Goal: Information Seeking & Learning: Learn about a topic

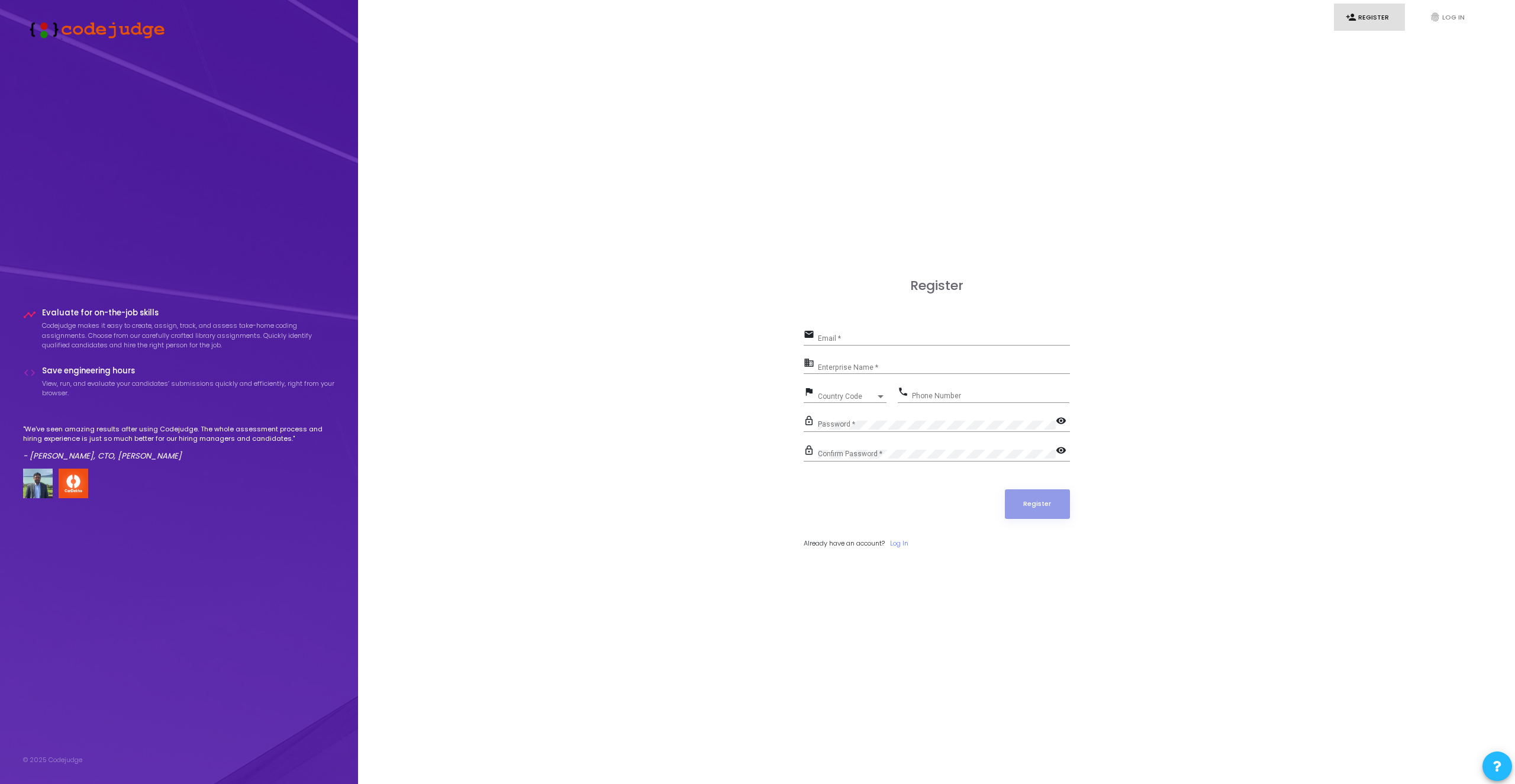
click at [1292, 106] on div "Register email Email * business Enterprise Name * flag Country Code Country Cod…" at bounding box center [936, 426] width 1131 height 784
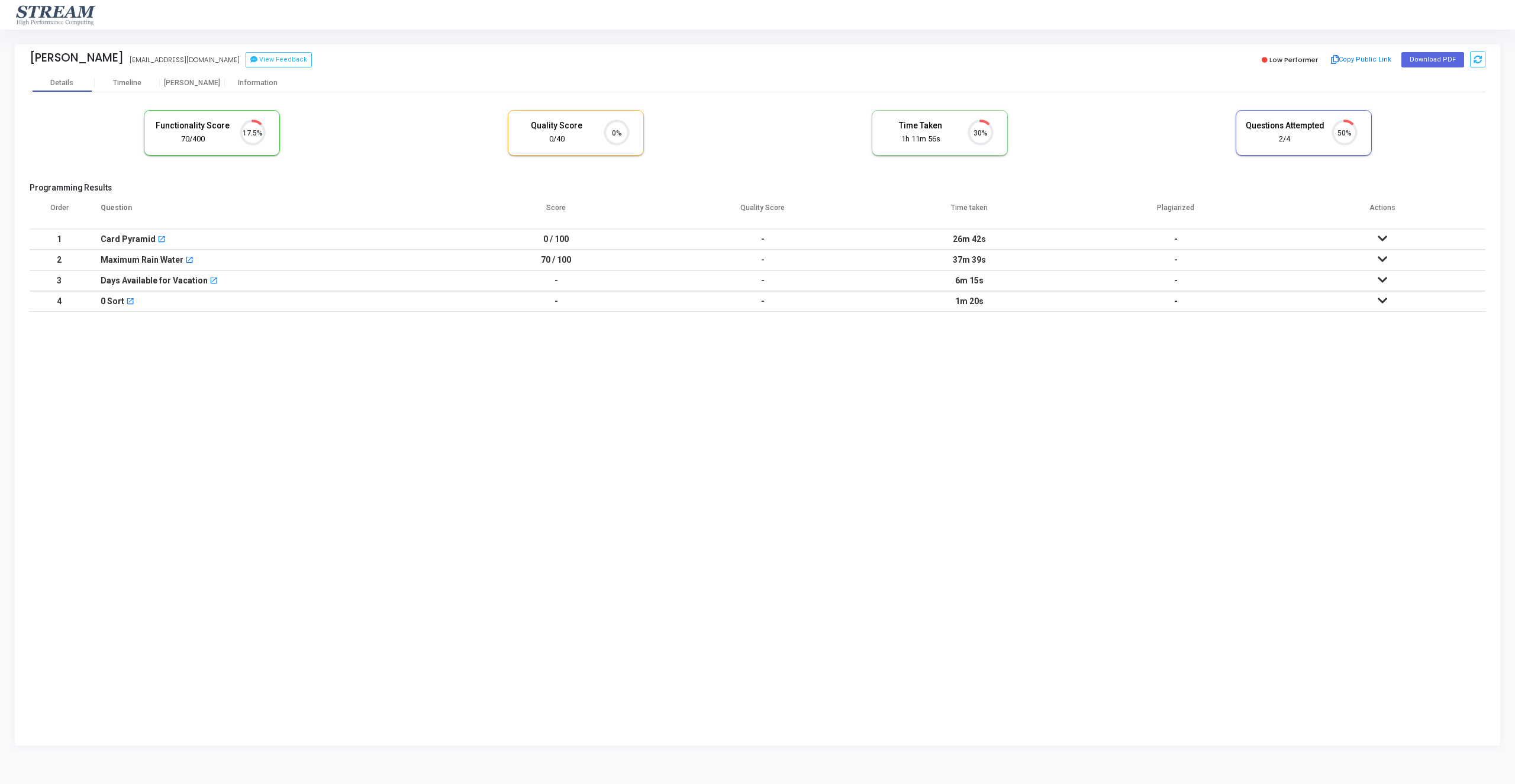
scroll to position [30, 35]
click at [1364, 217] on th "Actions" at bounding box center [1382, 212] width 206 height 33
click at [1363, 227] on th "Actions" at bounding box center [1382, 212] width 206 height 33
click at [1357, 230] on td at bounding box center [1382, 239] width 206 height 21
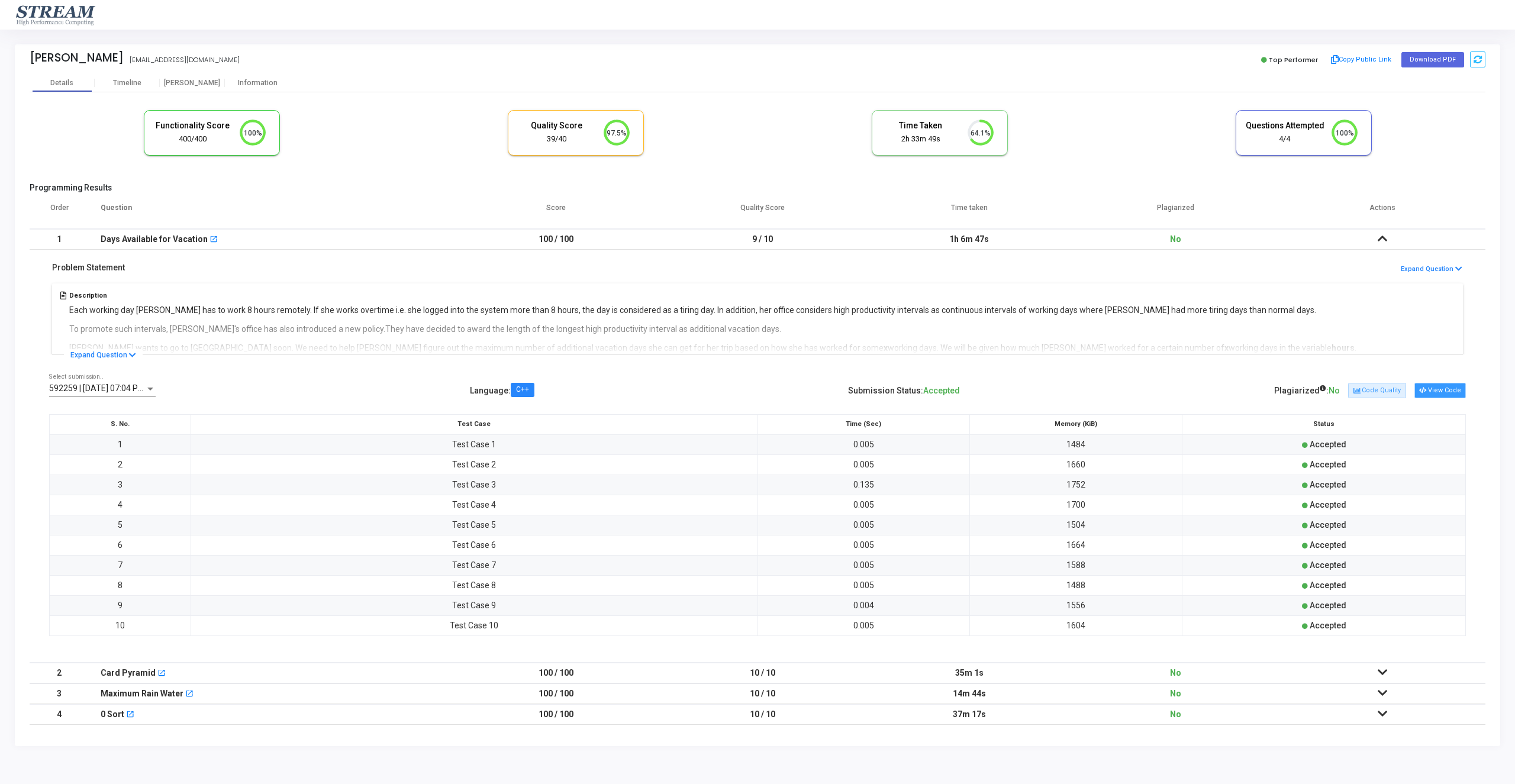
click at [1430, 395] on button "View Code" at bounding box center [1440, 391] width 51 height 16
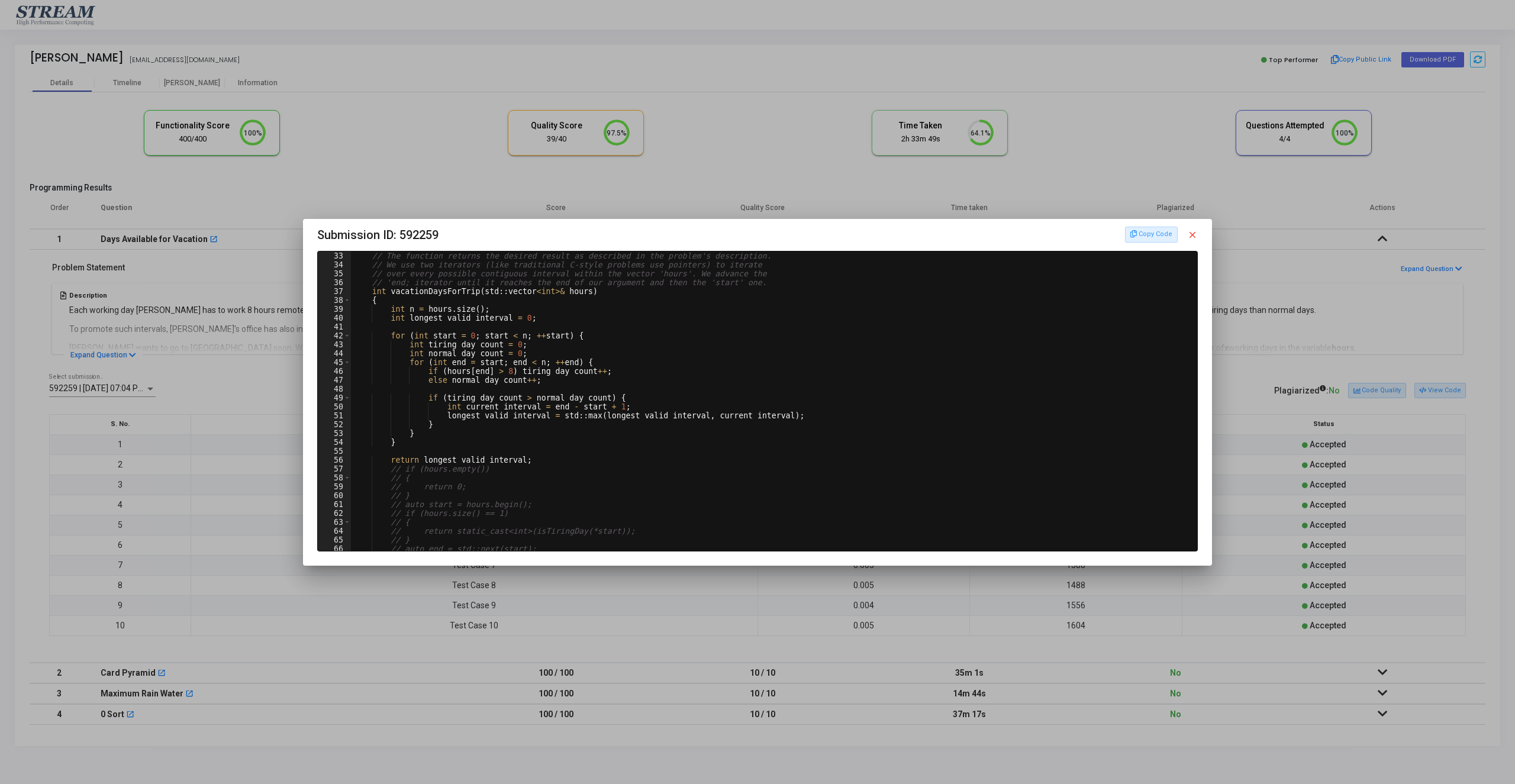
scroll to position [142, 0]
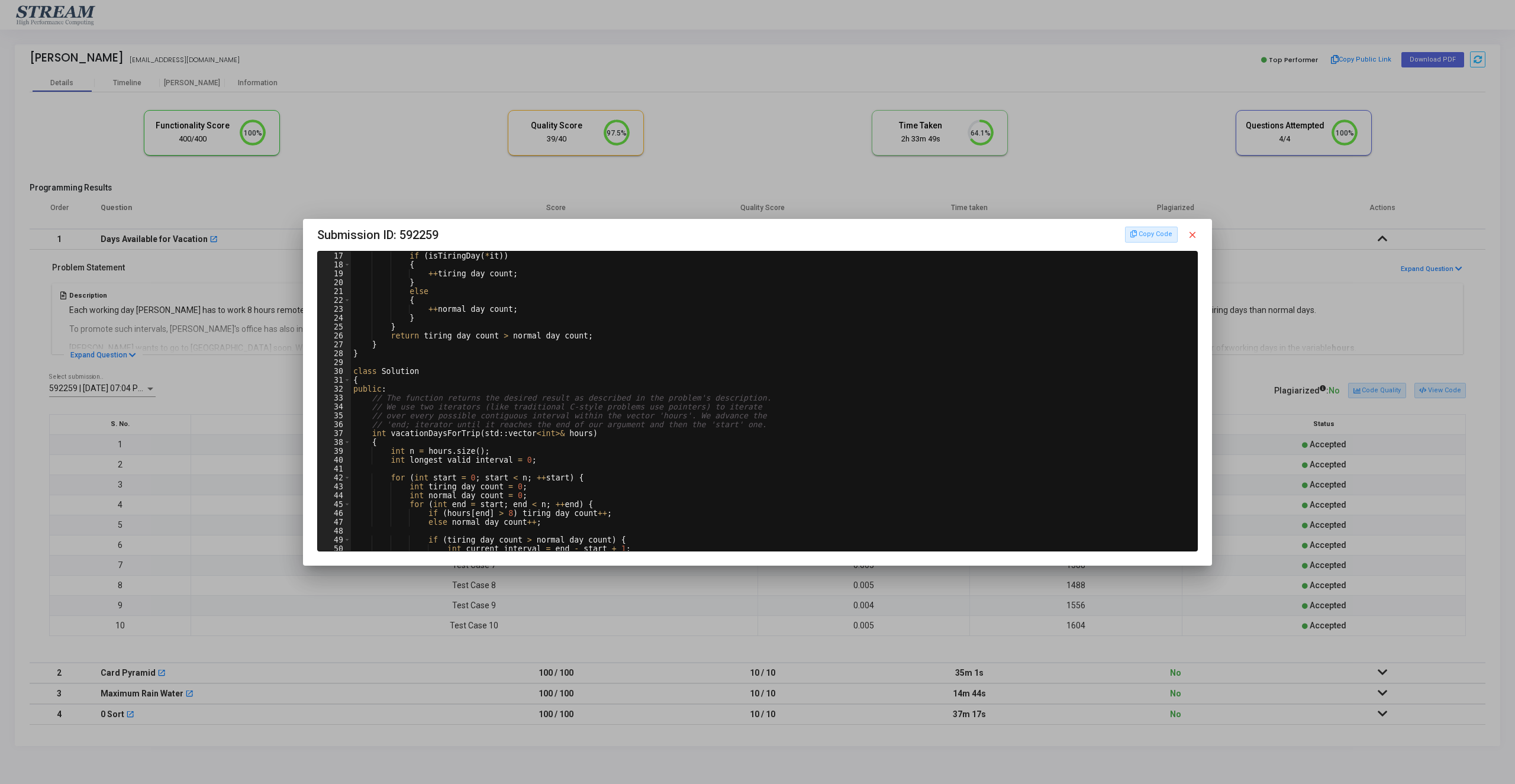
click at [1290, 454] on div at bounding box center [757, 392] width 1515 height 784
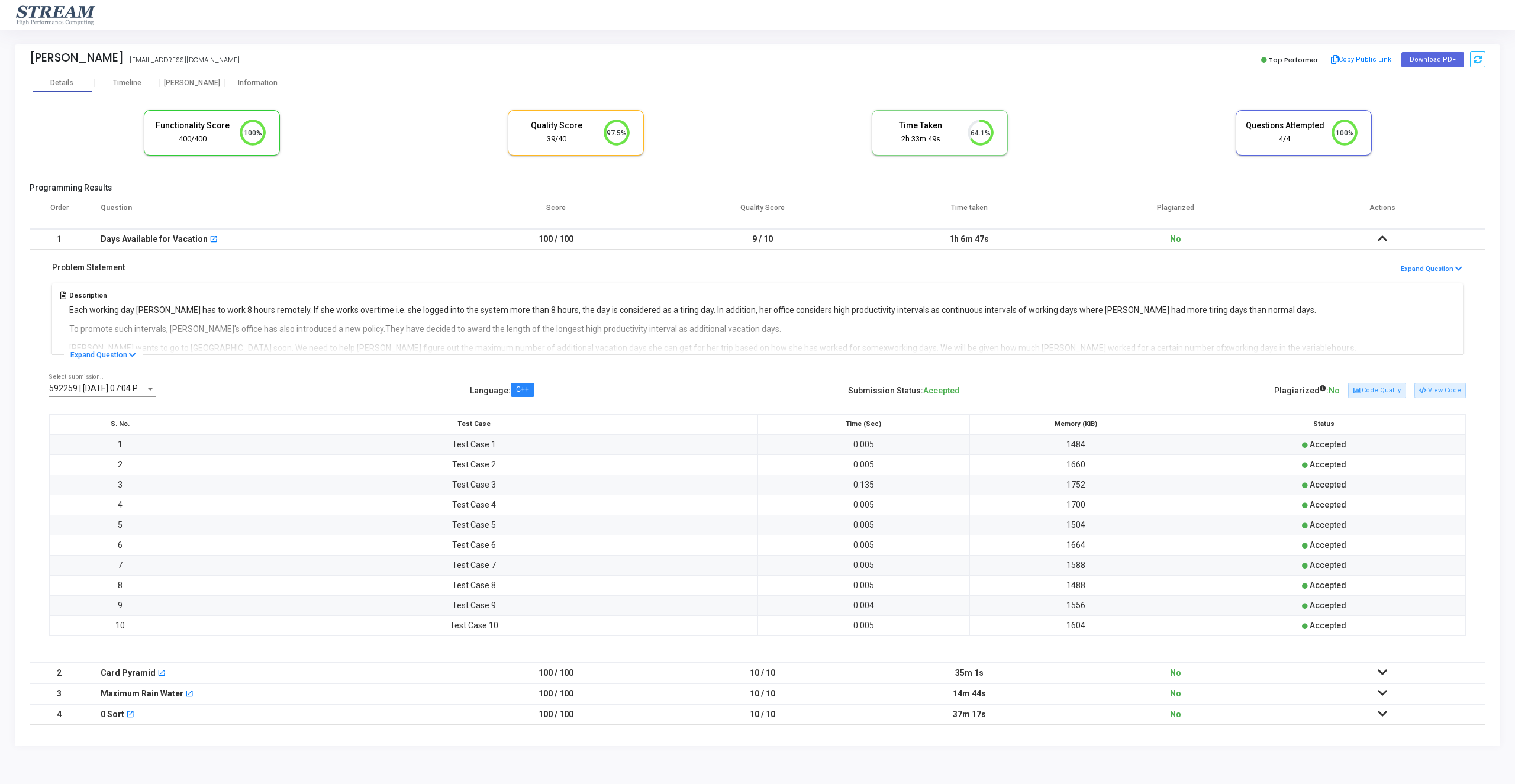
click at [1374, 676] on td at bounding box center [1382, 673] width 206 height 21
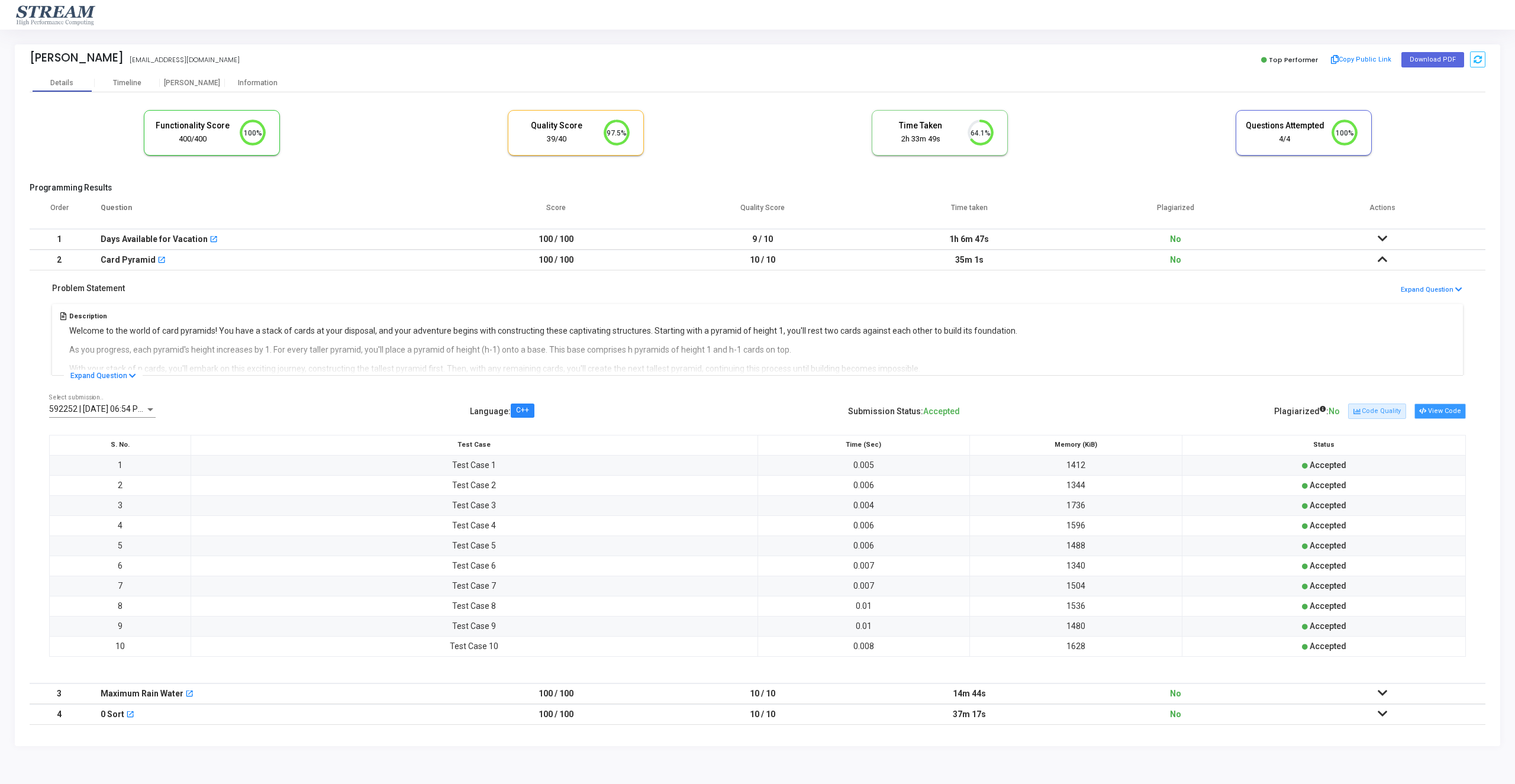
click at [1455, 415] on button "View Code" at bounding box center [1440, 412] width 51 height 16
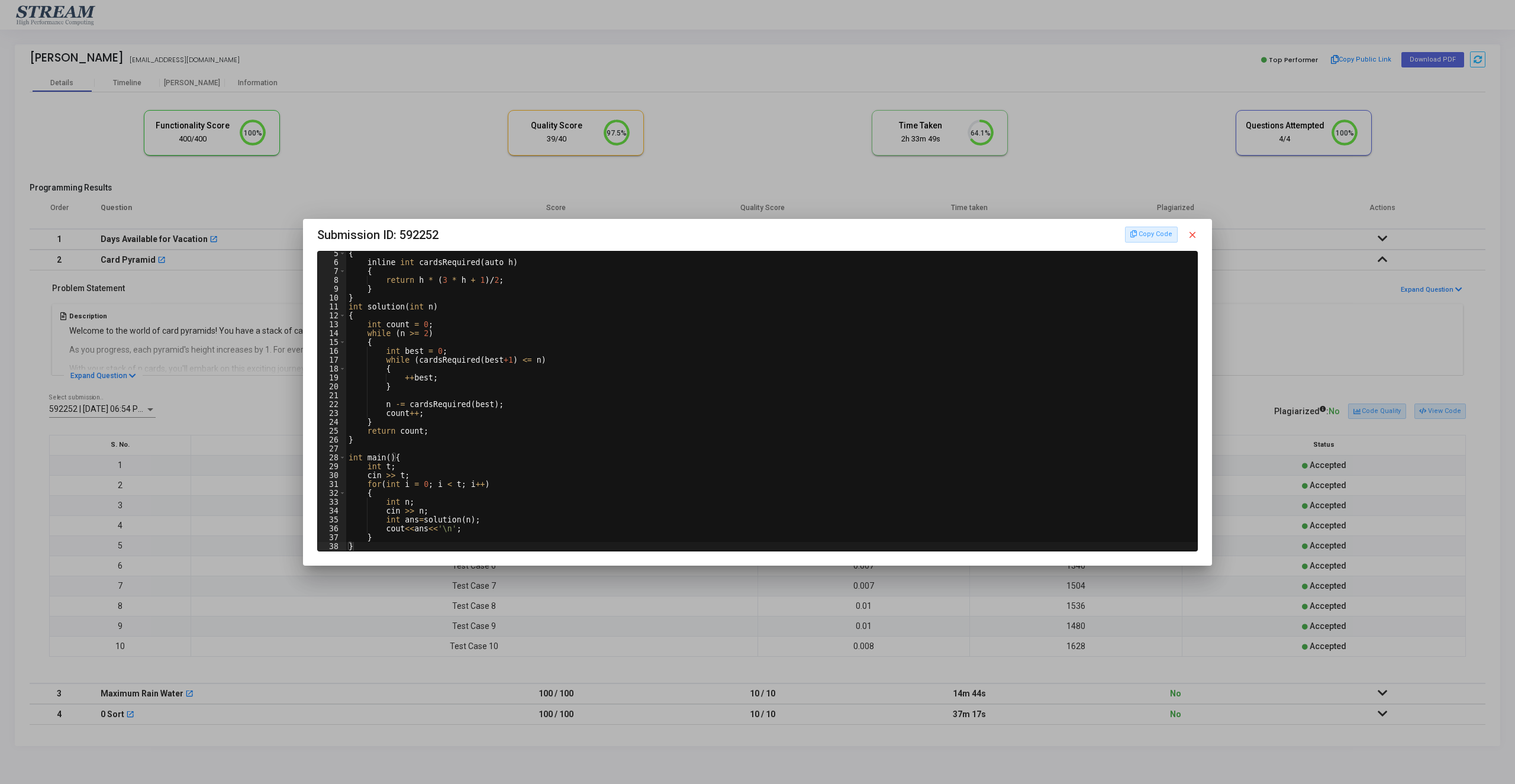
scroll to position [38, 0]
click at [1330, 405] on div at bounding box center [757, 392] width 1515 height 784
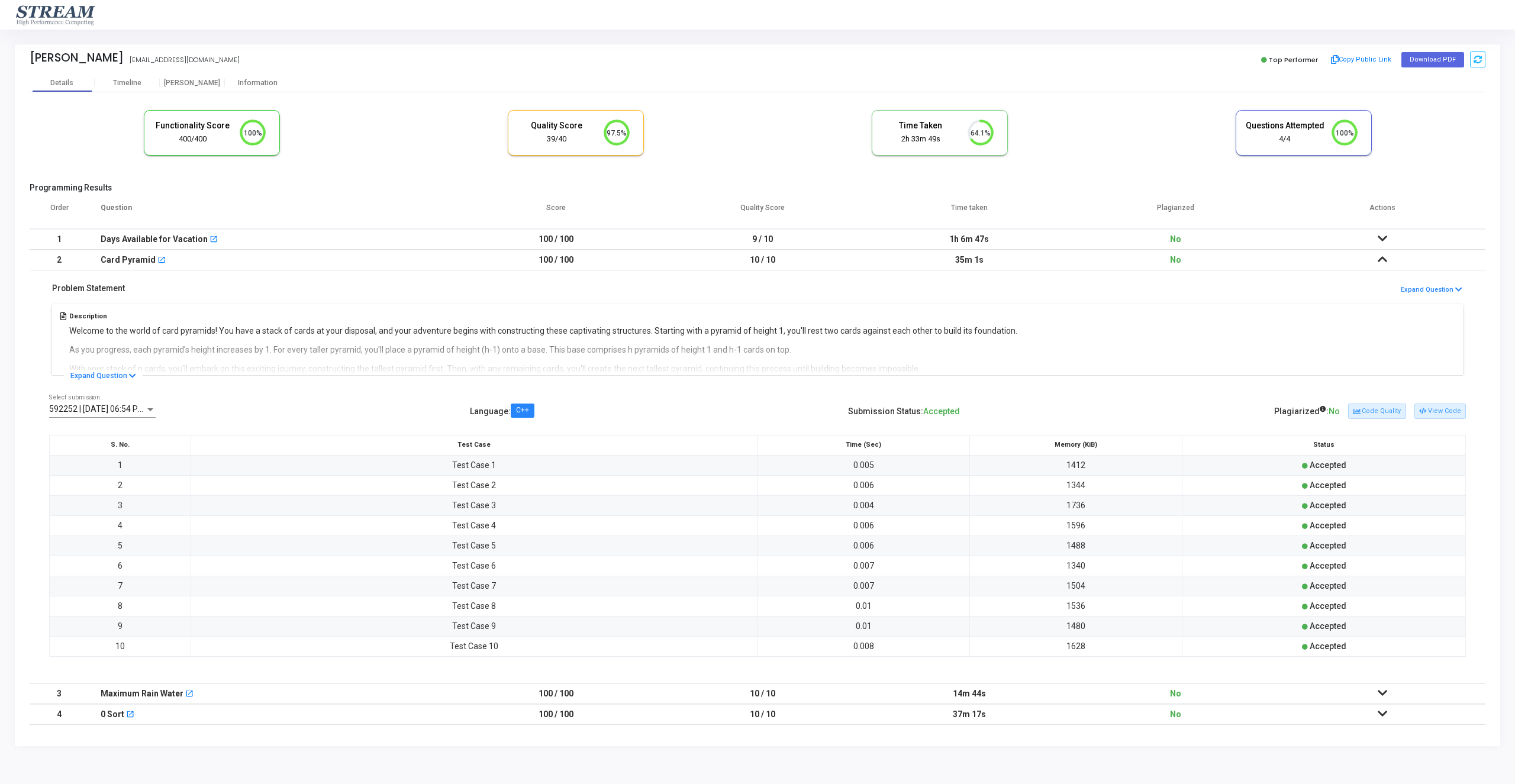
click at [1387, 236] on td at bounding box center [1382, 239] width 206 height 21
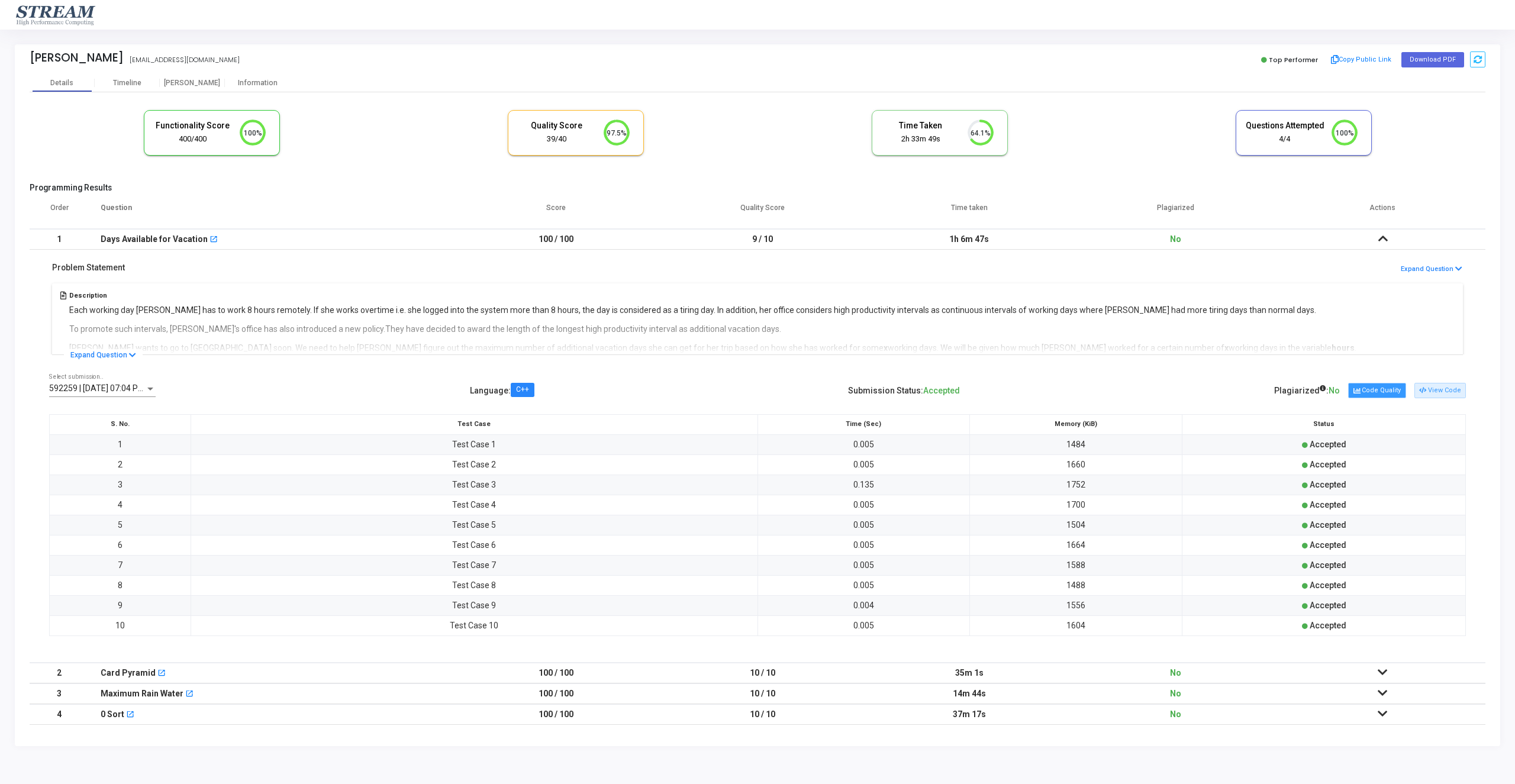
click at [1400, 391] on button "Code Quality" at bounding box center [1377, 391] width 57 height 16
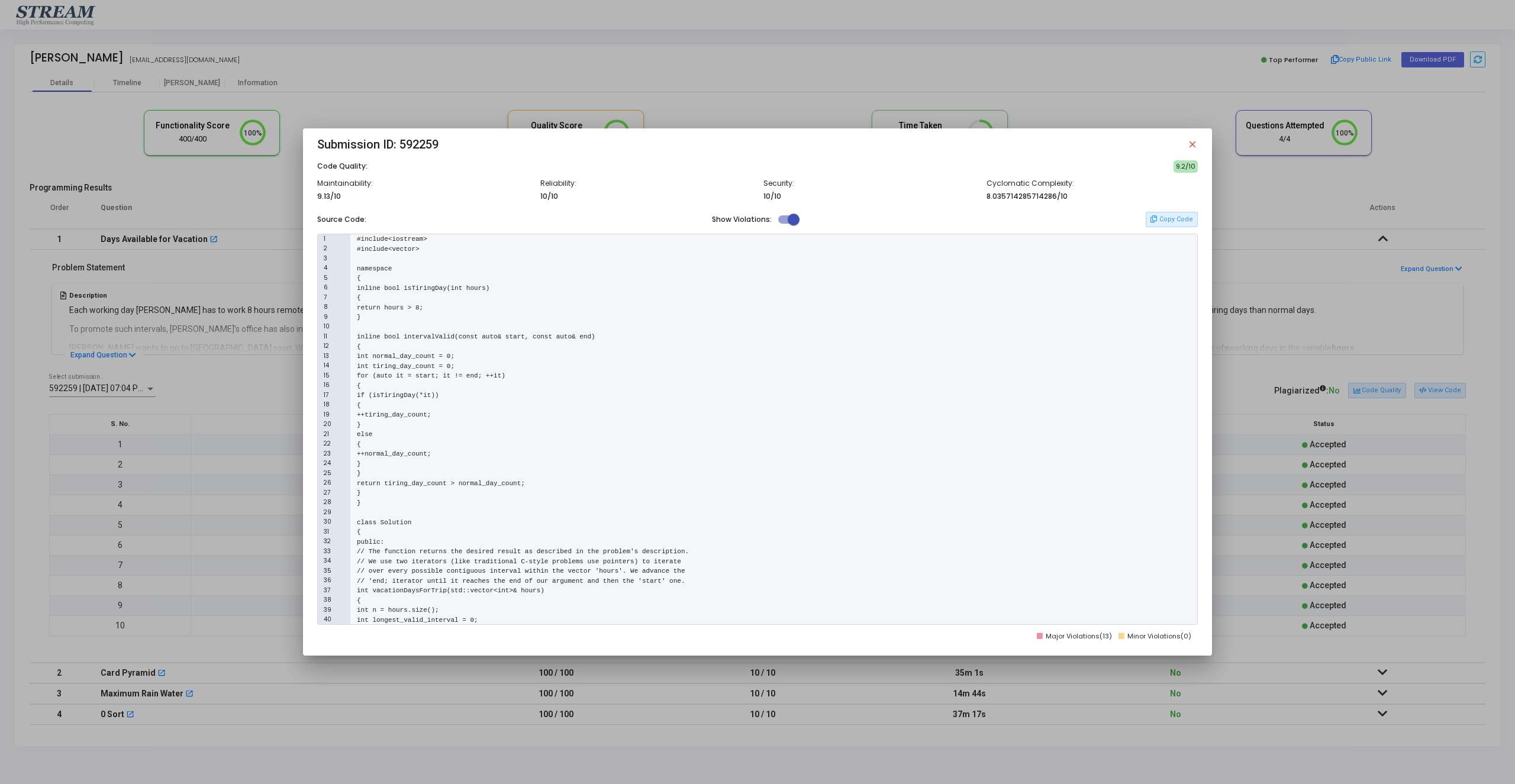
click at [1430, 385] on div at bounding box center [757, 392] width 1515 height 784
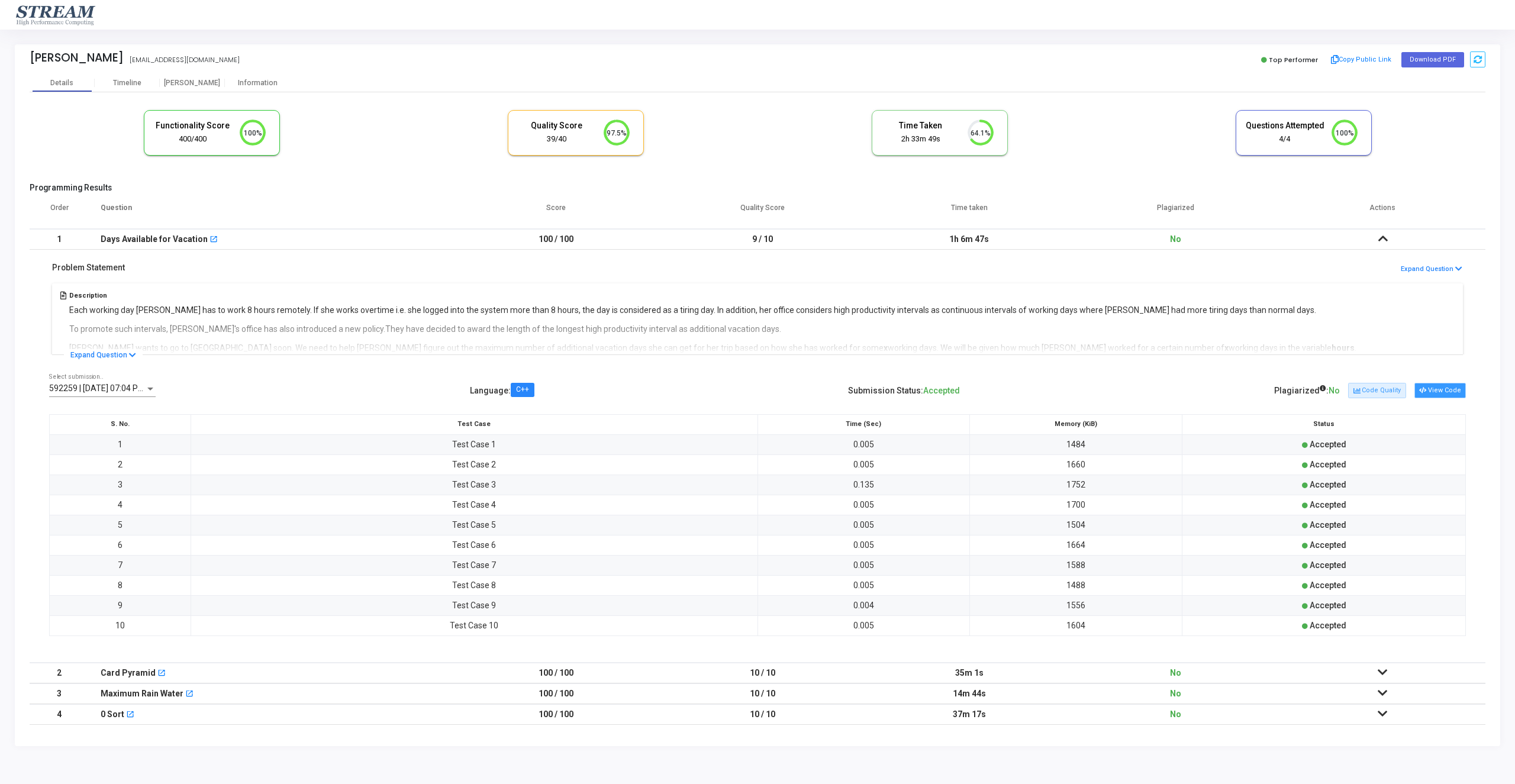
click at [1446, 387] on button "View Code" at bounding box center [1440, 391] width 51 height 16
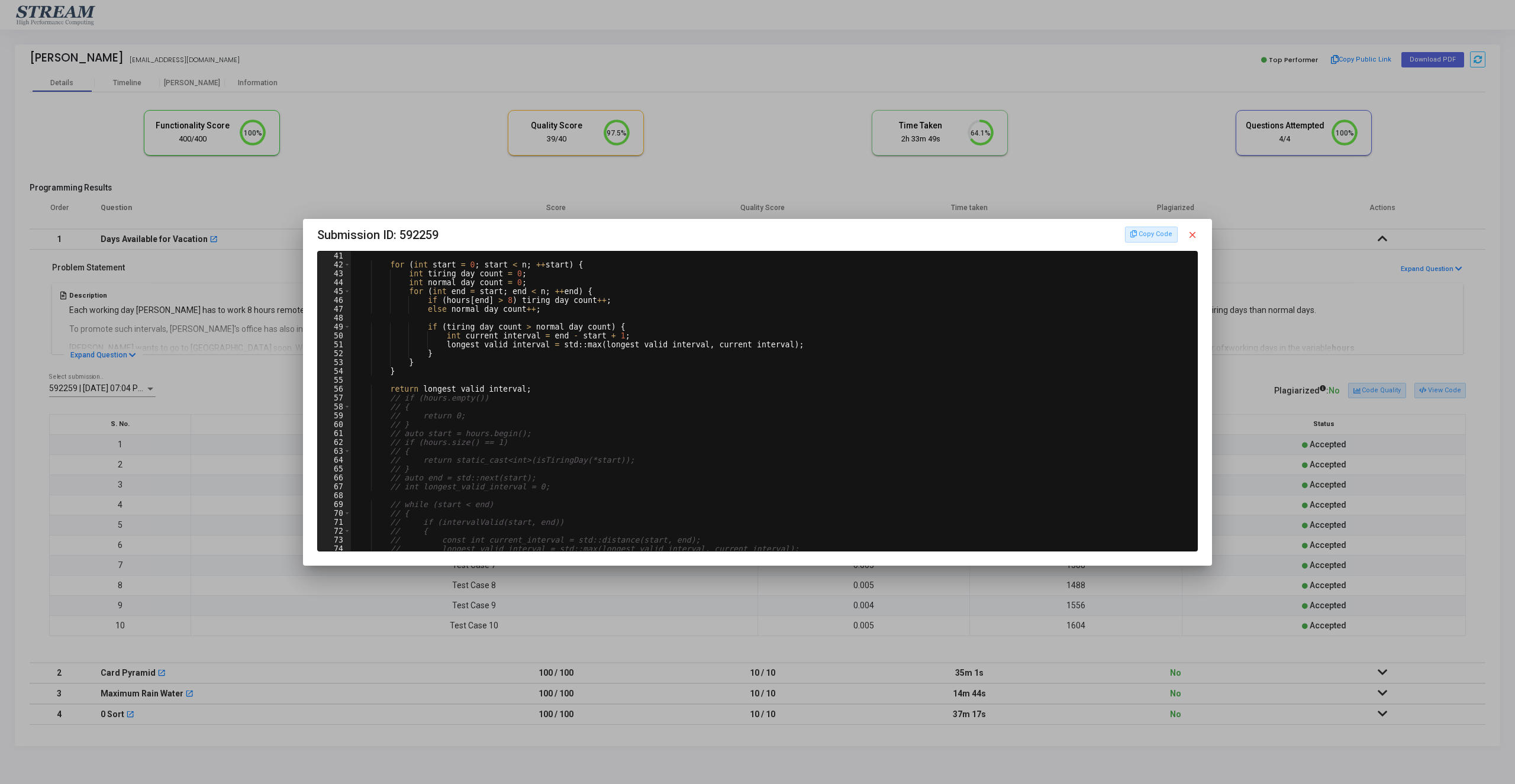
scroll to position [284, 0]
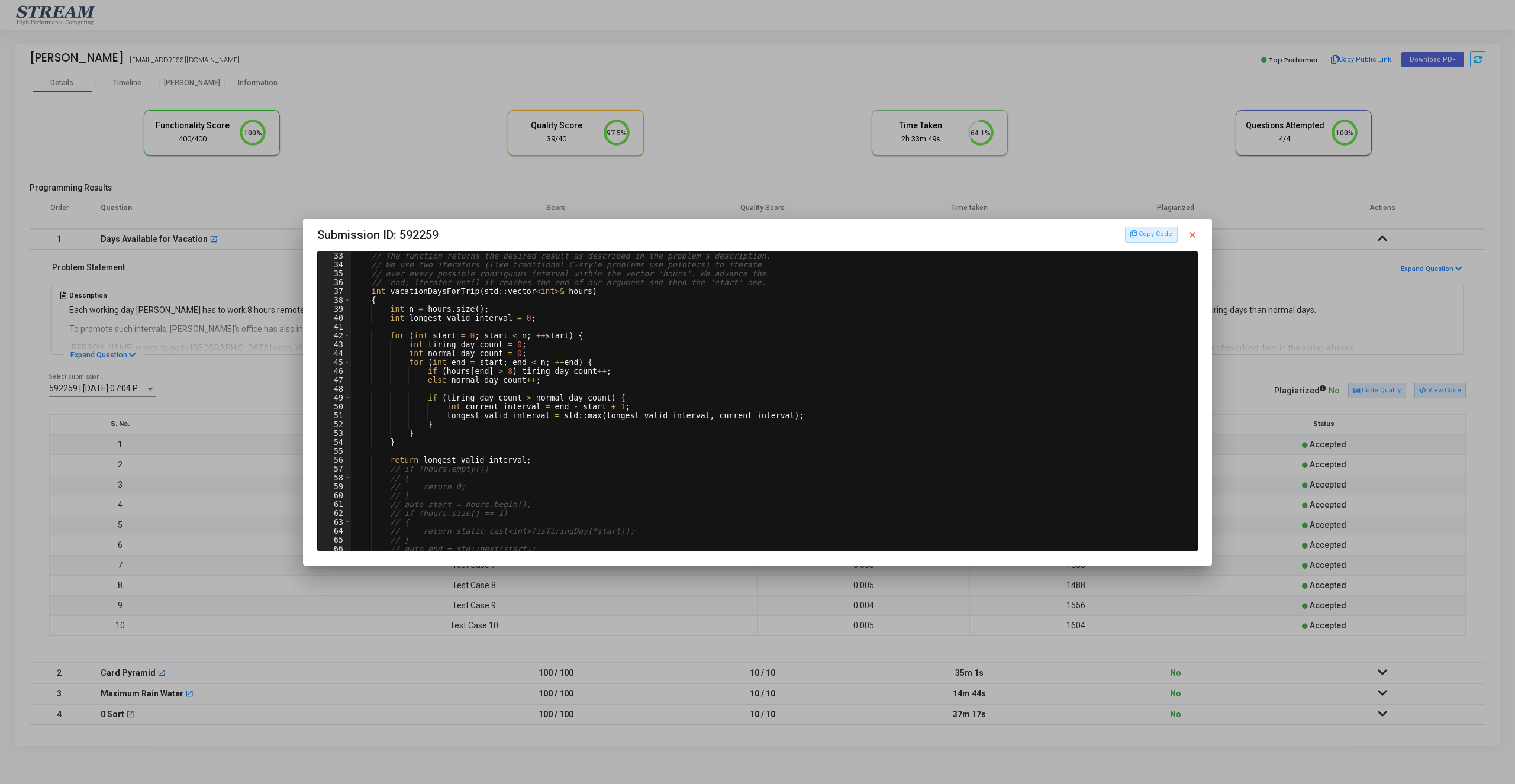
click at [1285, 410] on div at bounding box center [757, 392] width 1515 height 784
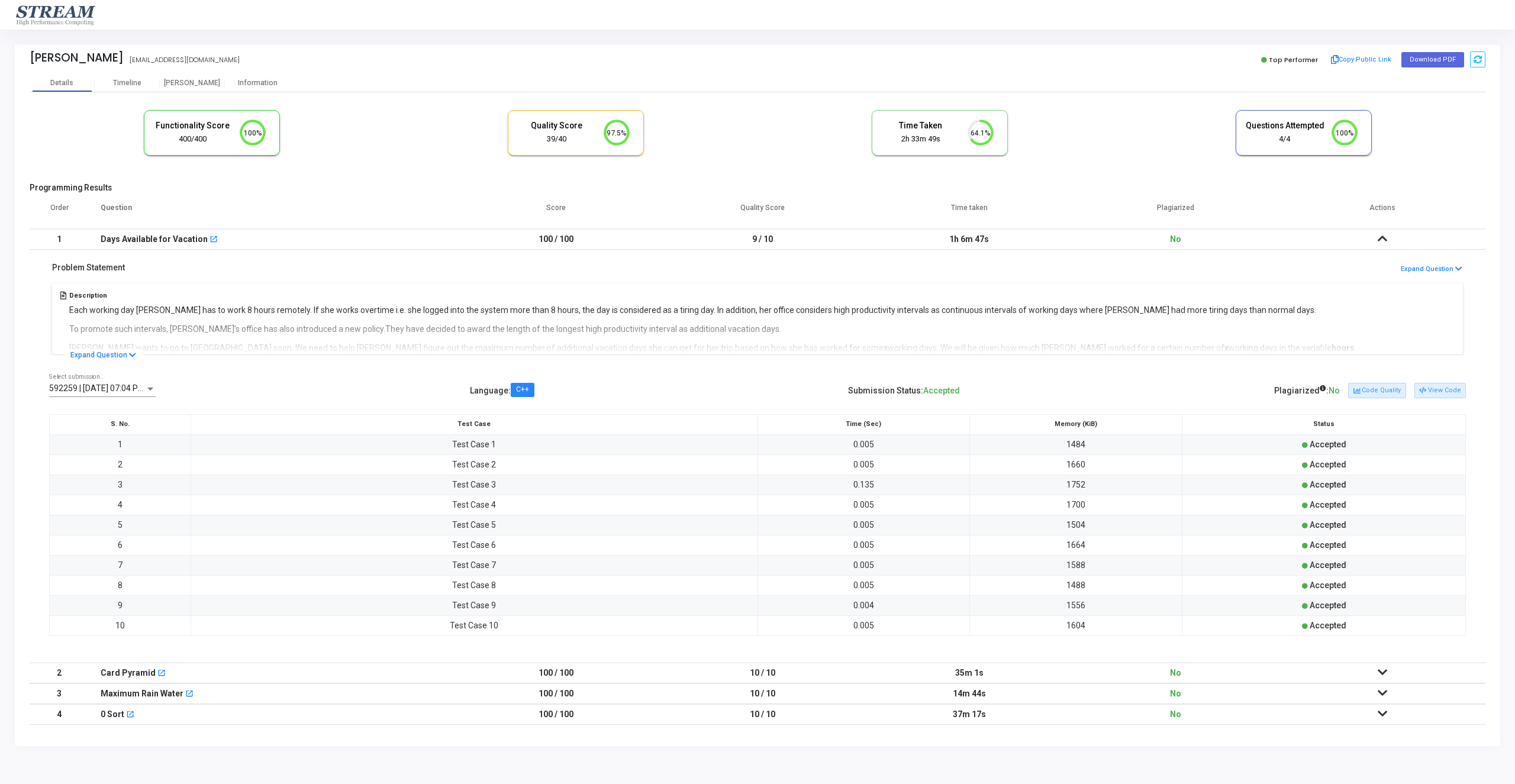
click at [1397, 236] on td at bounding box center [1382, 239] width 206 height 21
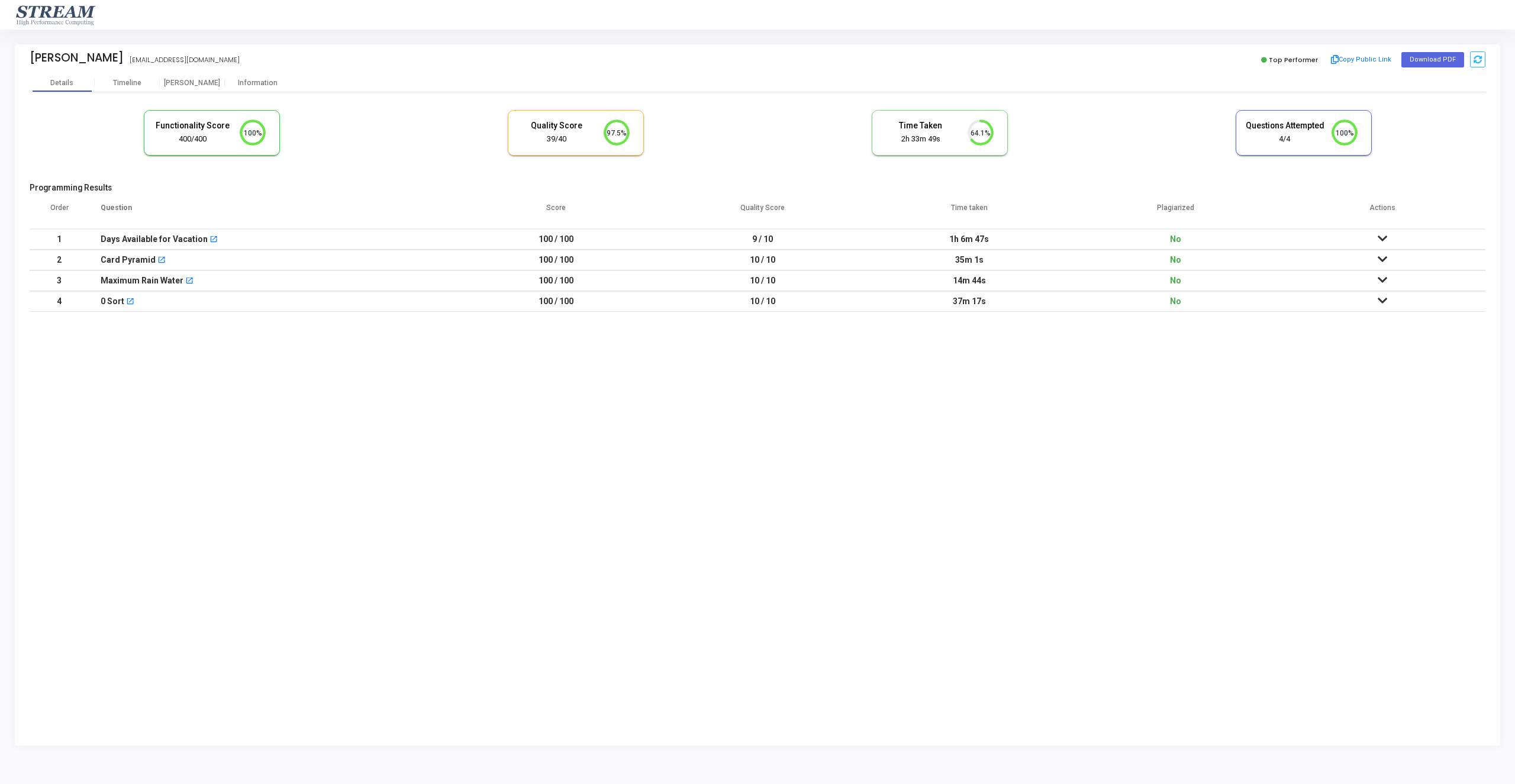
click at [1385, 258] on icon at bounding box center [1382, 259] width 10 height 9
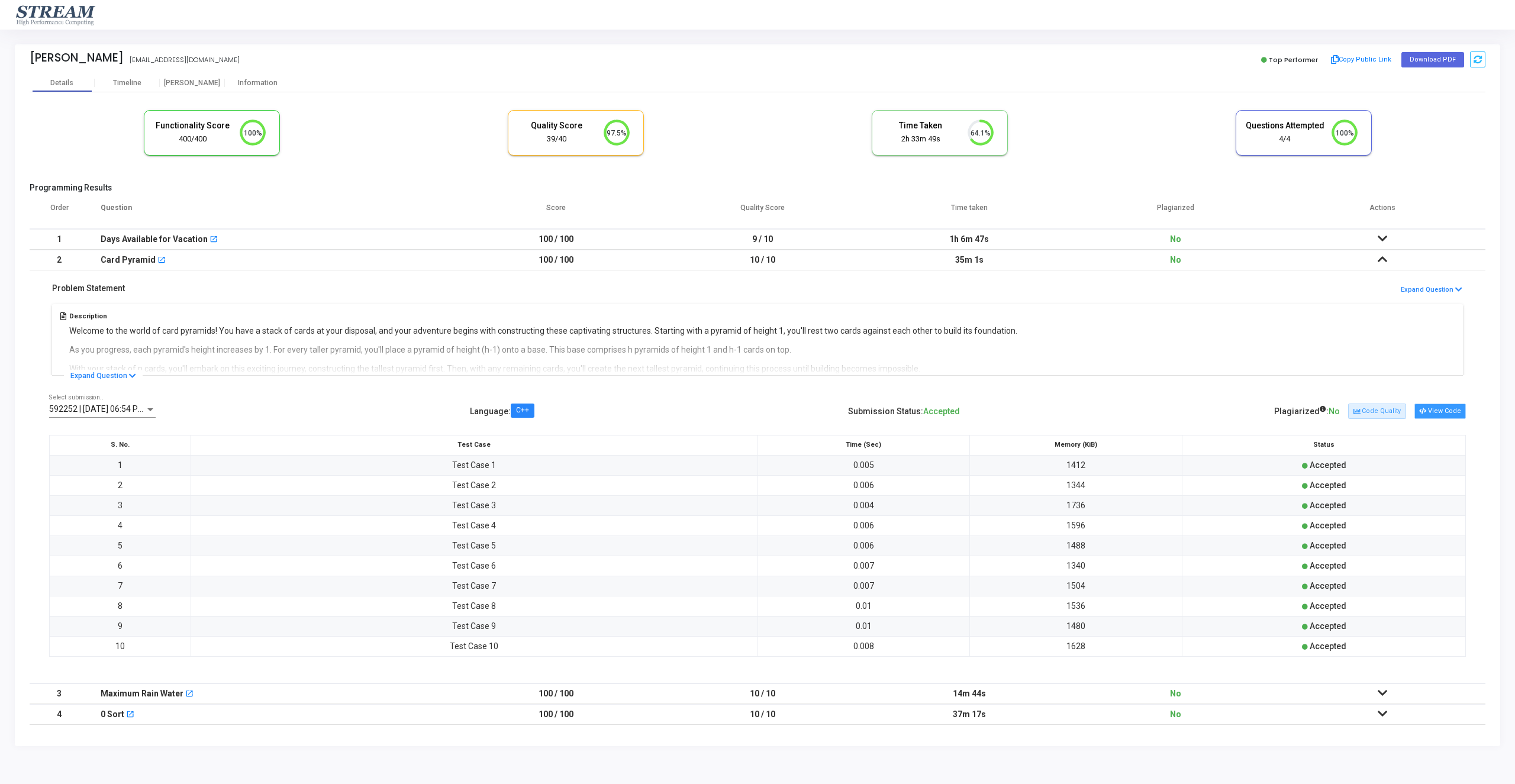
click at [1434, 413] on button "View Code" at bounding box center [1440, 412] width 51 height 16
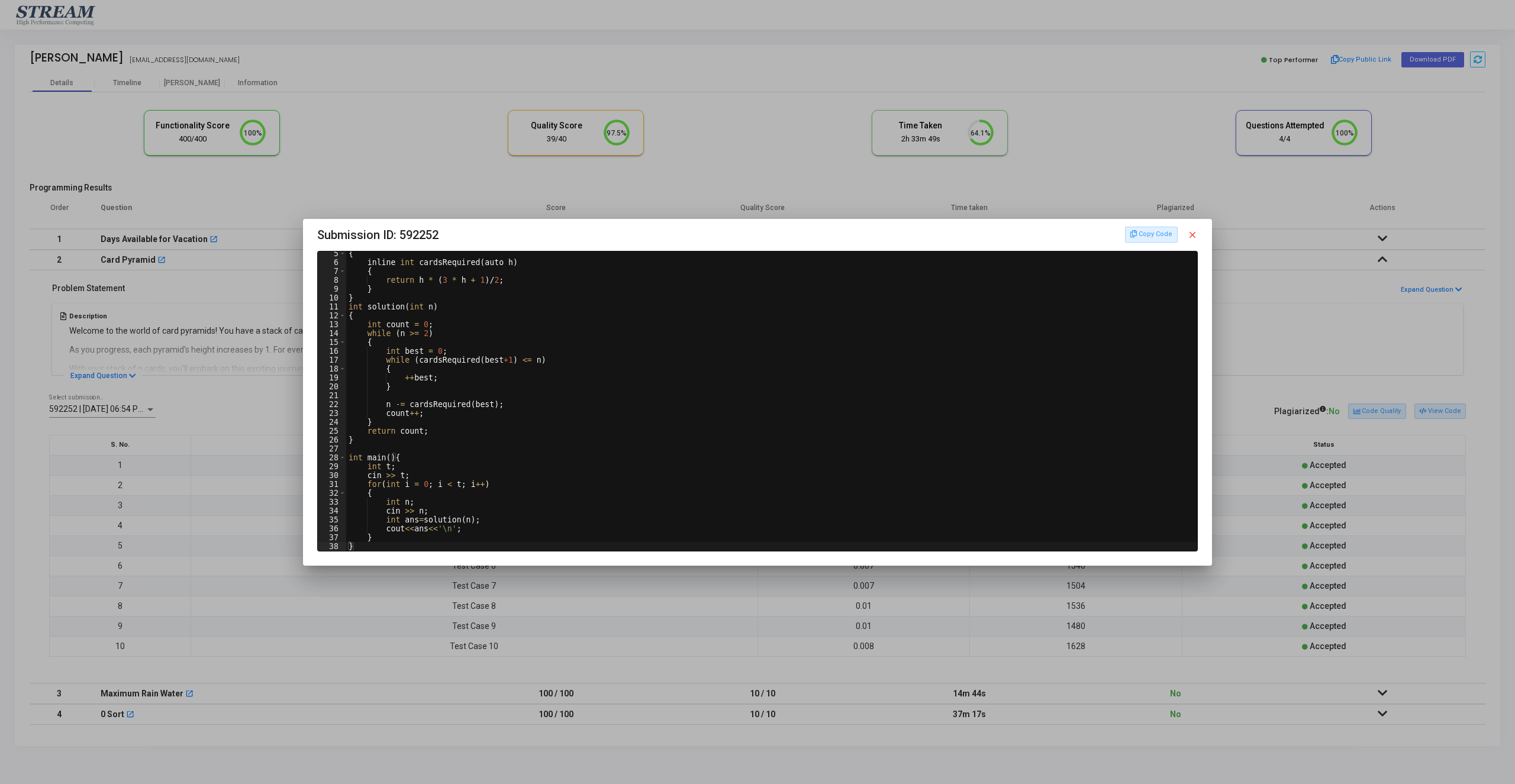
scroll to position [38, 0]
click at [1194, 231] on mat-icon "close" at bounding box center [1192, 235] width 10 height 10
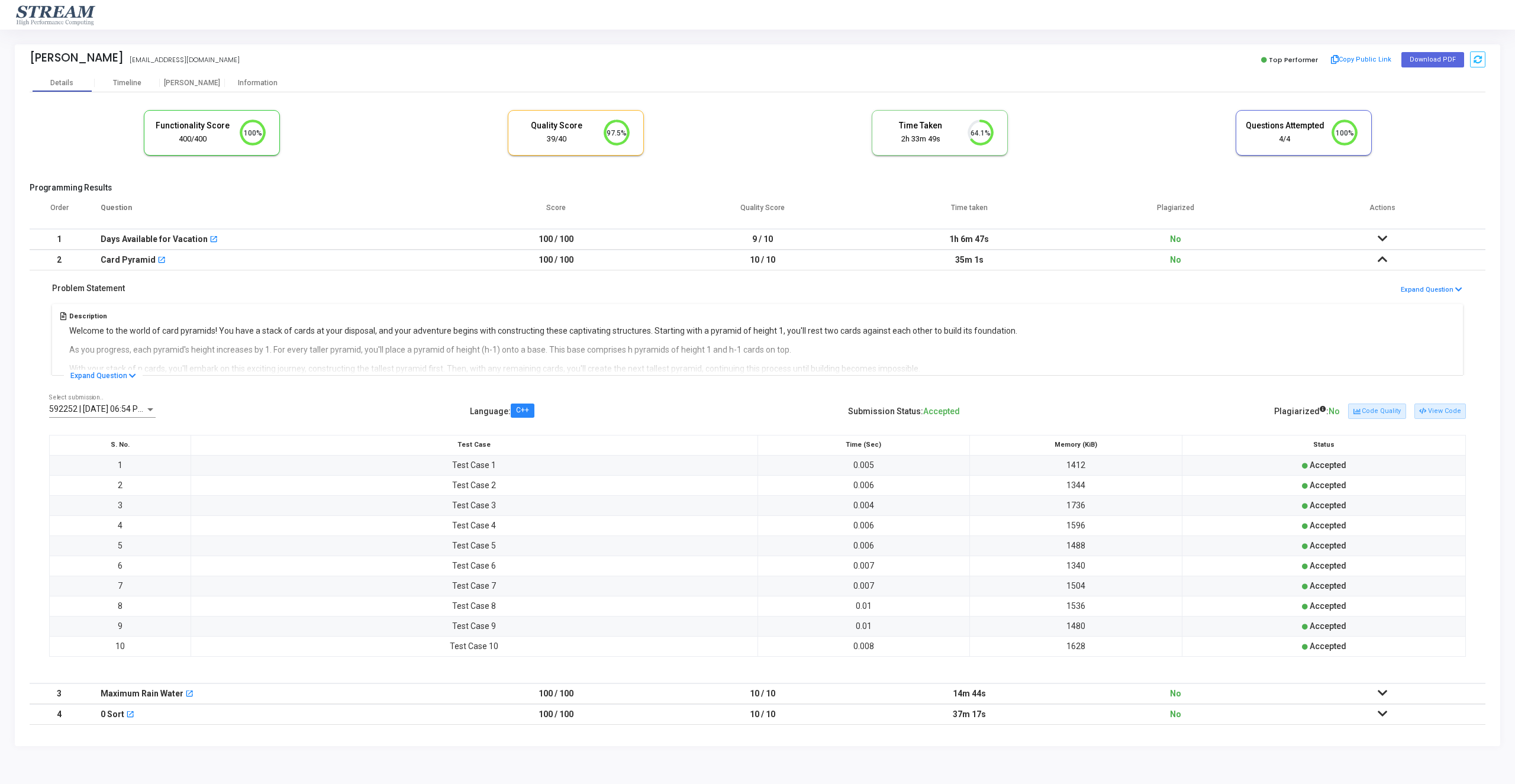
click at [1388, 258] on td at bounding box center [1382, 260] width 206 height 21
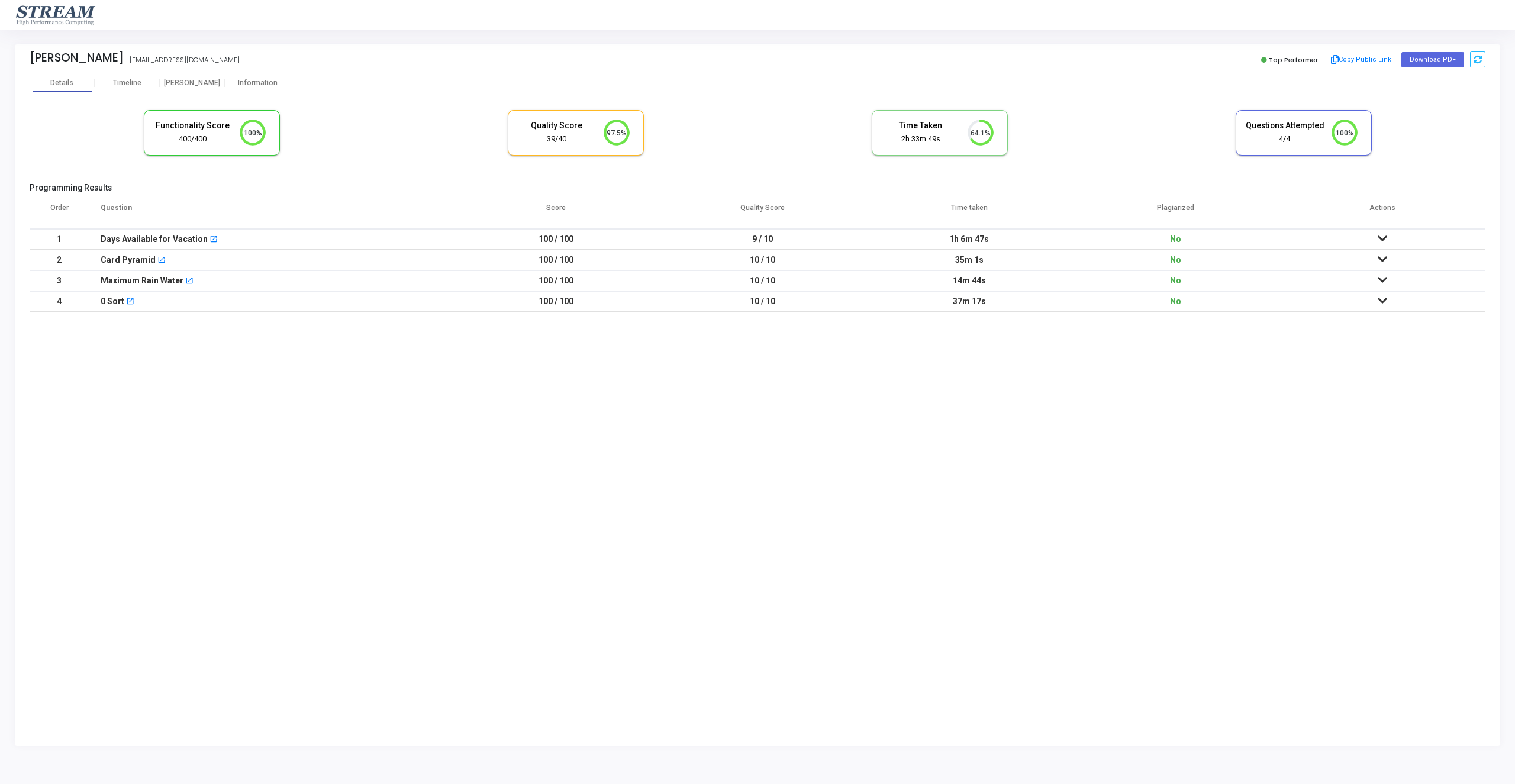
click at [1384, 281] on icon at bounding box center [1382, 280] width 10 height 9
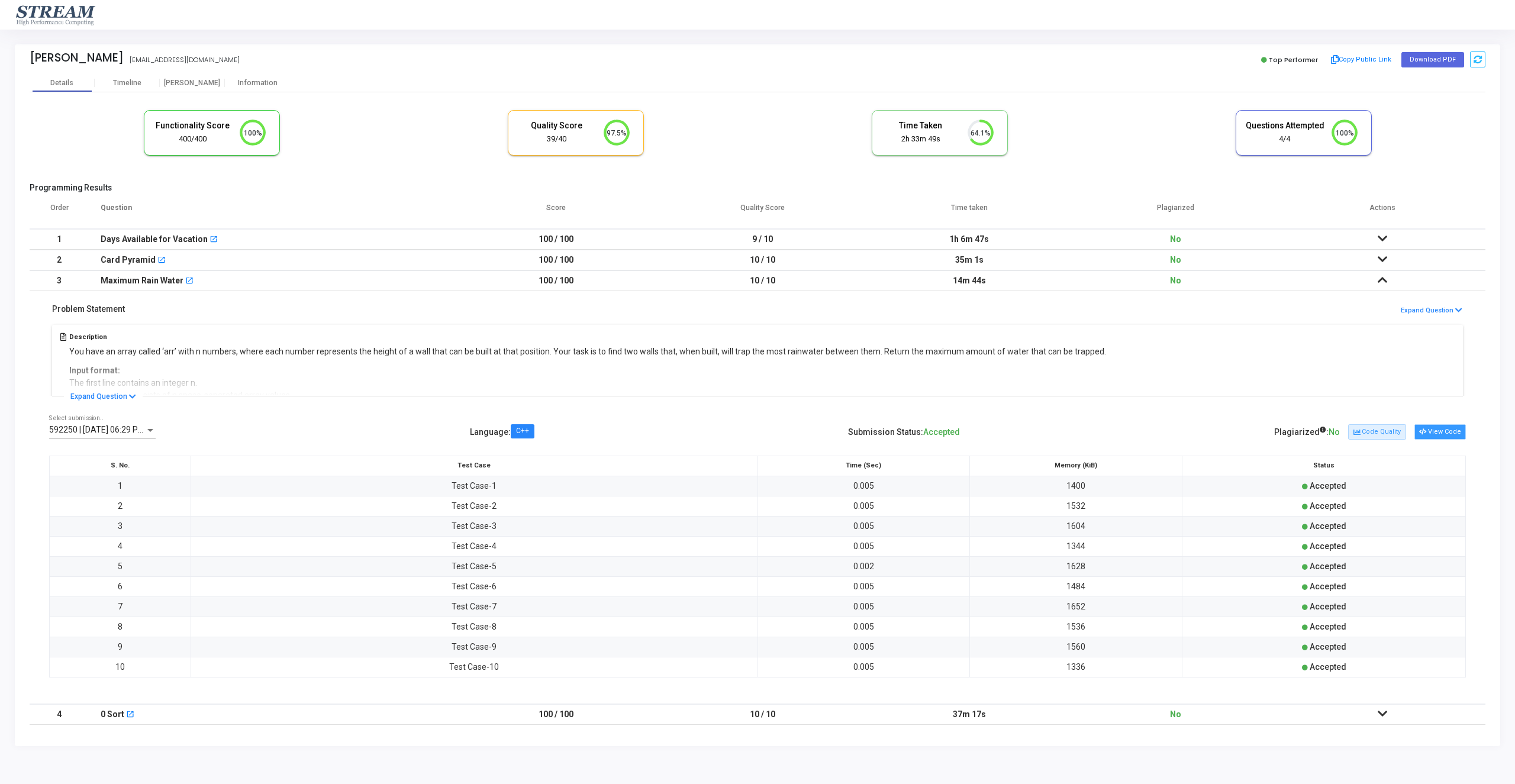
click at [1465, 426] on button "View Code" at bounding box center [1440, 432] width 51 height 16
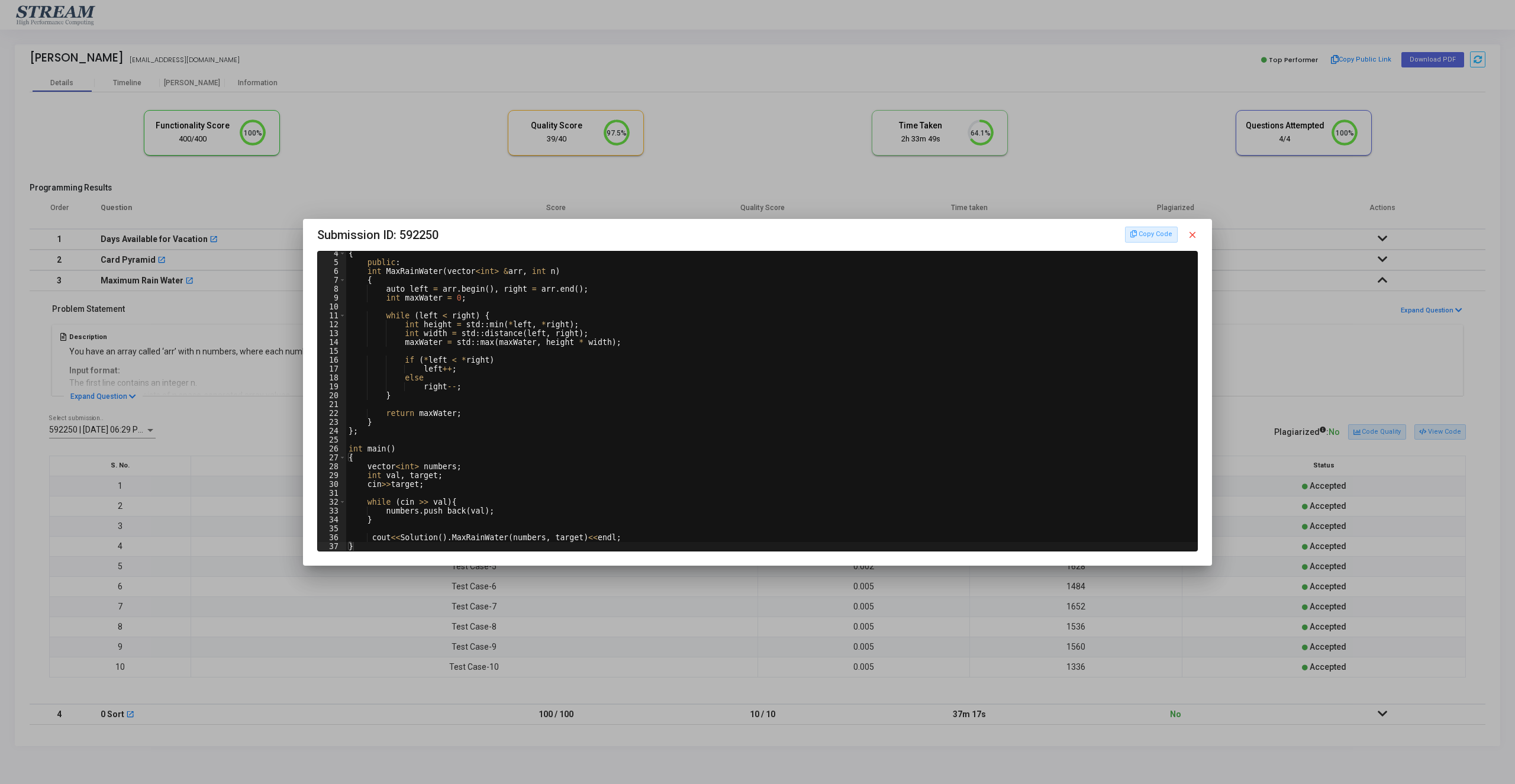
scroll to position [29, 0]
type textarea "int MaxRainWater(vector<int> &arr, int n)"
click at [1183, 269] on div "{ public : int MaxRainWater ( vector < int > & arr , int n ) { auto left = arr …" at bounding box center [772, 407] width 851 height 318
click at [1191, 232] on mat-icon "close" at bounding box center [1192, 235] width 10 height 10
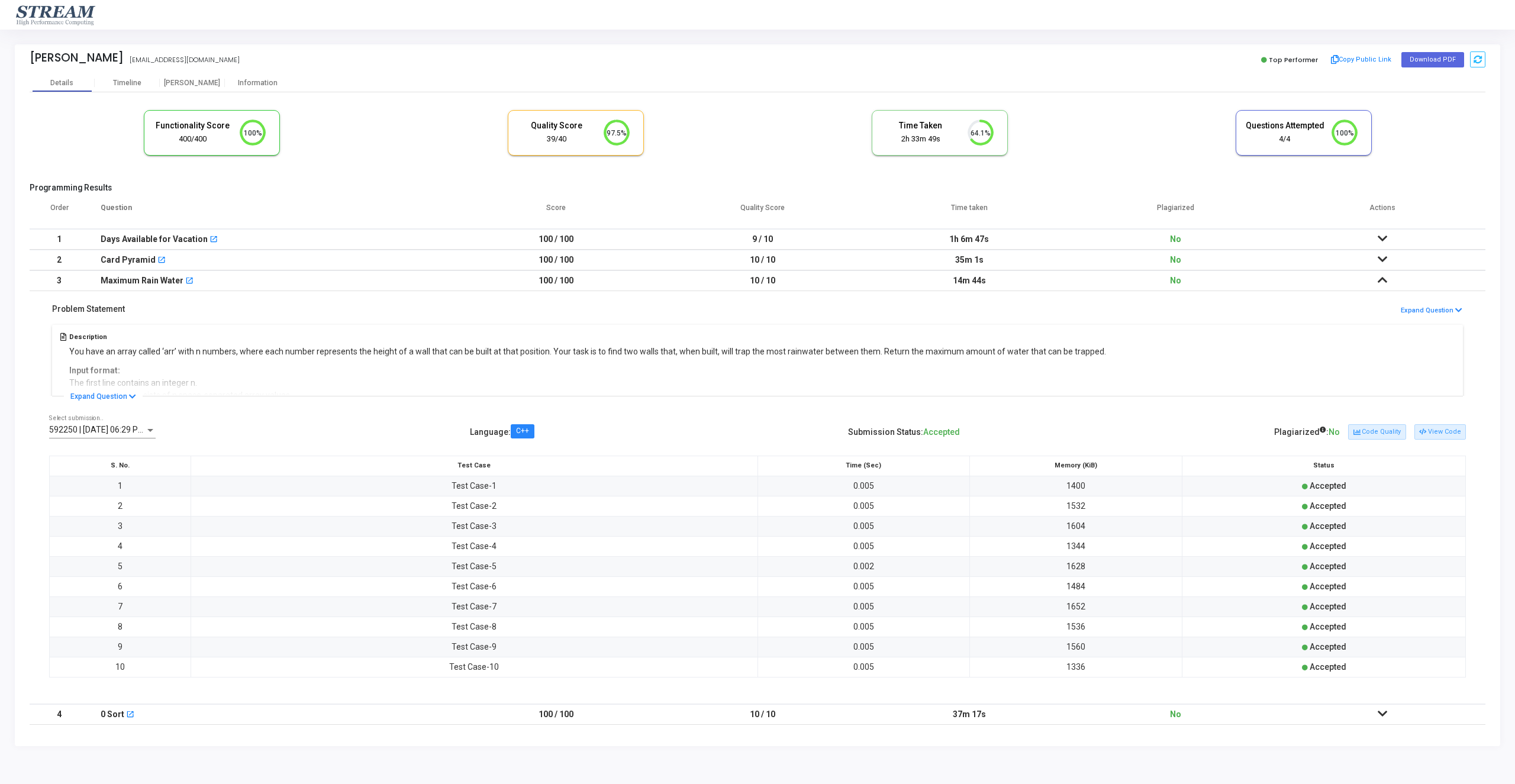
click at [1372, 277] on td at bounding box center [1382, 281] width 206 height 21
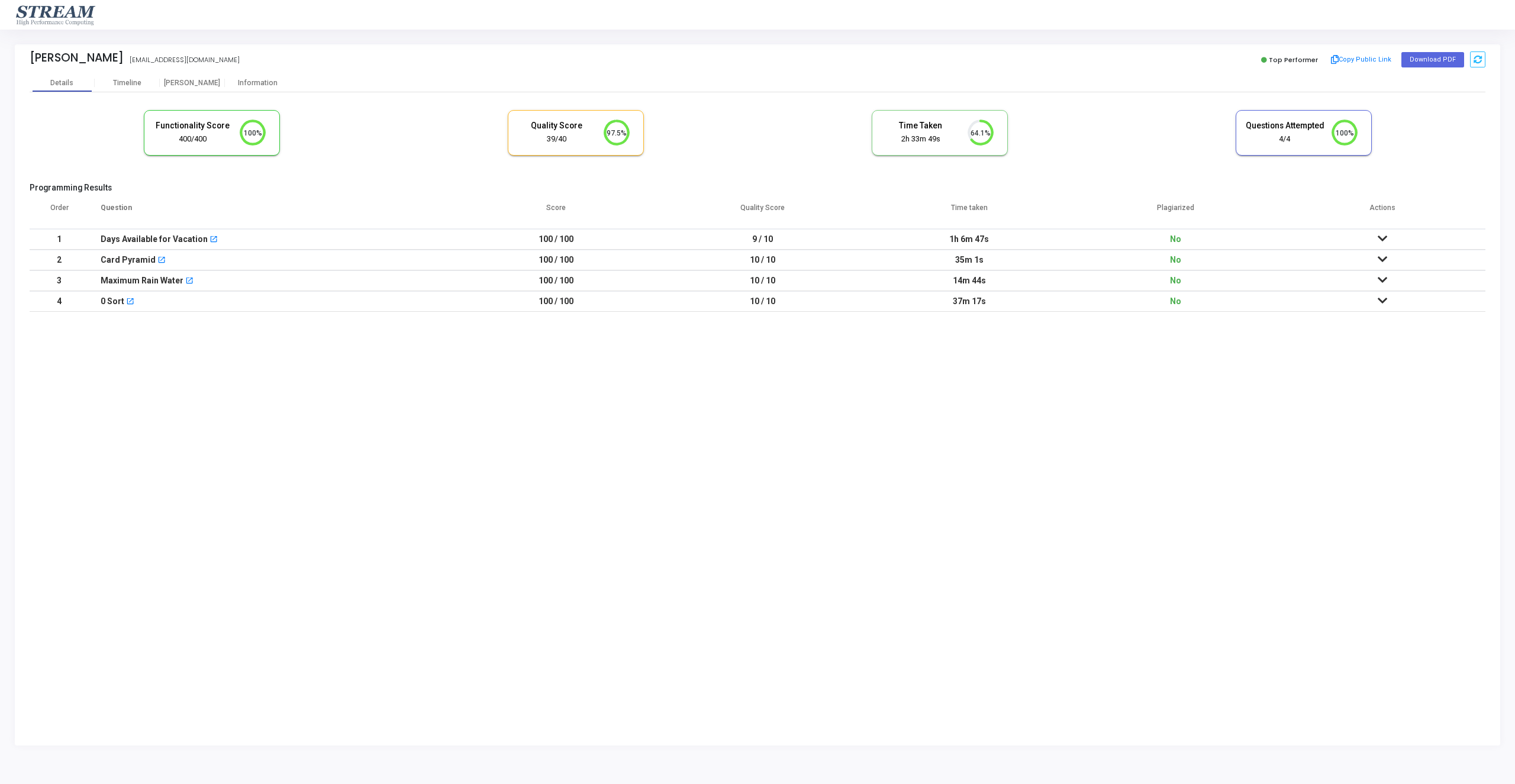
click at [1377, 305] on td at bounding box center [1382, 302] width 206 height 21
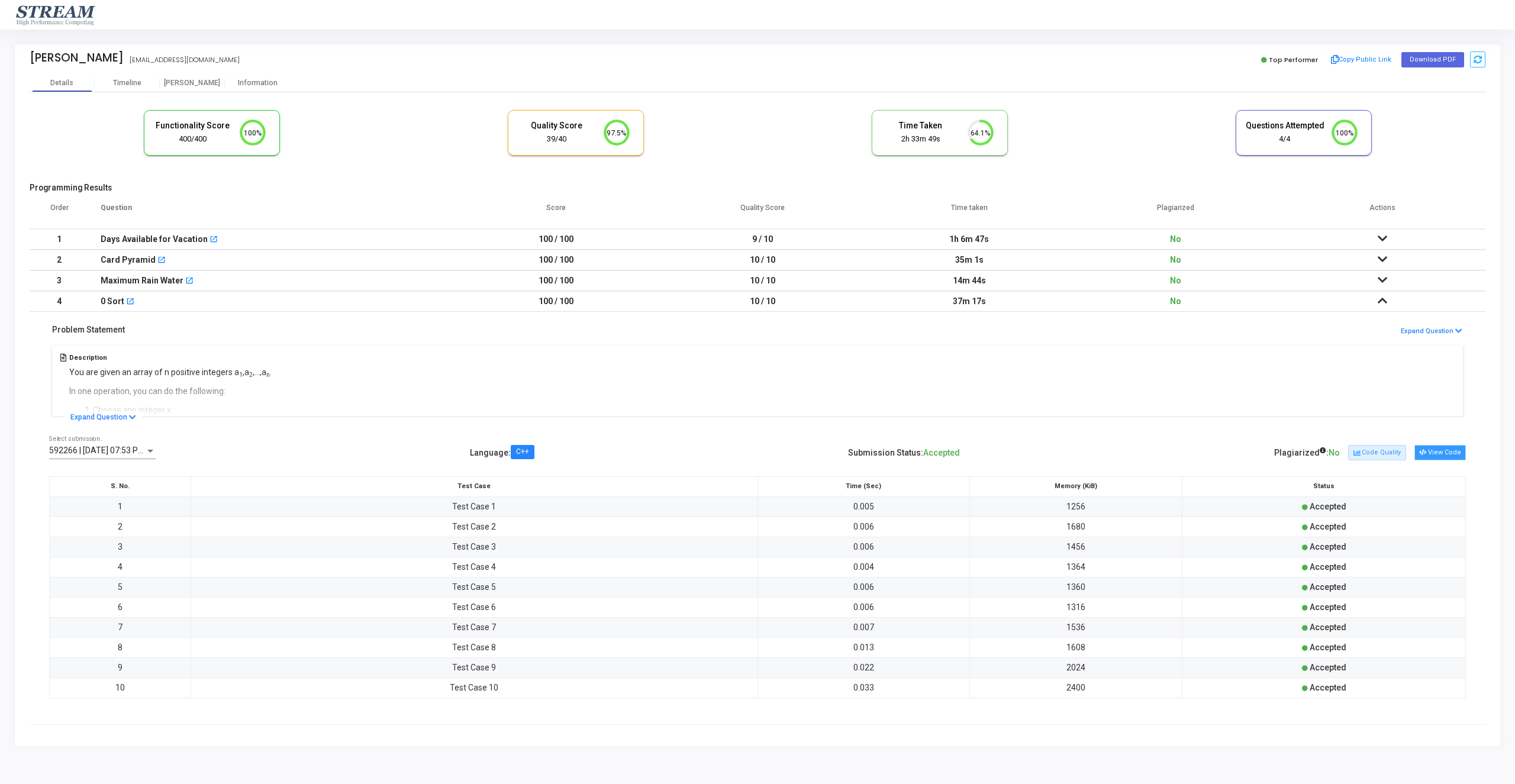
click at [1438, 451] on button "View Code" at bounding box center [1440, 452] width 51 height 16
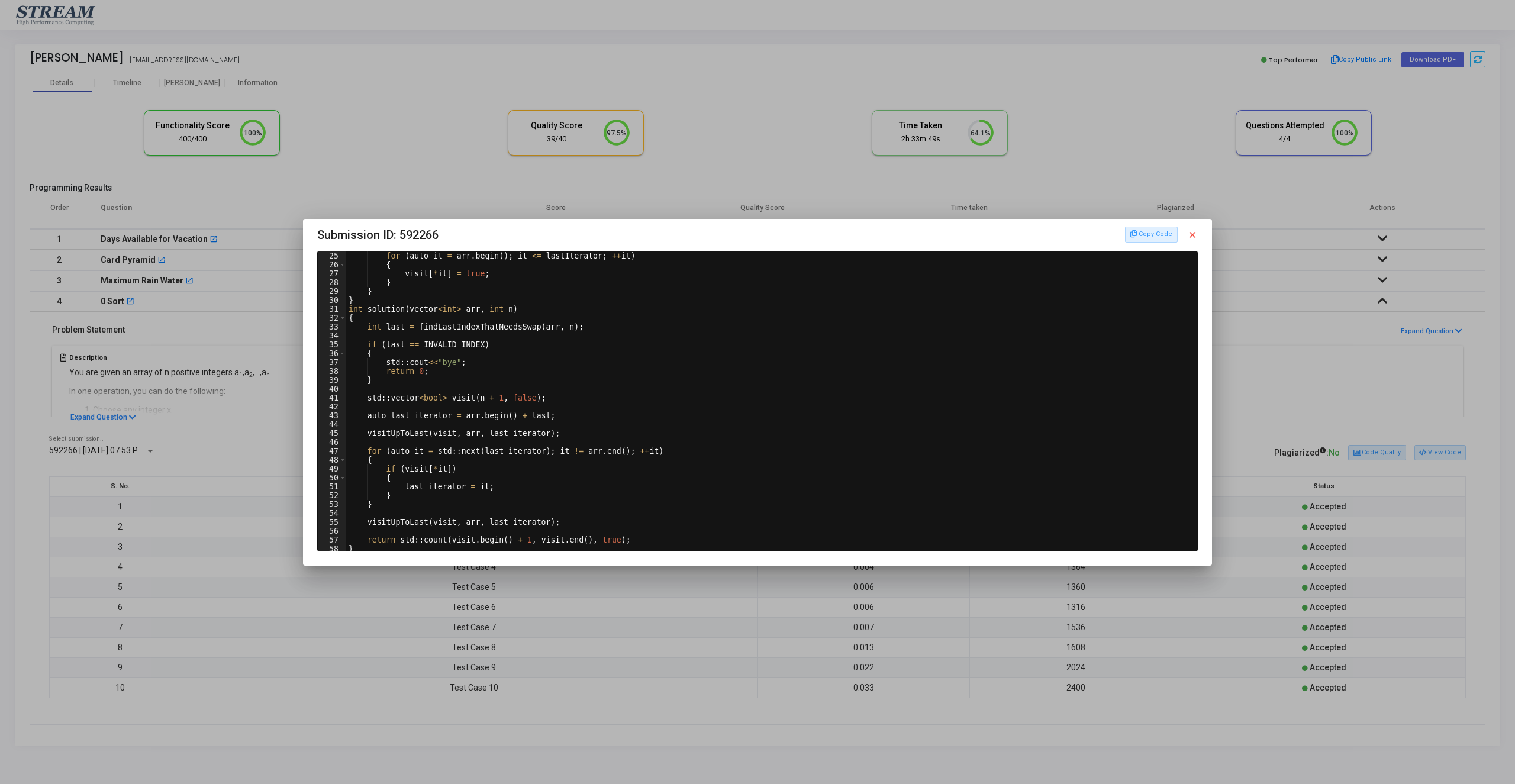
scroll to position [284, 0]
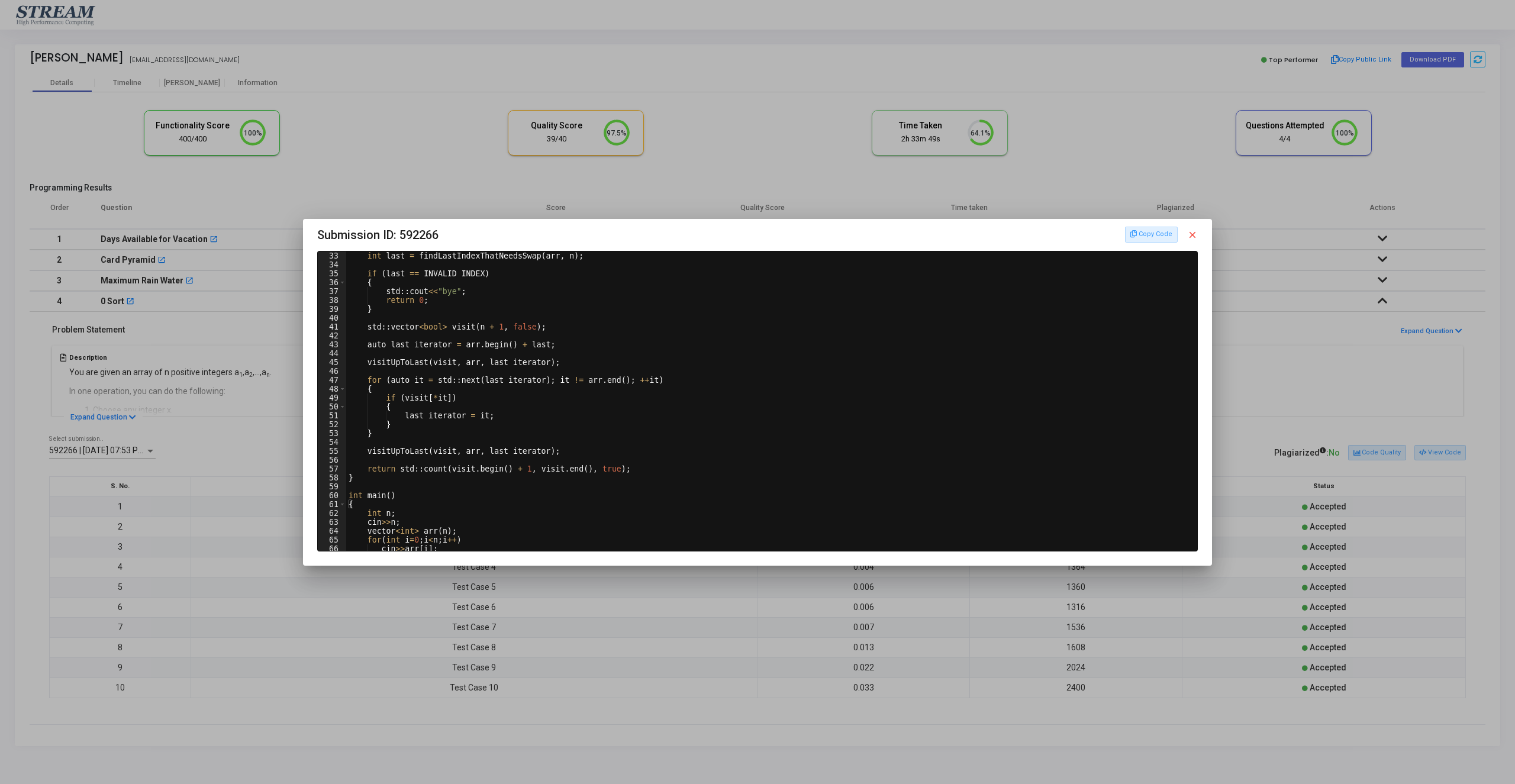
click at [1331, 462] on div at bounding box center [757, 392] width 1515 height 784
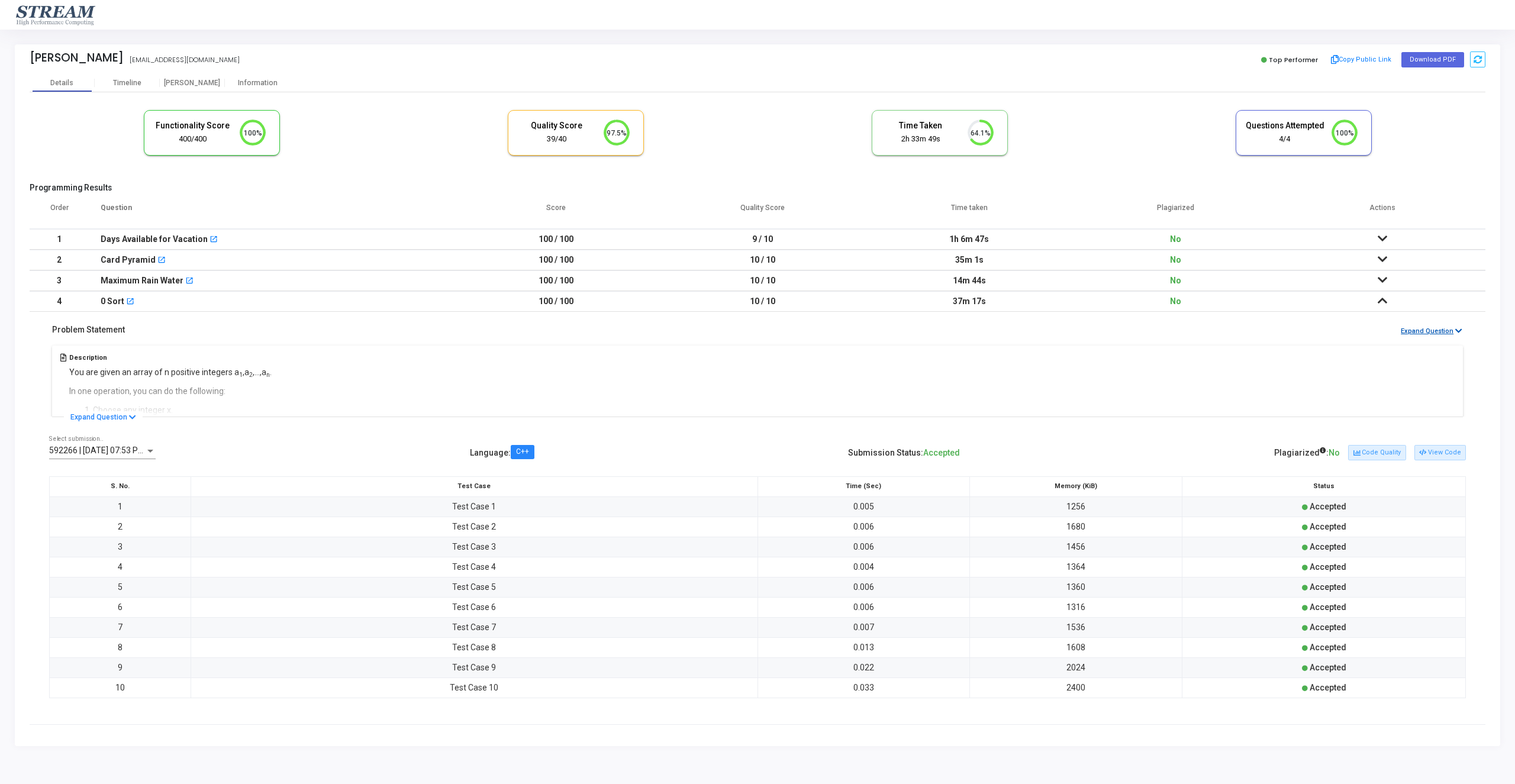
click at [1438, 328] on button "Expand Question" at bounding box center [1431, 332] width 63 height 11
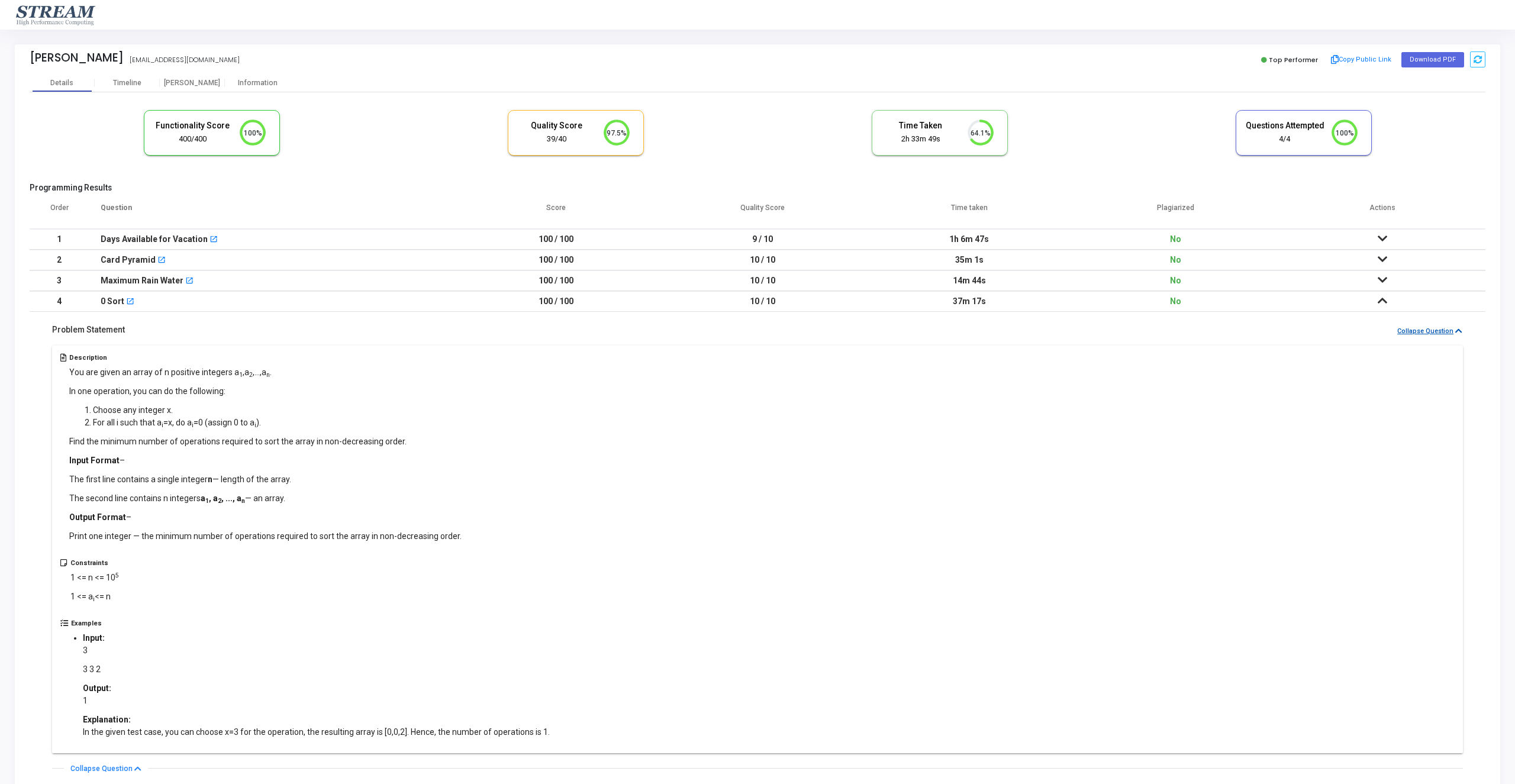
click at [1452, 328] on button "Collapse Question" at bounding box center [1430, 332] width 66 height 11
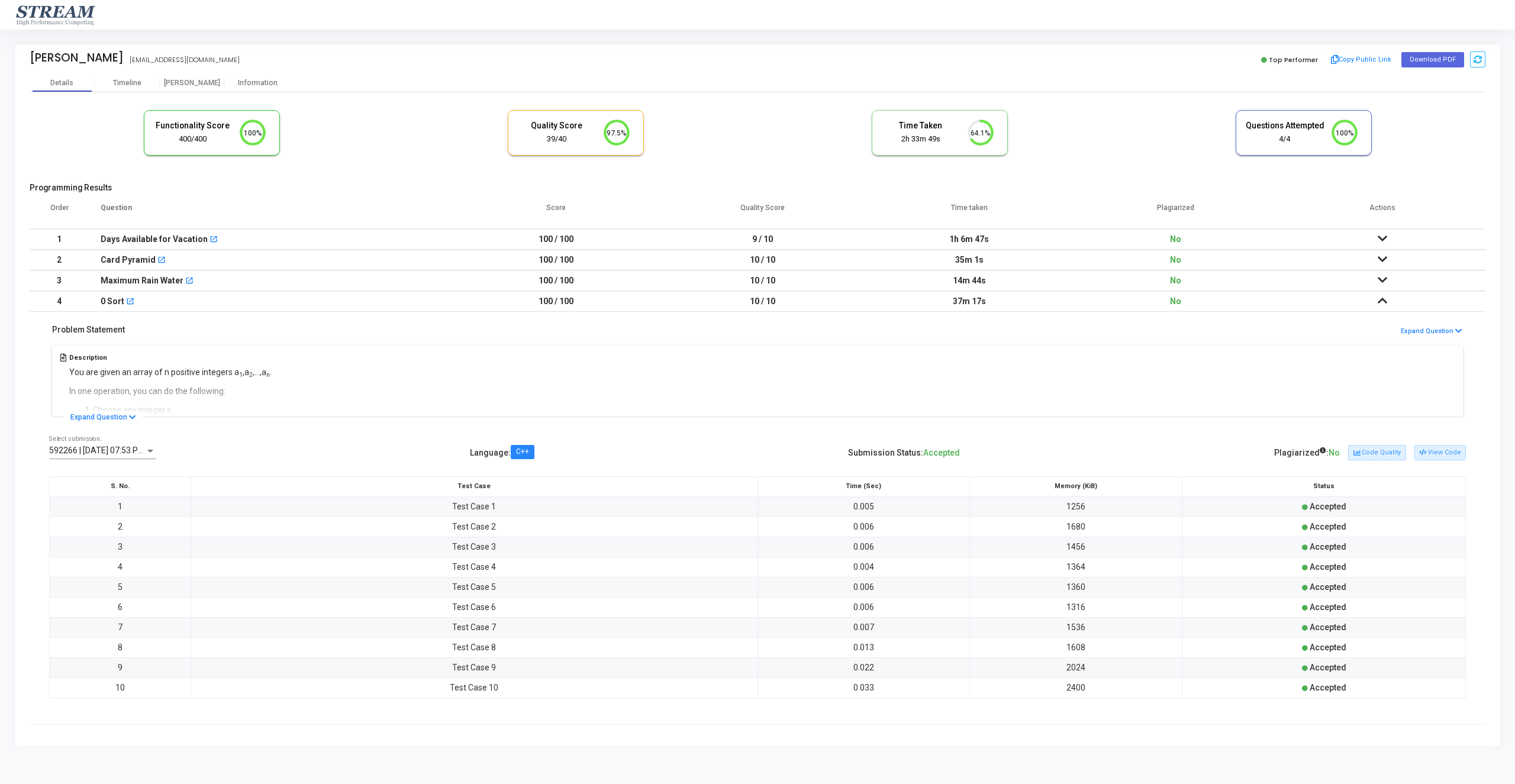
click at [1395, 238] on td at bounding box center [1382, 239] width 206 height 21
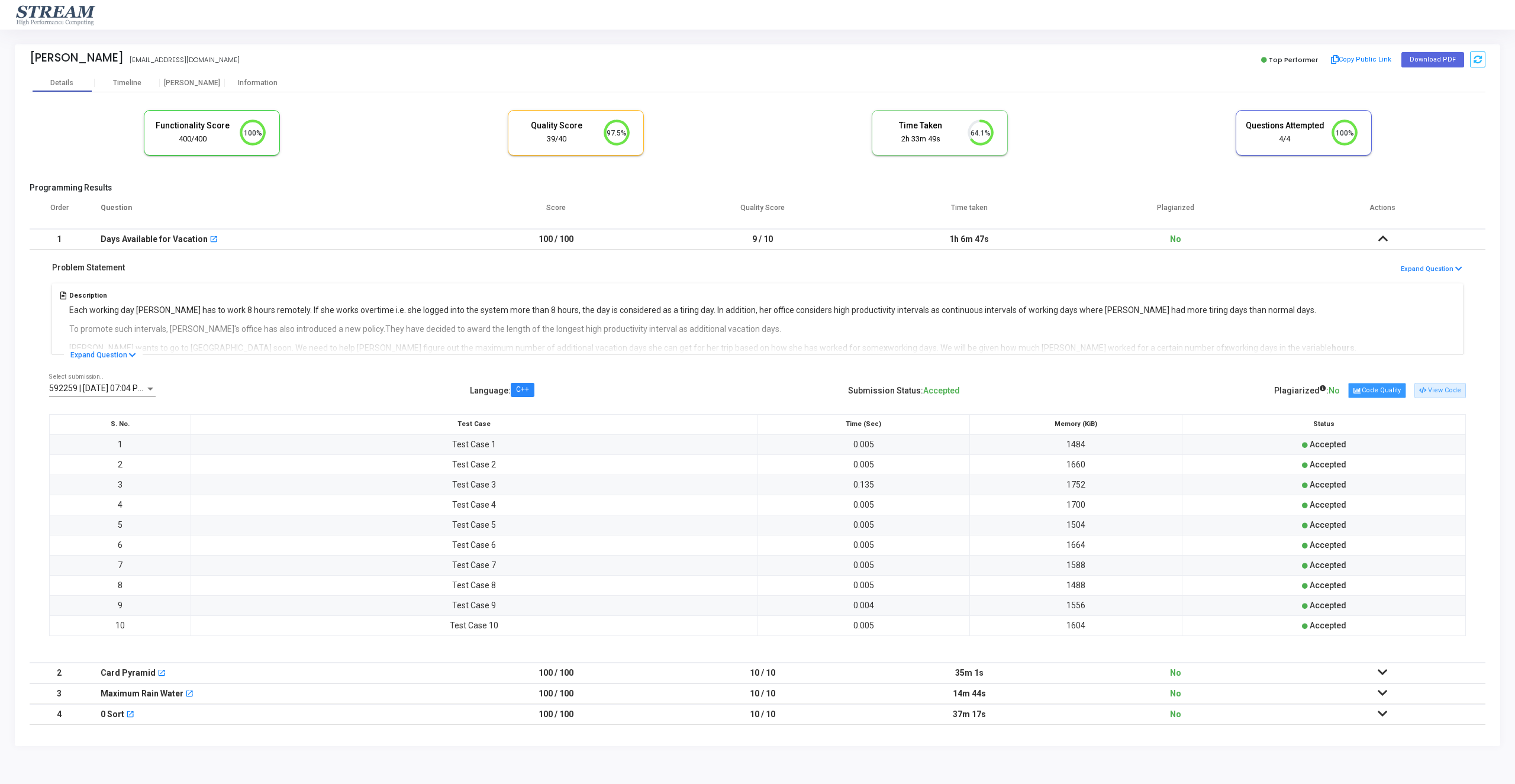
click at [1396, 386] on button "Code Quality" at bounding box center [1377, 391] width 57 height 16
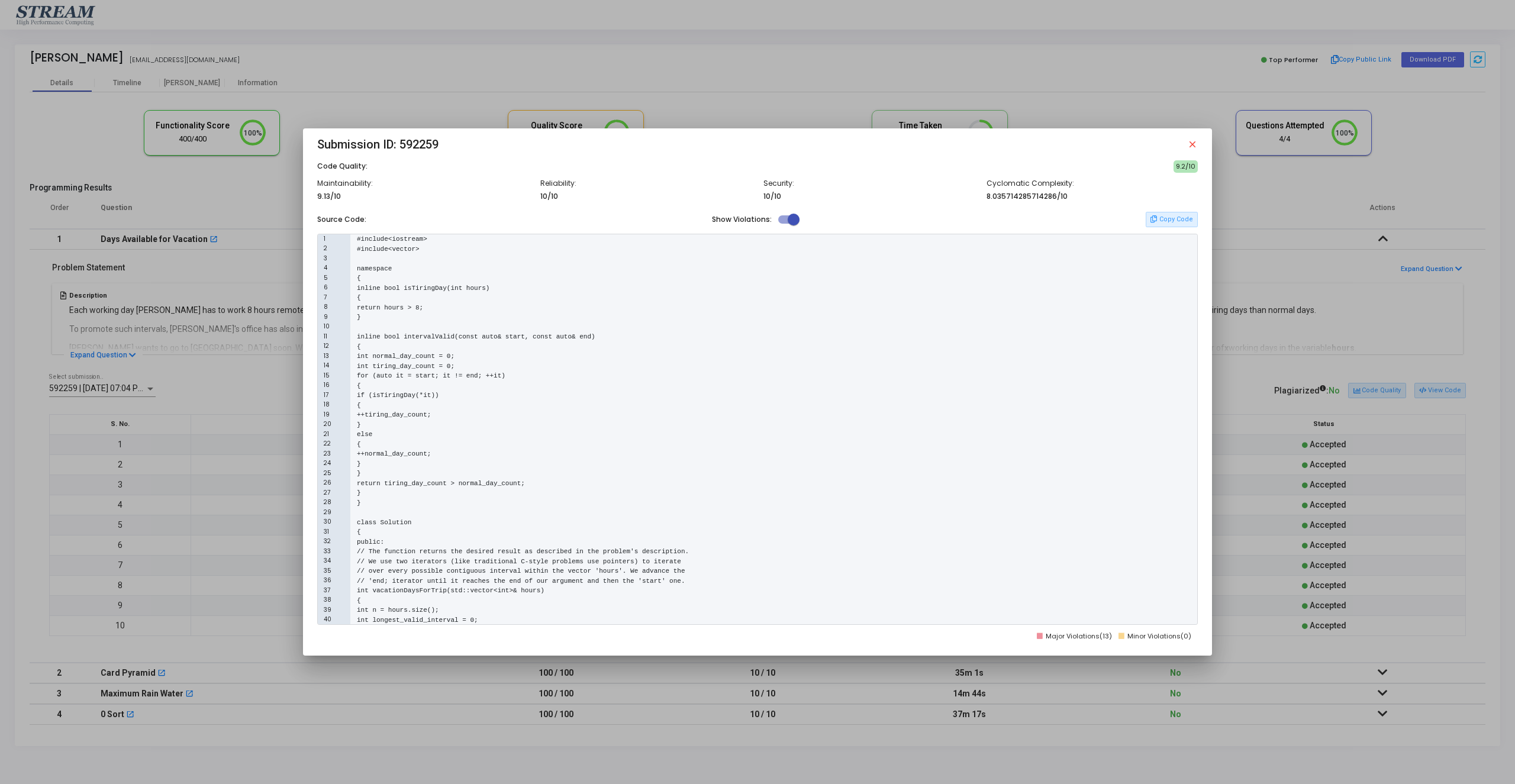
click at [1202, 442] on mat-dialog-content "Code Quality: 9.2/10 Maintainability: 9.13/10 Reliability: 10/10 Security: 10/1…" at bounding box center [757, 400] width 909 height 481
click at [1467, 387] on div at bounding box center [757, 392] width 1515 height 784
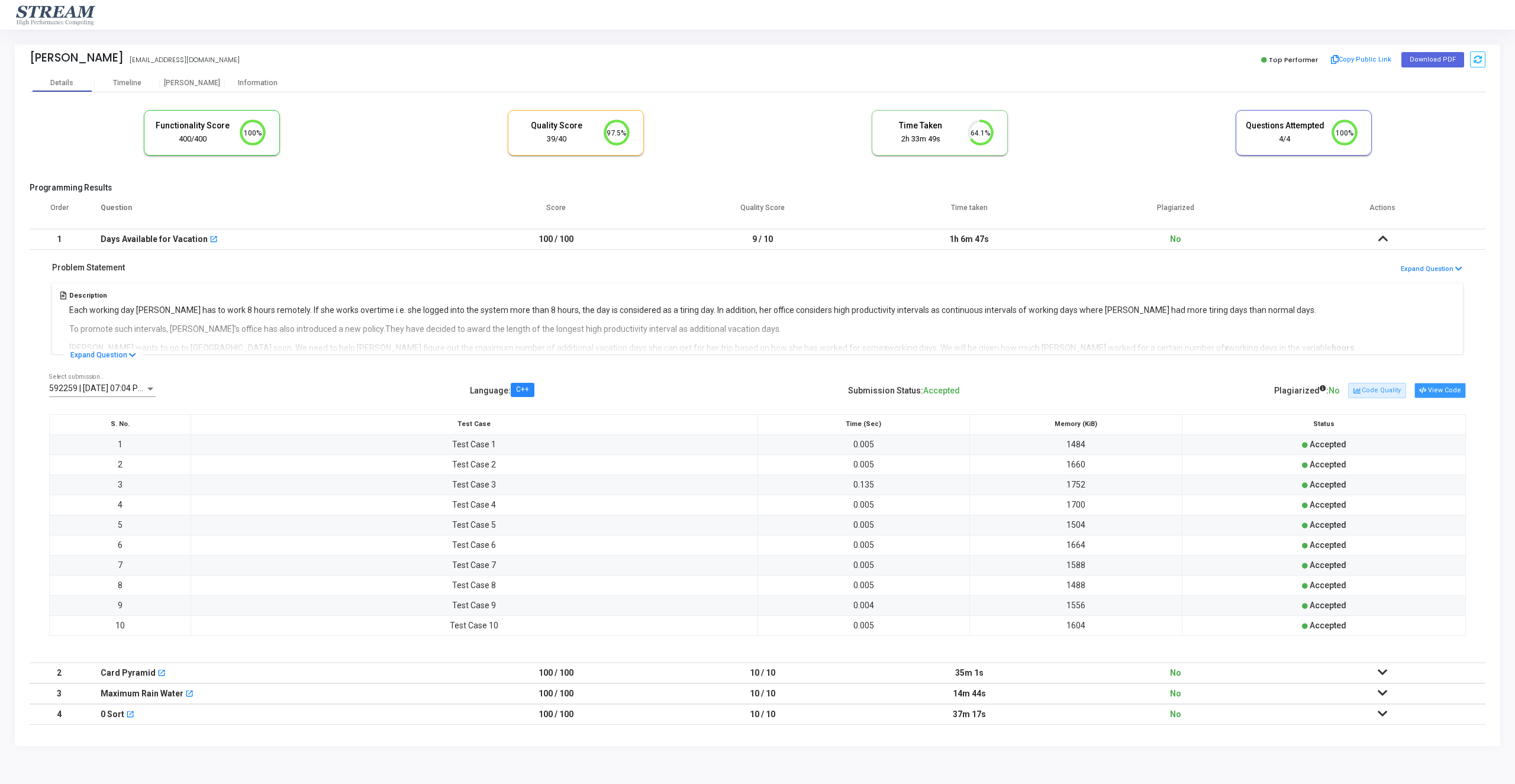
click at [1452, 387] on button "View Code" at bounding box center [1440, 391] width 51 height 16
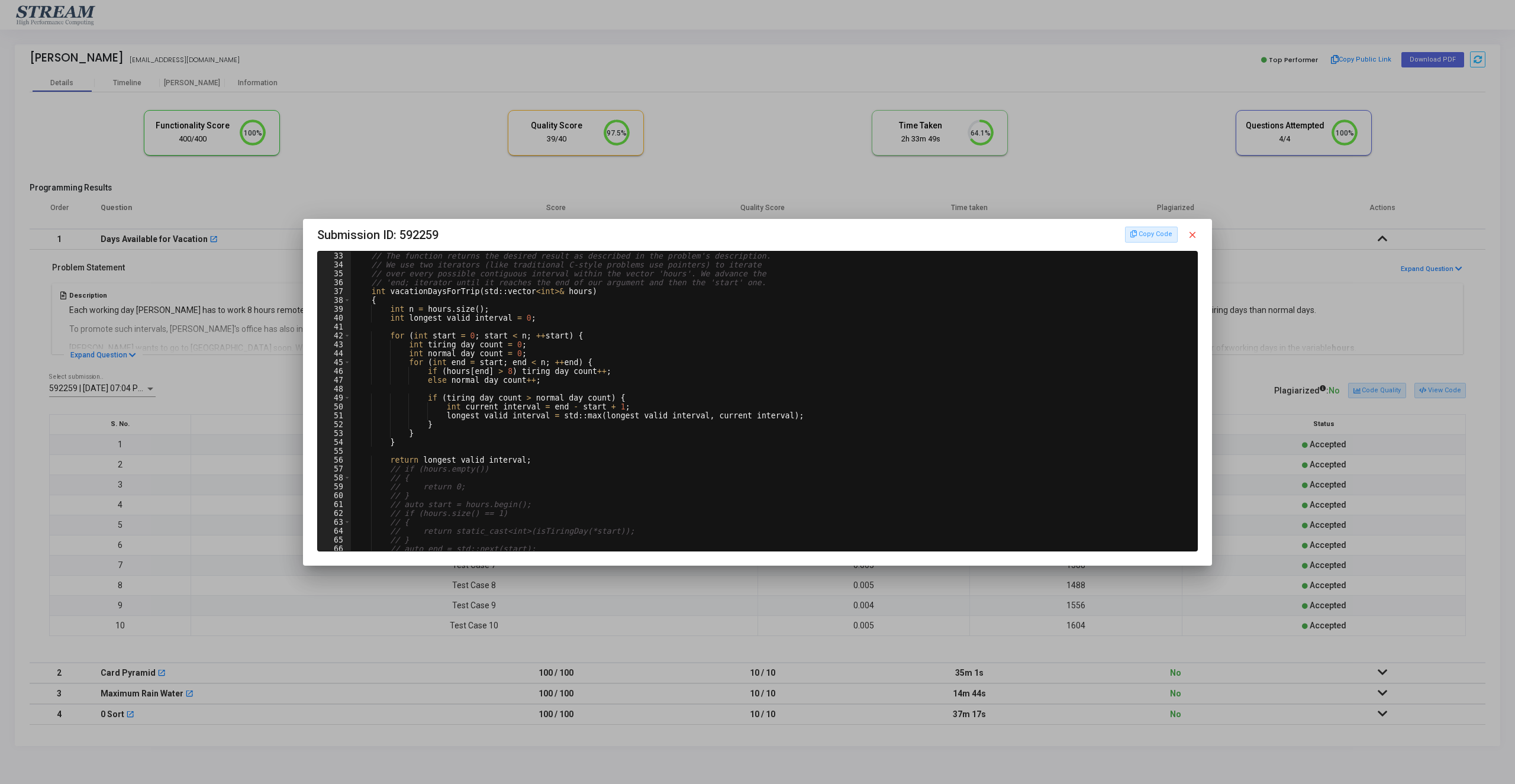
type textarea "for (int start = 0; start < n; ++start) {"
drag, startPoint x: 481, startPoint y: 338, endPoint x: 554, endPoint y: 338, distance: 73.0
click at [554, 338] on div "// The function returns the desired result as described in the problem's descri…" at bounding box center [774, 410] width 847 height 318
click at [1290, 415] on div at bounding box center [757, 392] width 1515 height 784
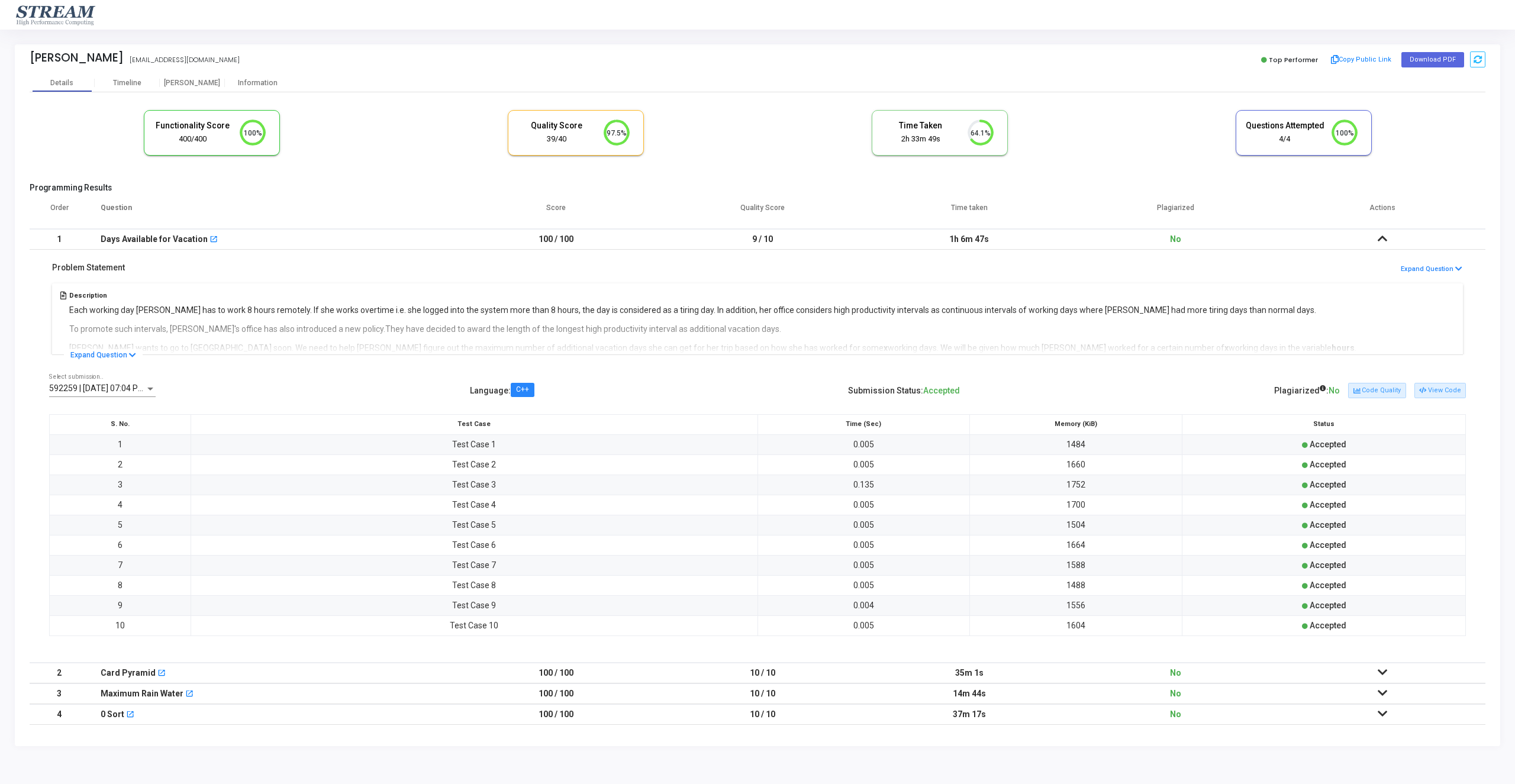
click at [1386, 235] on icon at bounding box center [1382, 238] width 10 height 9
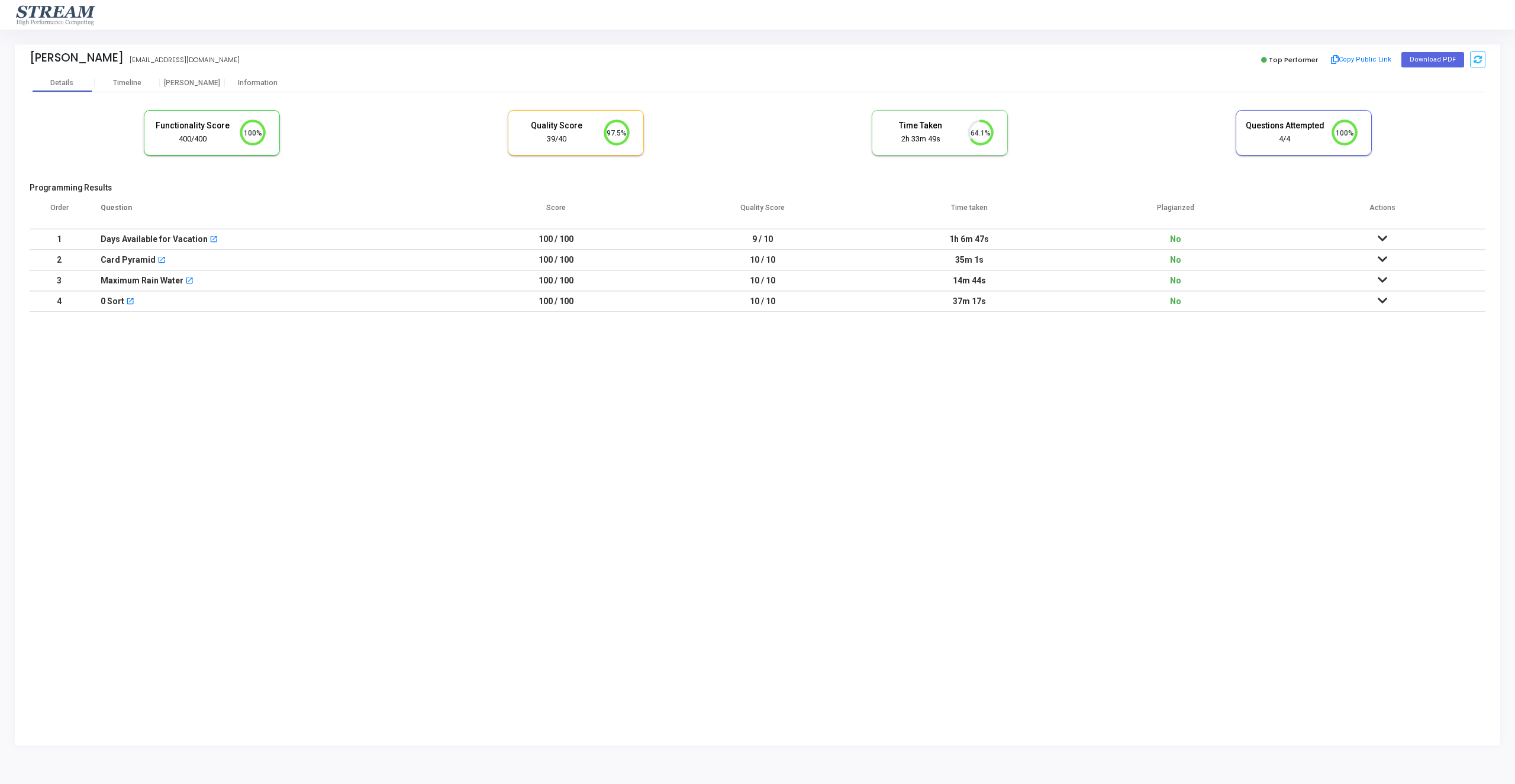
click at [1379, 256] on icon at bounding box center [1382, 259] width 10 height 9
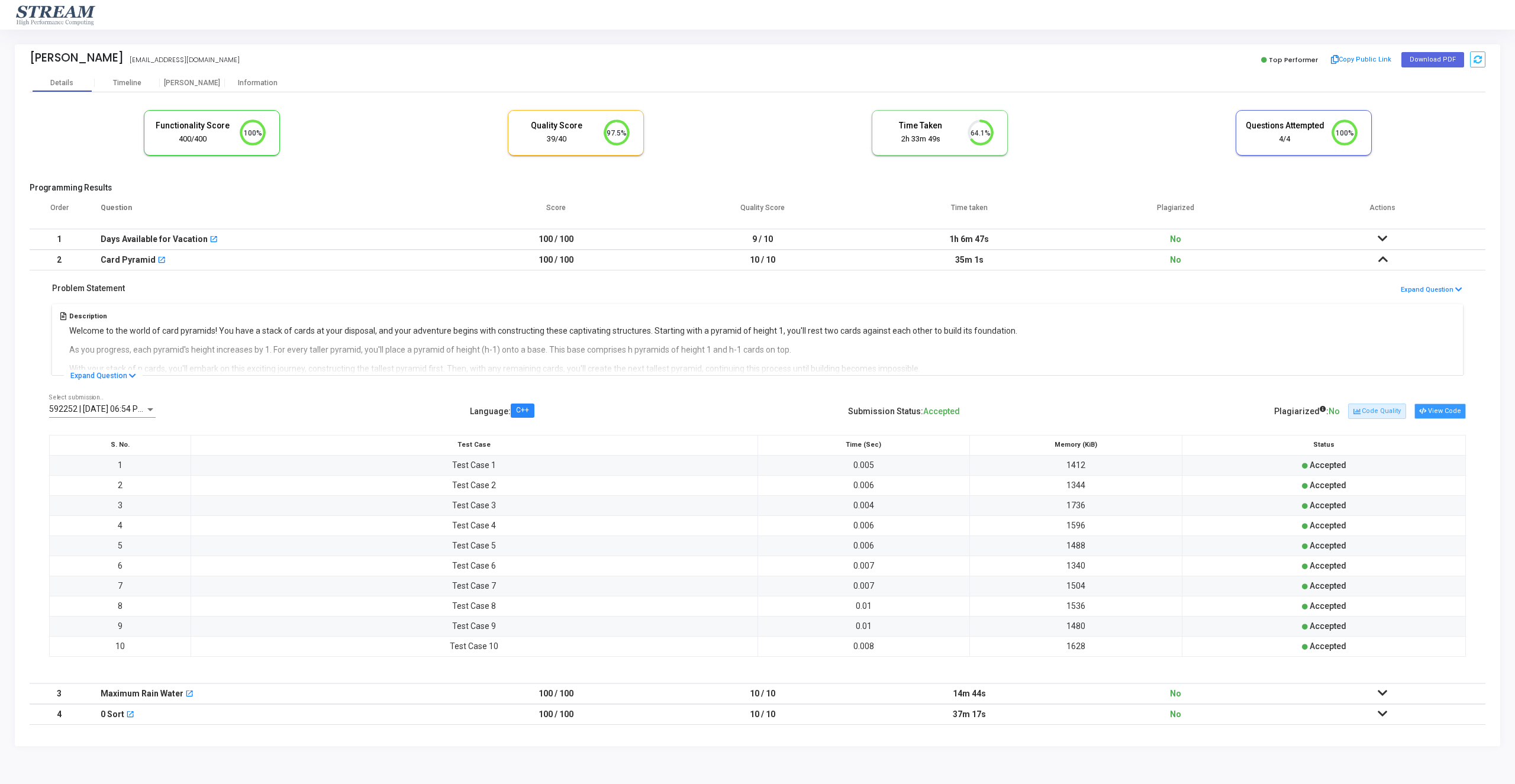
click at [1433, 412] on button "View Code" at bounding box center [1440, 412] width 51 height 16
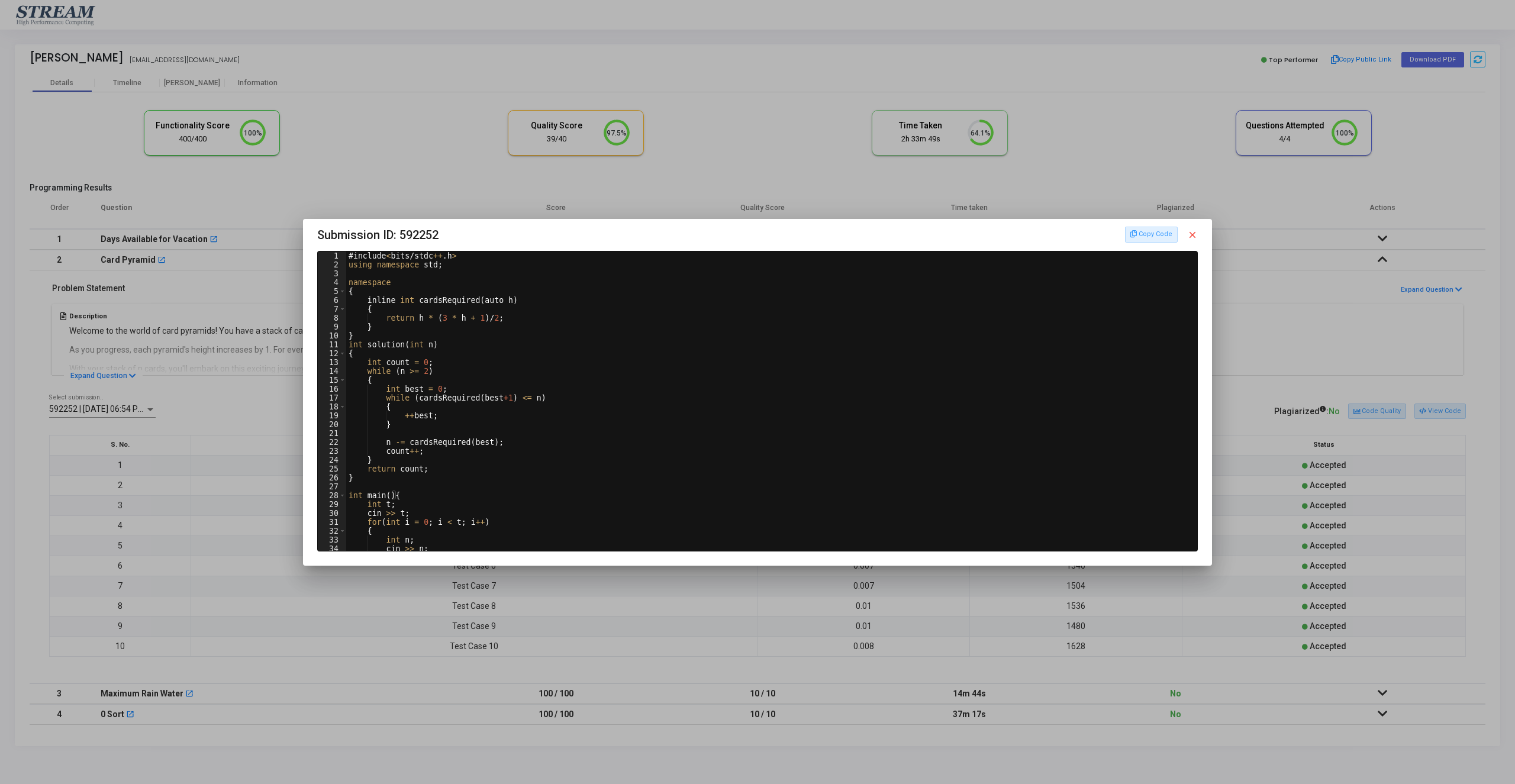
click at [1362, 406] on div at bounding box center [757, 392] width 1515 height 784
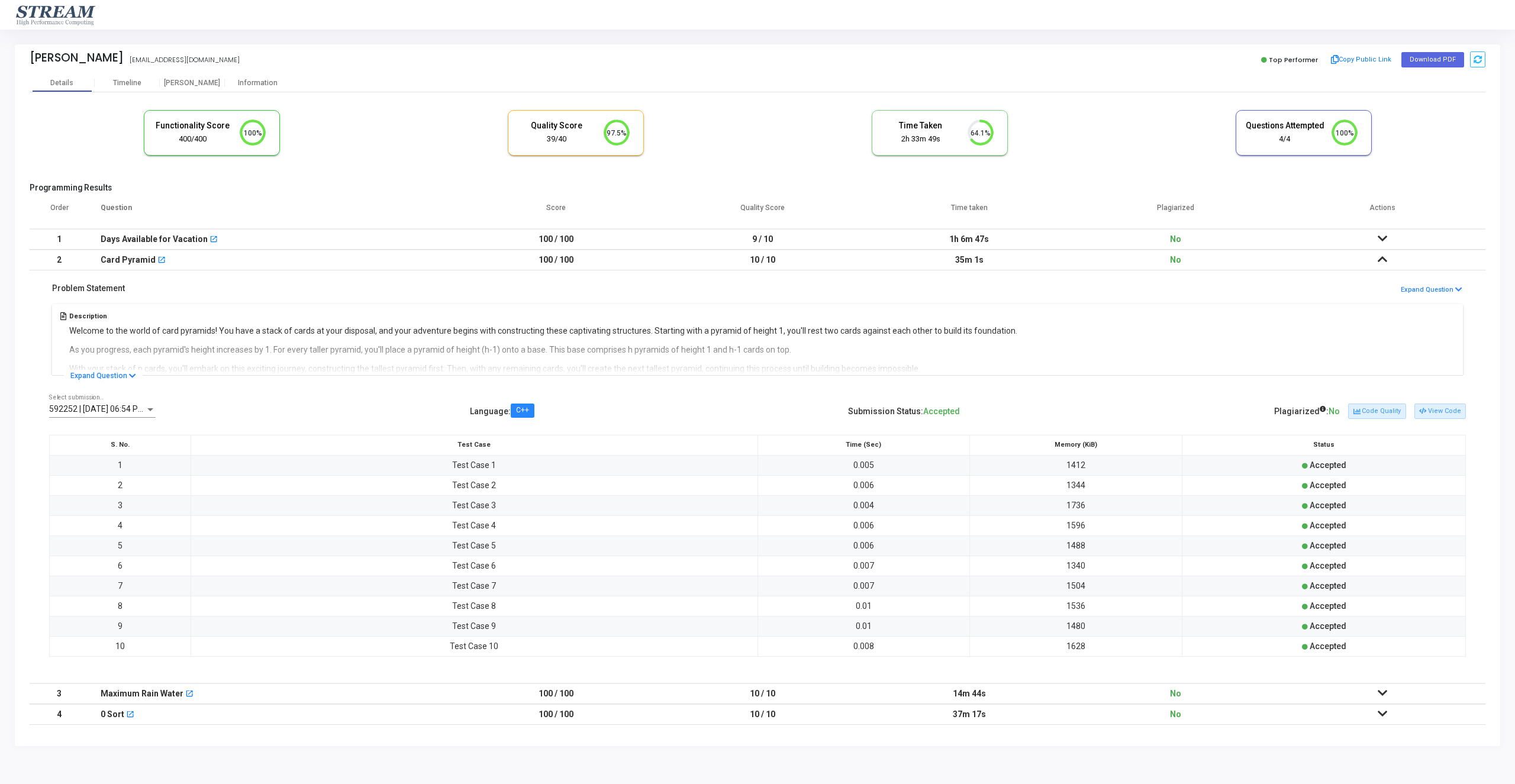
click at [1391, 262] on td at bounding box center [1382, 260] width 206 height 21
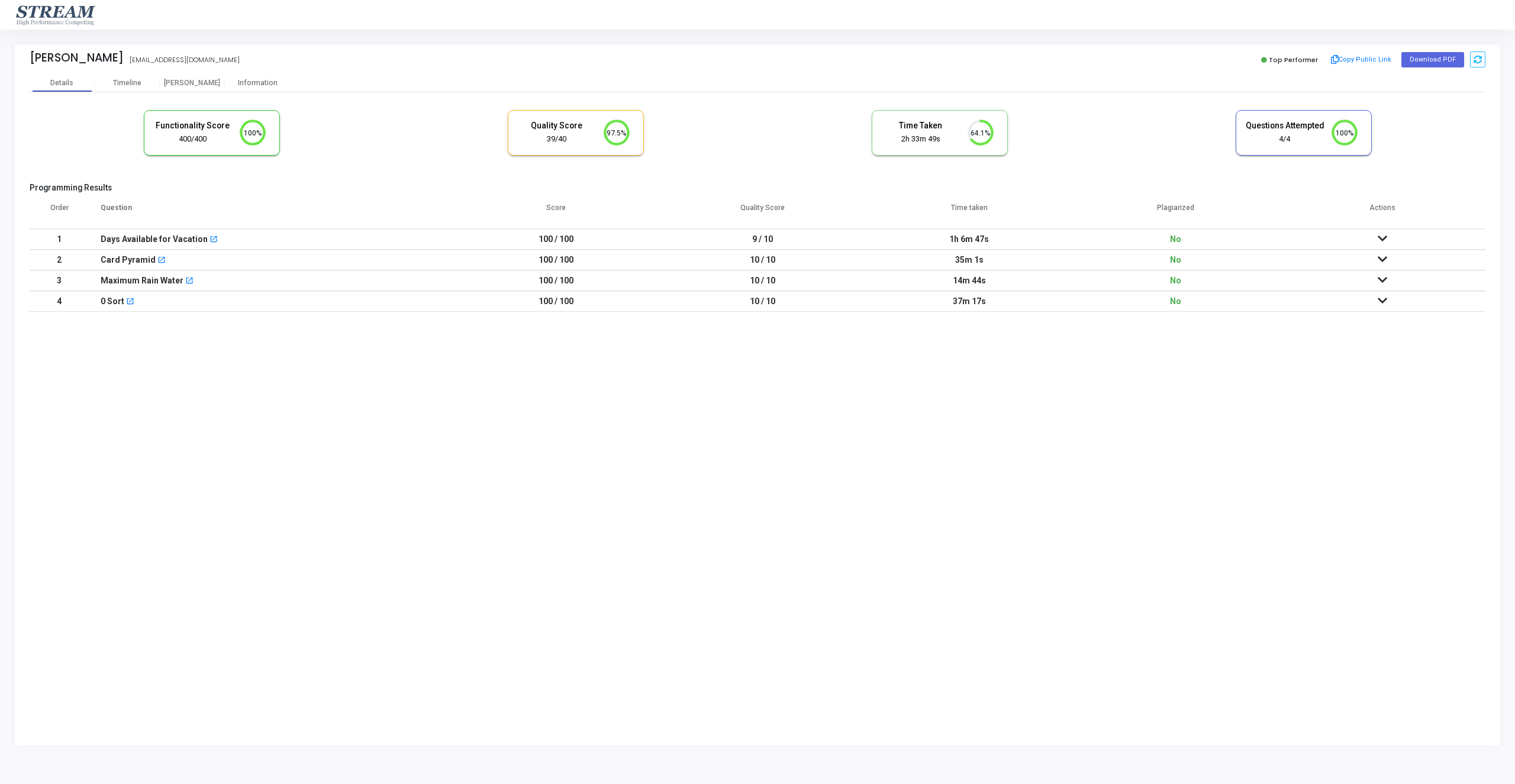
click at [1380, 284] on icon at bounding box center [1382, 280] width 10 height 9
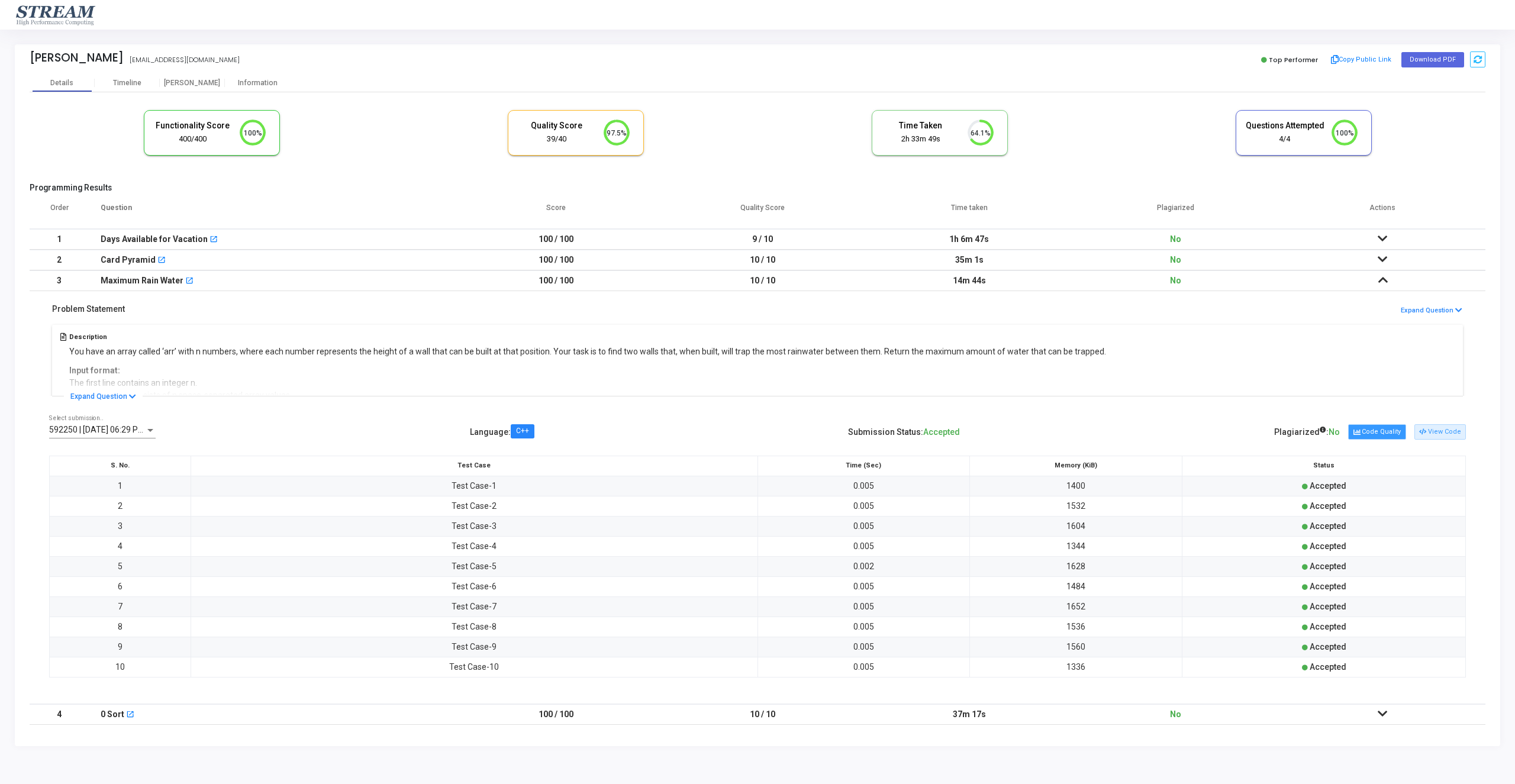
click at [1387, 429] on button "Code Quality" at bounding box center [1377, 432] width 57 height 16
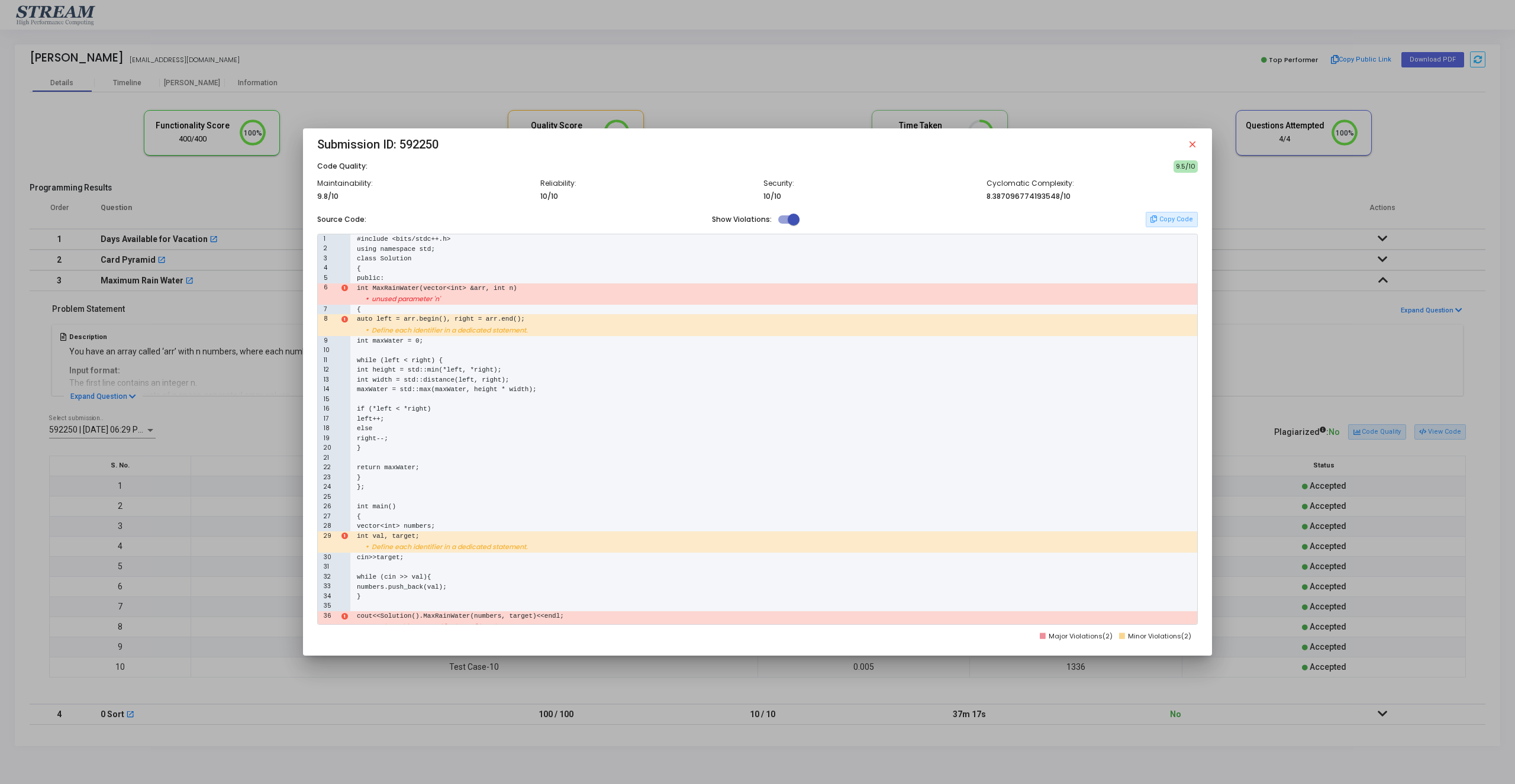
drag, startPoint x: 1303, startPoint y: 380, endPoint x: 1434, endPoint y: 419, distance: 136.7
click at [1303, 381] on div at bounding box center [757, 392] width 1515 height 784
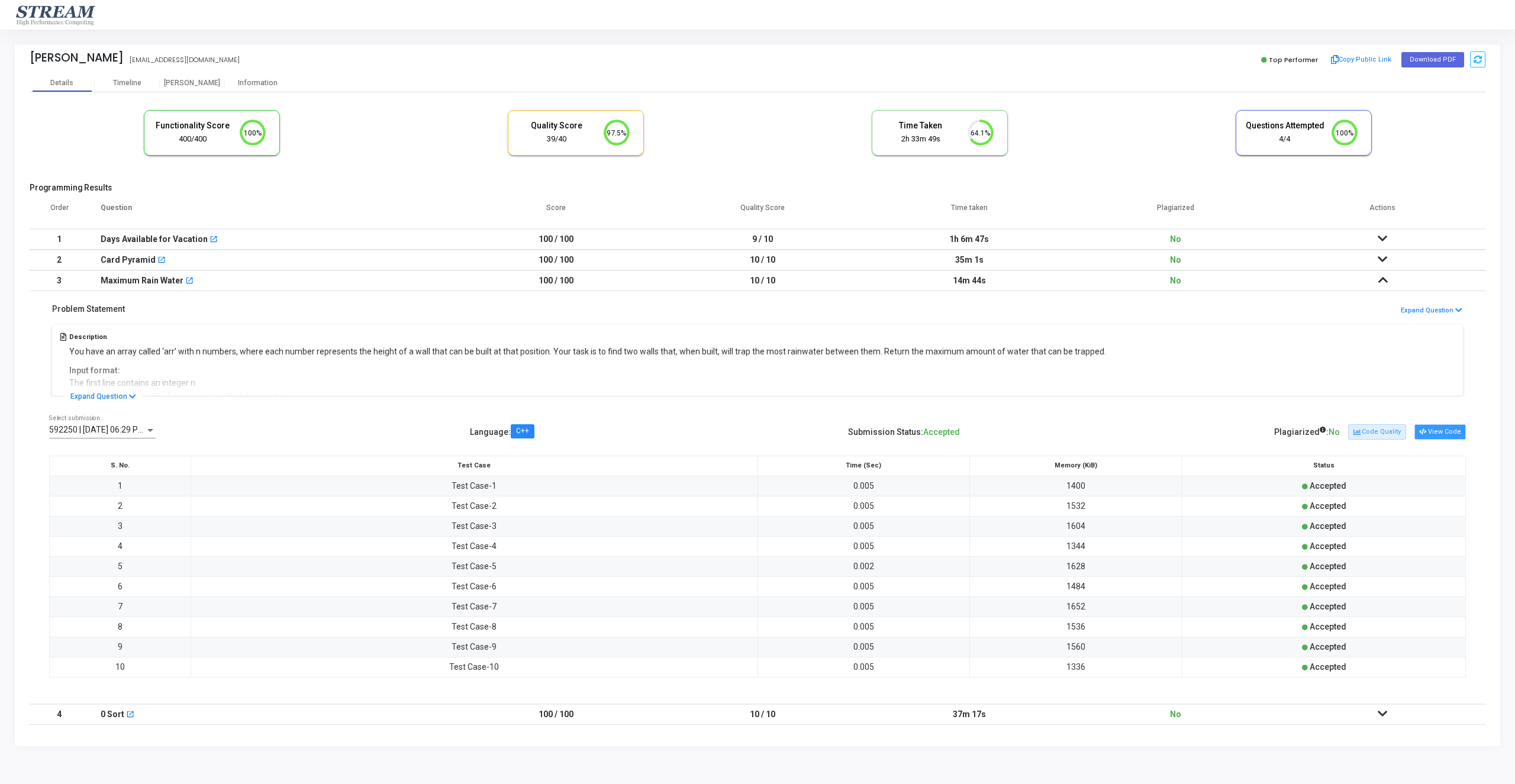
click at [1450, 432] on button "View Code" at bounding box center [1440, 432] width 51 height 16
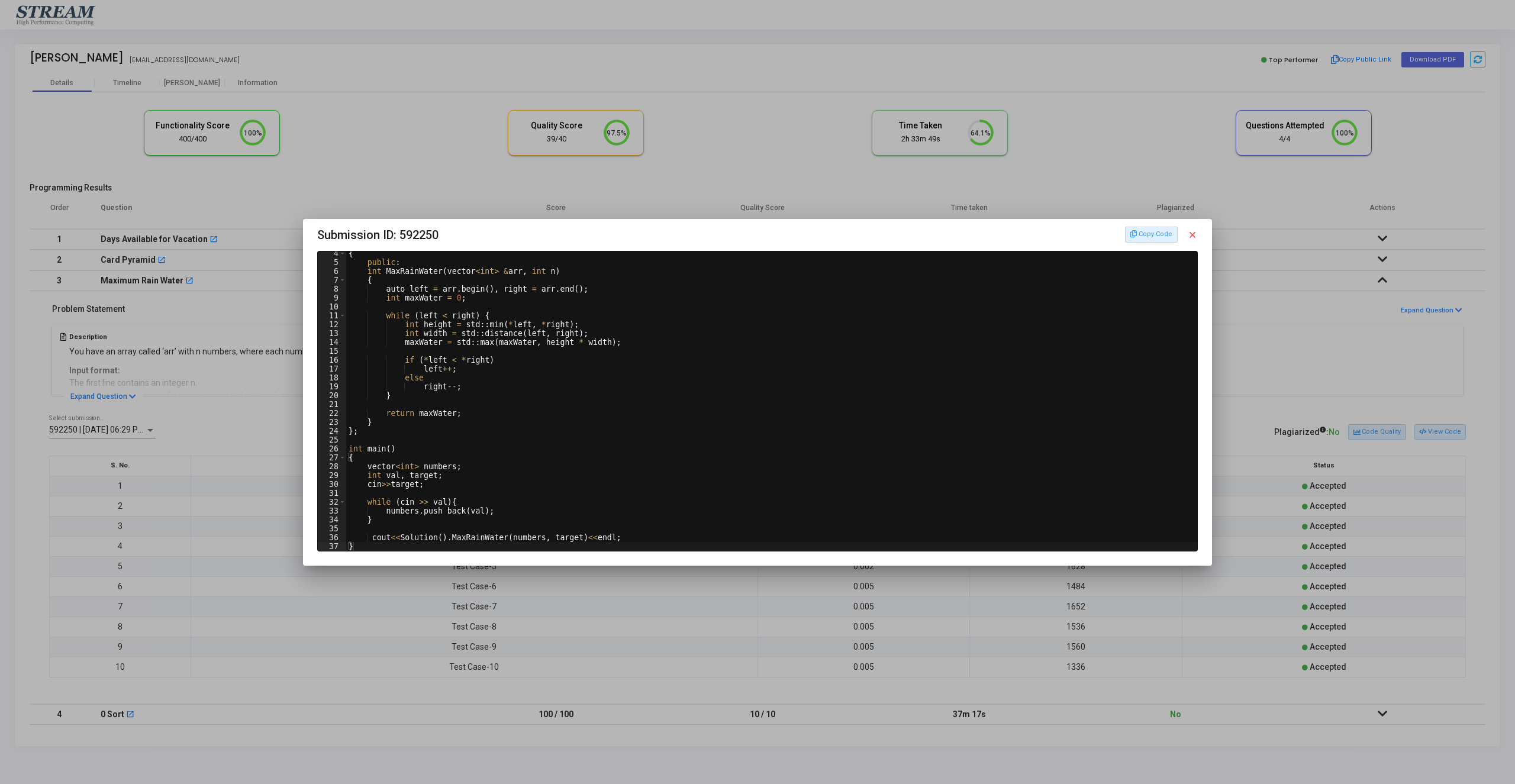
scroll to position [0, 0]
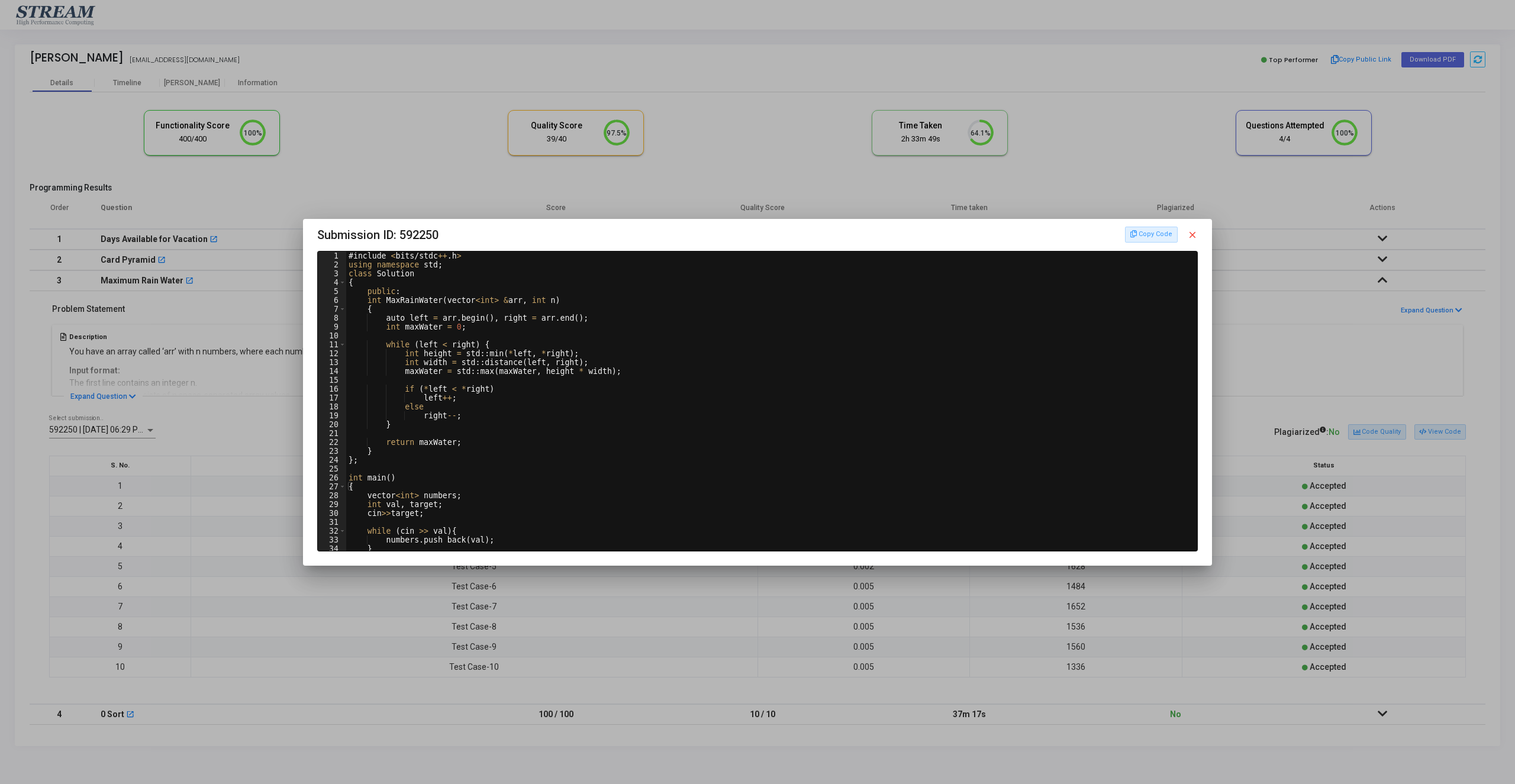
click at [1445, 319] on div at bounding box center [757, 392] width 1515 height 784
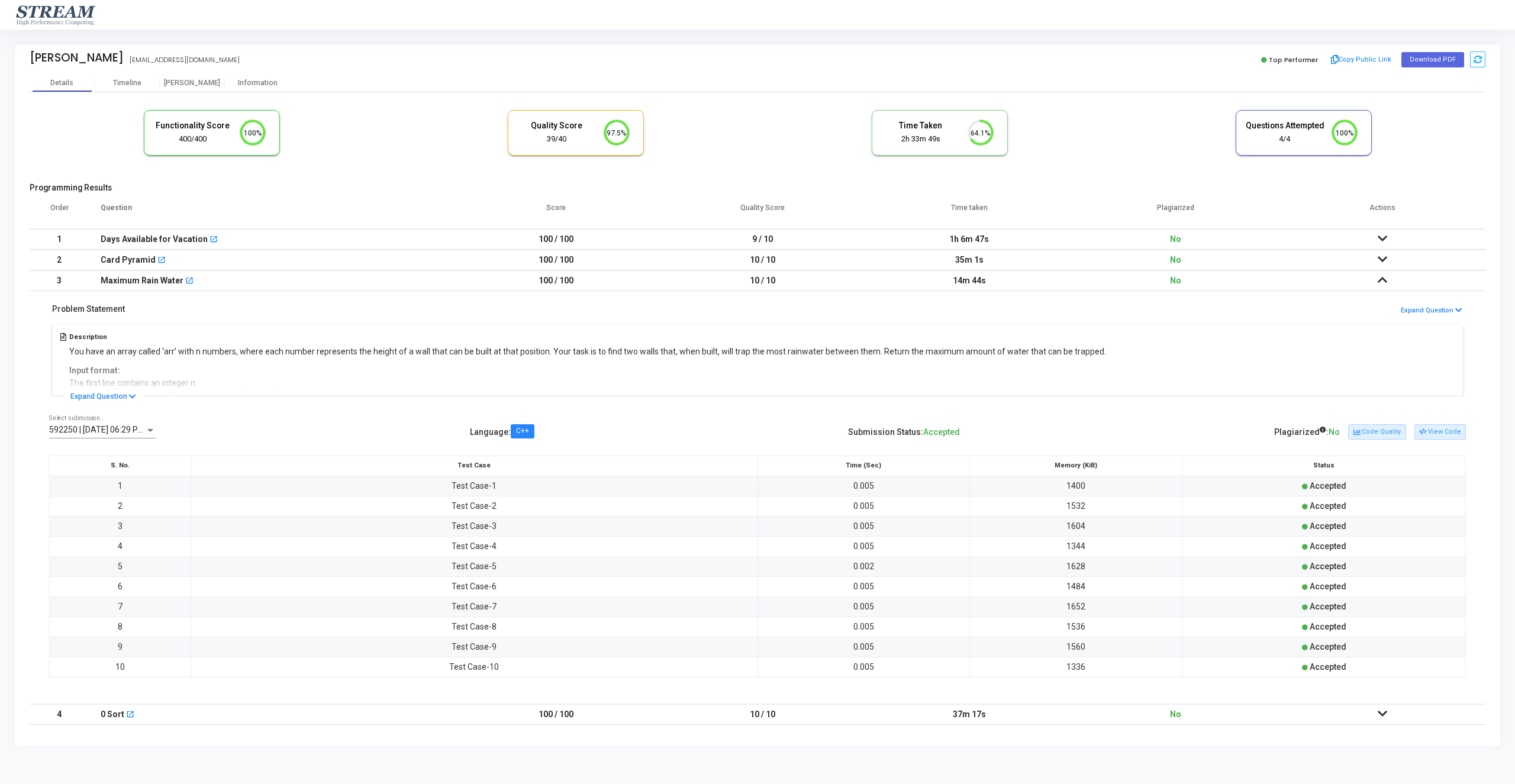
click at [1384, 245] on td at bounding box center [1382, 239] width 206 height 21
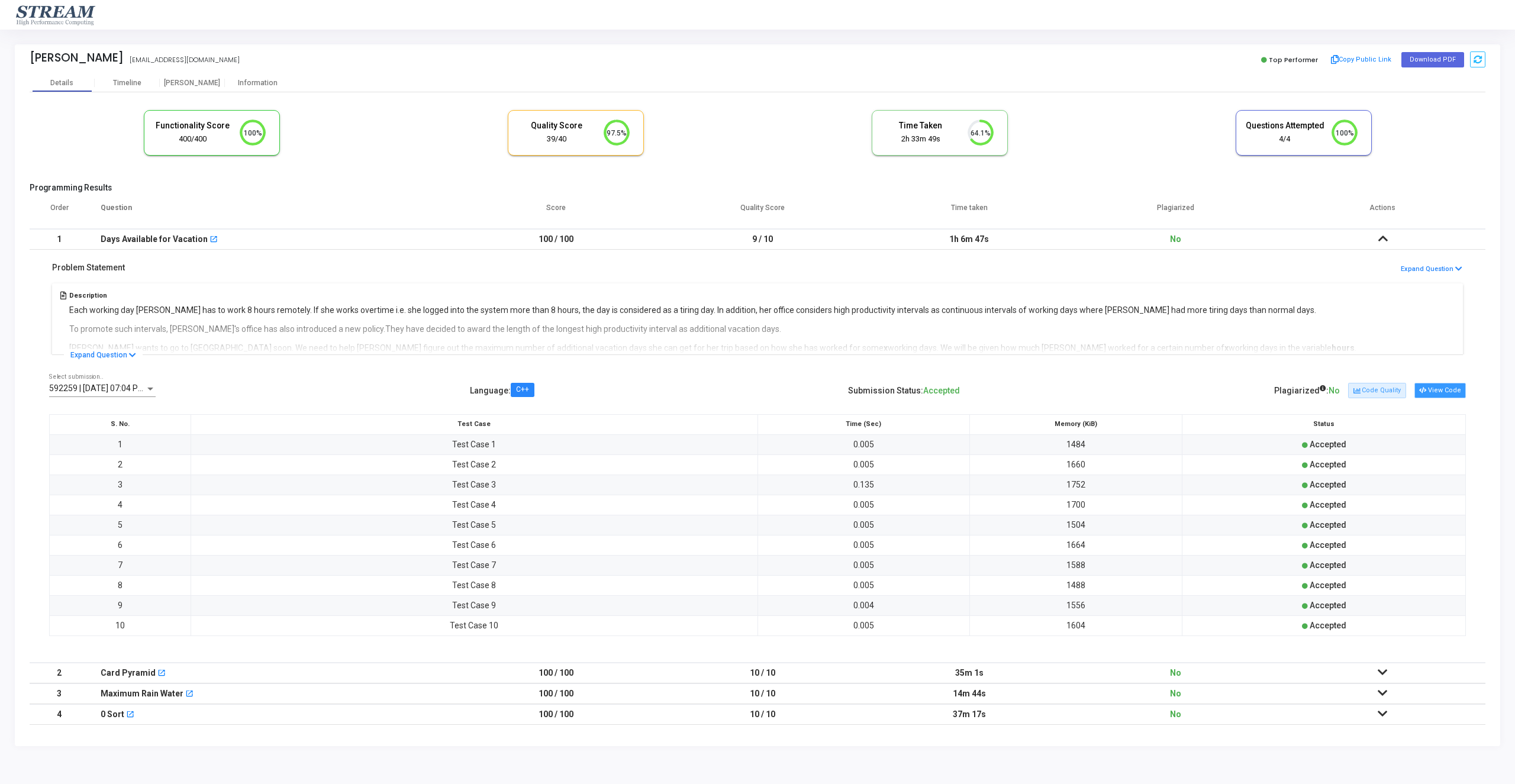
click at [1456, 396] on button "View Code" at bounding box center [1440, 391] width 51 height 16
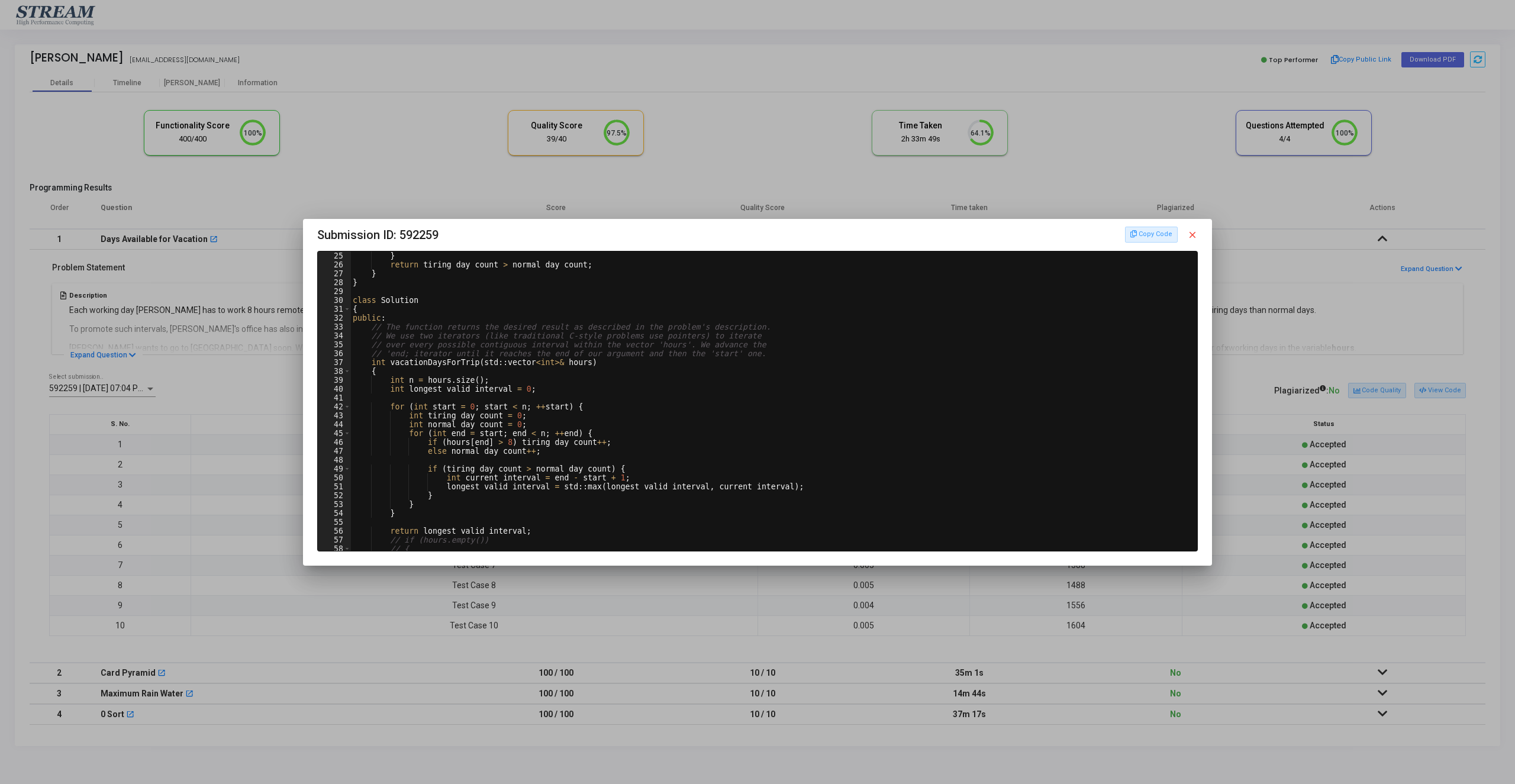
scroll to position [213, 0]
click at [1193, 231] on mat-icon "close" at bounding box center [1192, 235] width 10 height 10
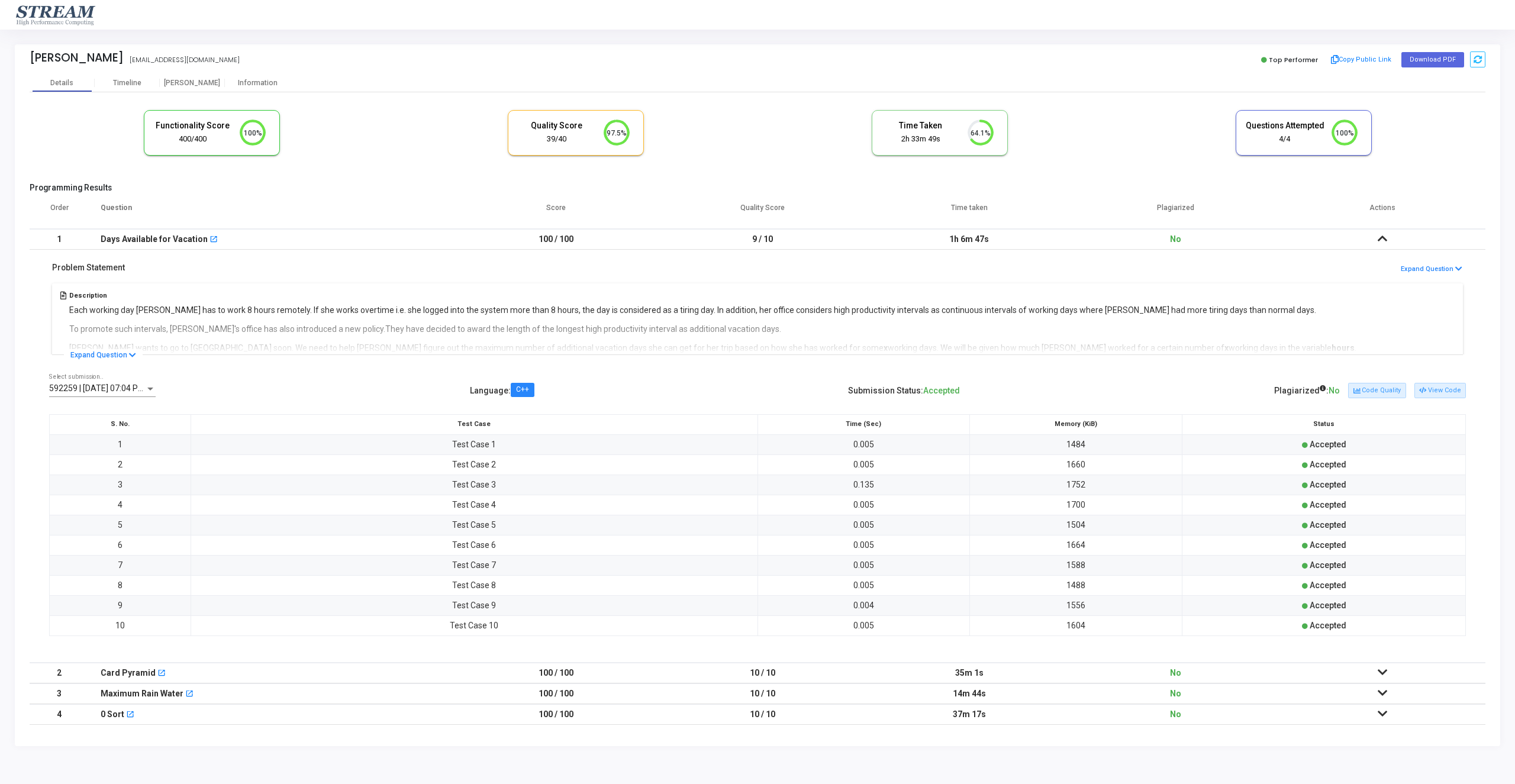
click at [1392, 232] on td at bounding box center [1382, 239] width 206 height 21
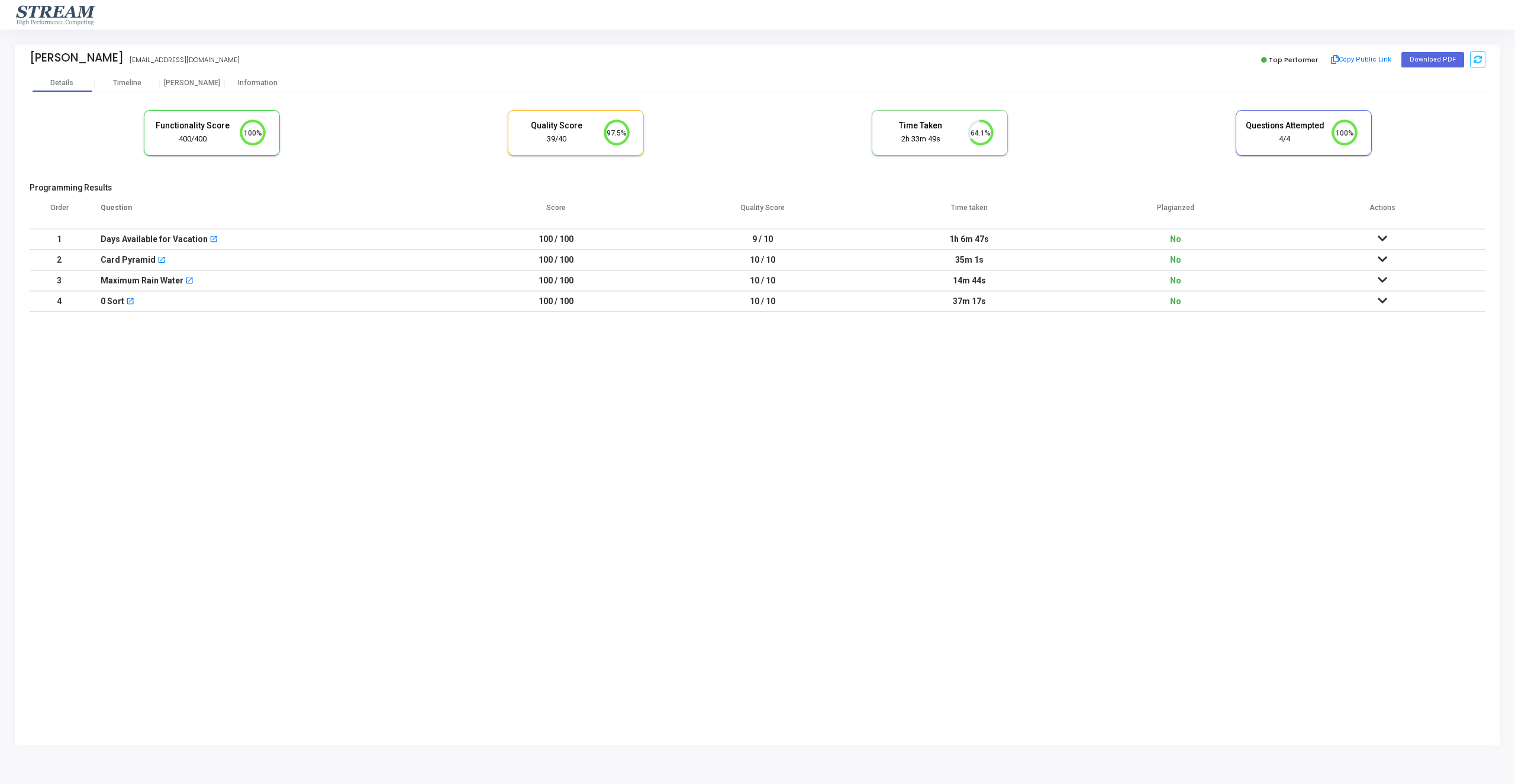
click at [1393, 258] on td at bounding box center [1382, 260] width 206 height 21
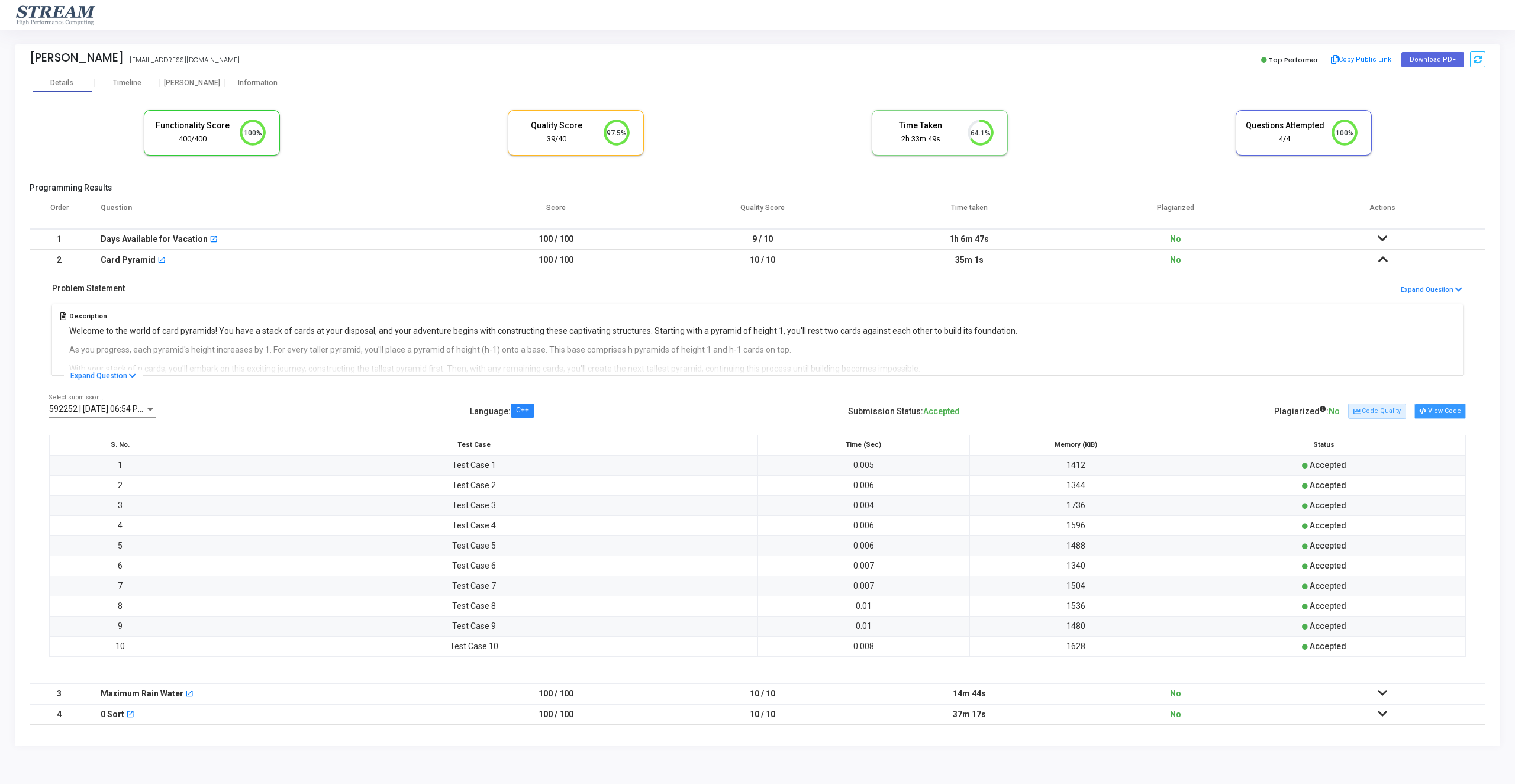
click at [1439, 406] on button "View Code" at bounding box center [1440, 412] width 51 height 16
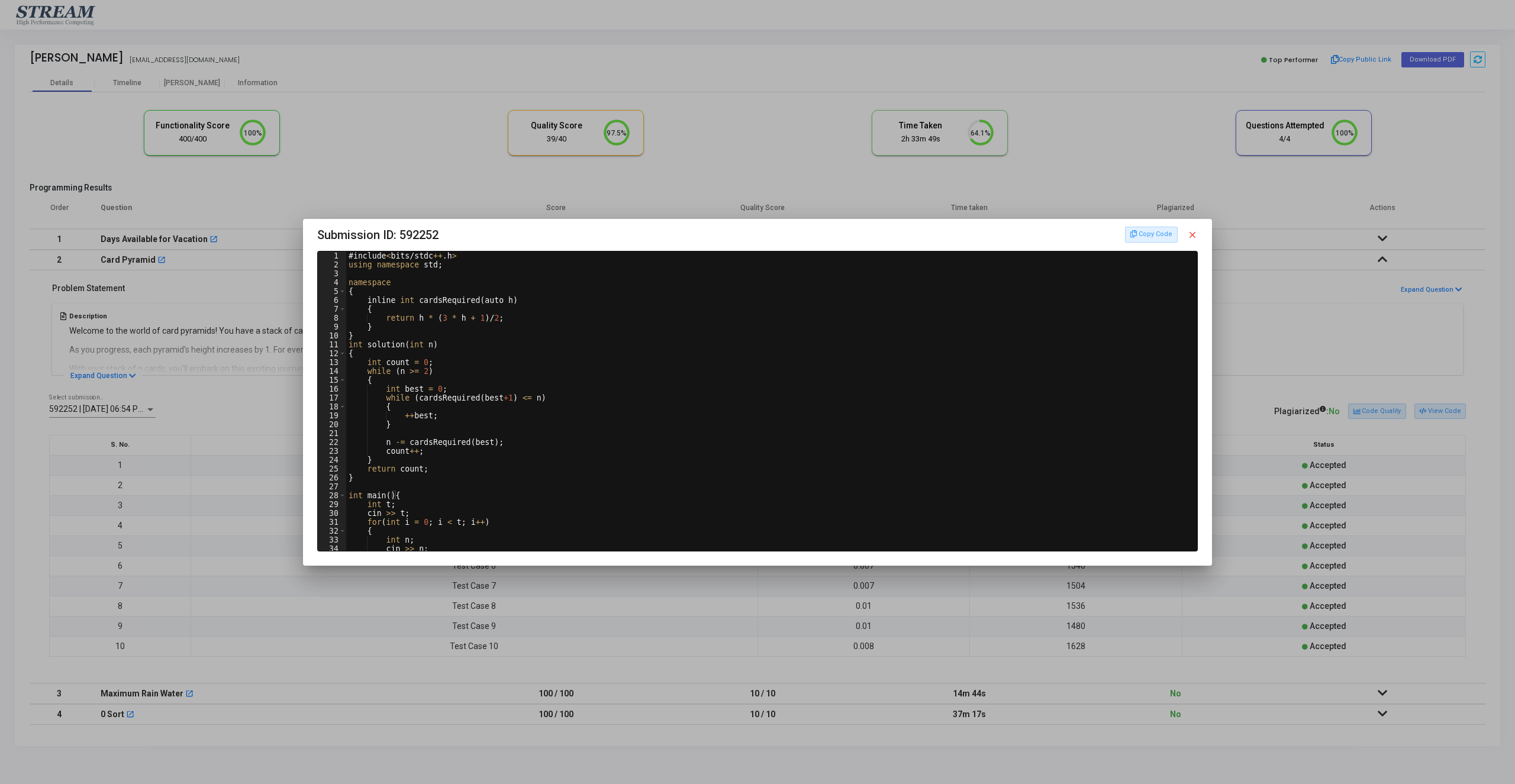
scroll to position [38, 0]
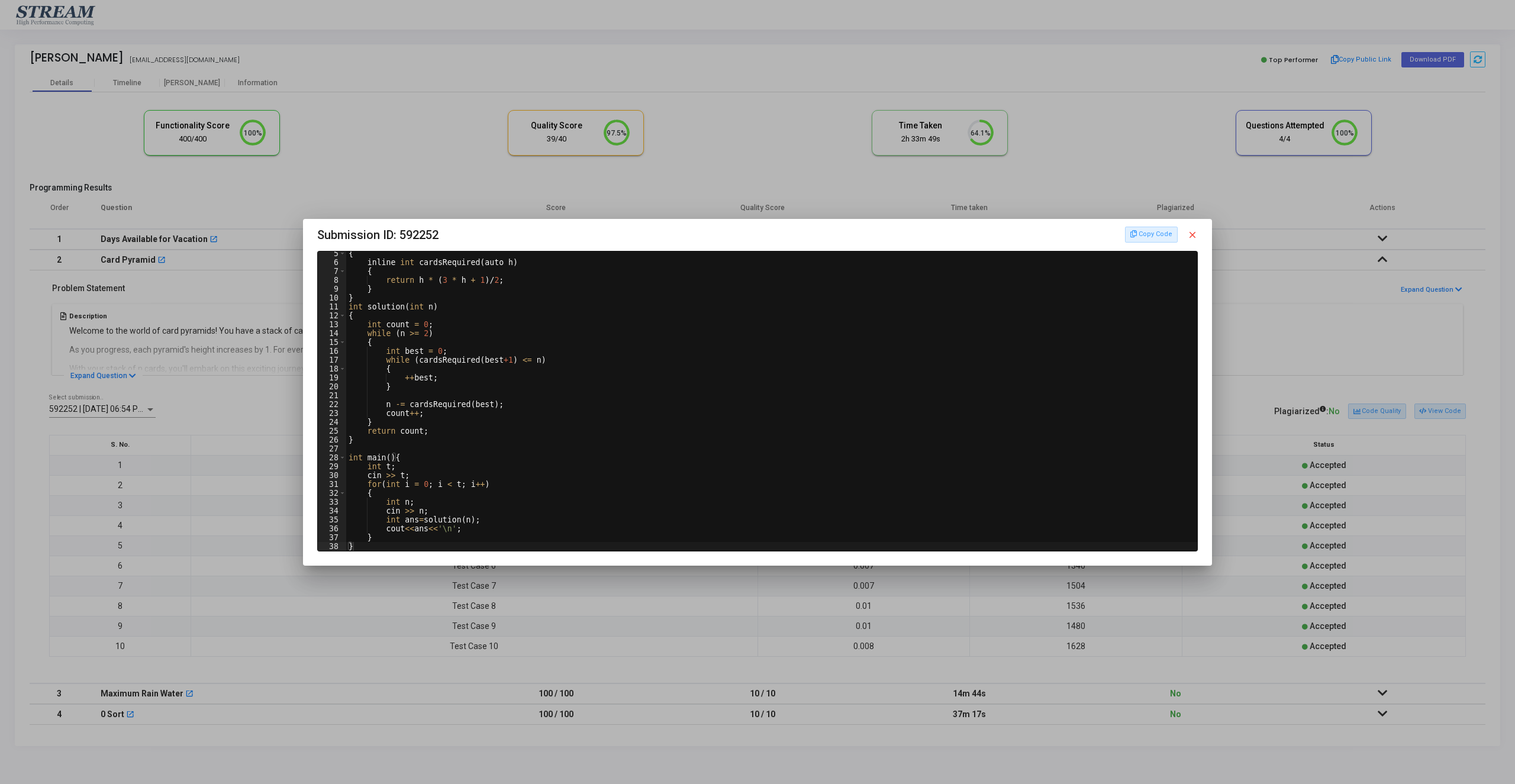
click at [1193, 232] on mat-icon "close" at bounding box center [1192, 235] width 10 height 10
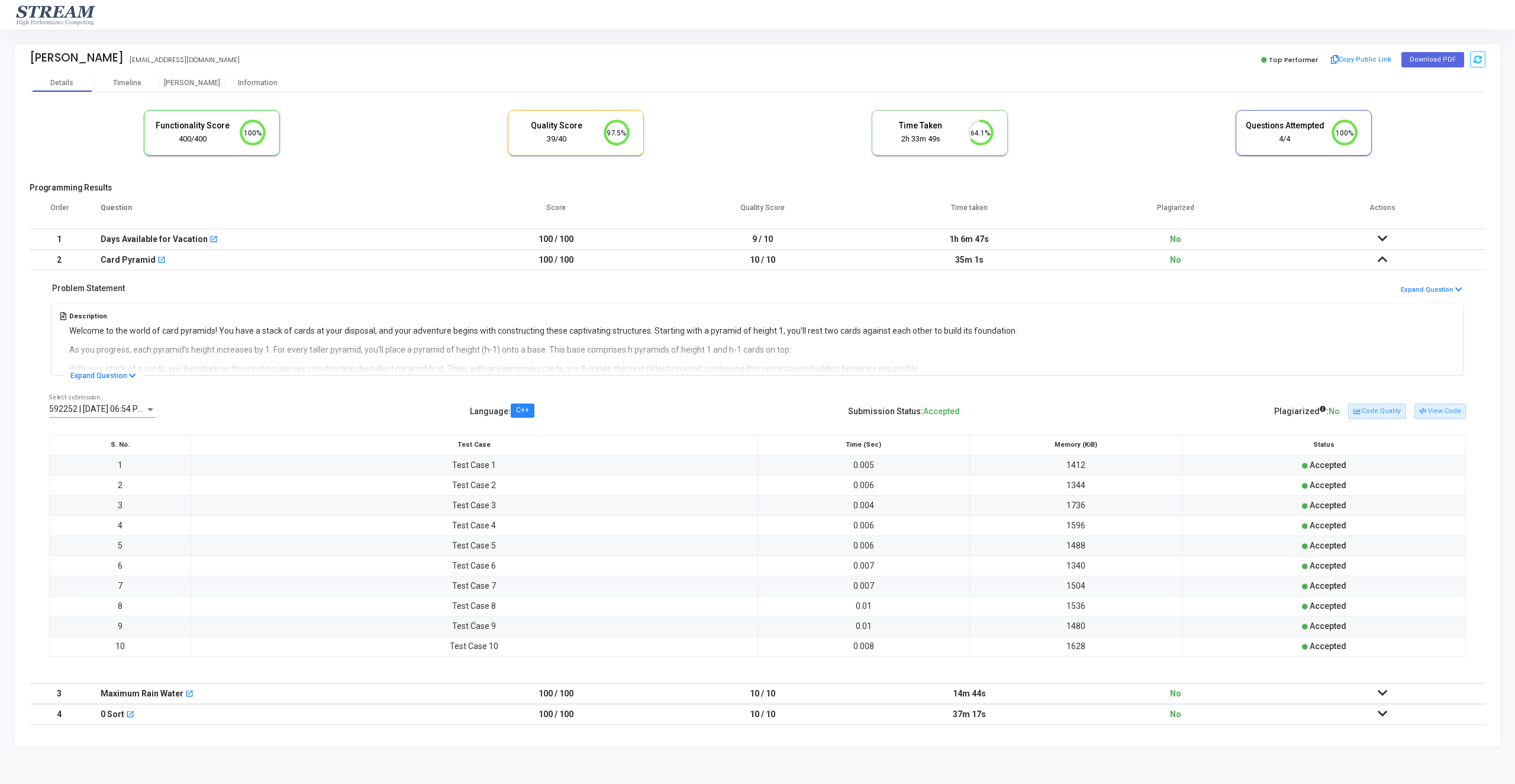
click at [1341, 693] on td at bounding box center [1382, 694] width 206 height 21
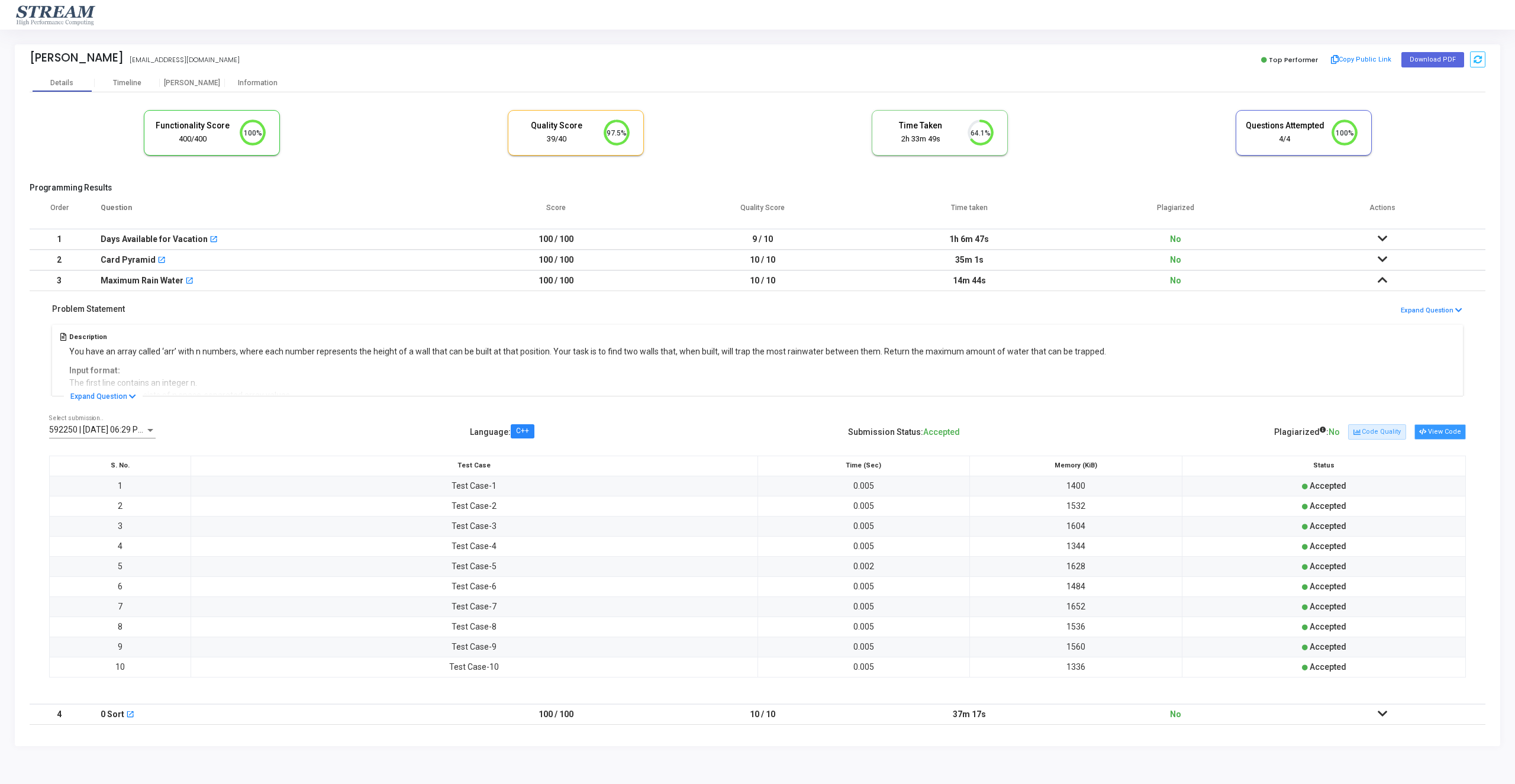
click at [1434, 434] on button "View Code" at bounding box center [1440, 432] width 51 height 16
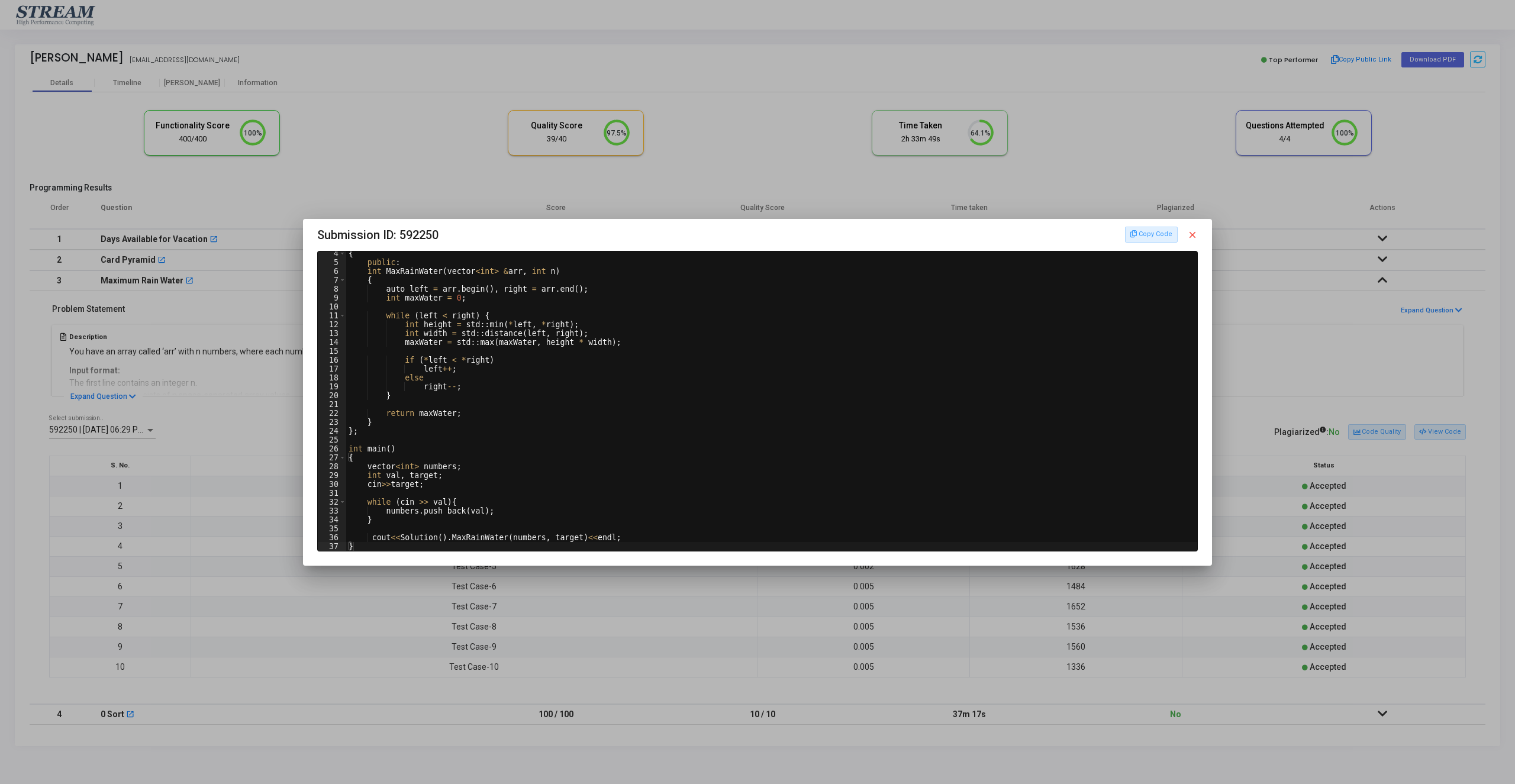
scroll to position [29, 0]
click at [1195, 229] on div "Copy Code close" at bounding box center [1162, 235] width 73 height 16
drag, startPoint x: 1328, startPoint y: 771, endPoint x: 1307, endPoint y: 752, distance: 28.3
click at [1315, 764] on div at bounding box center [757, 392] width 1515 height 784
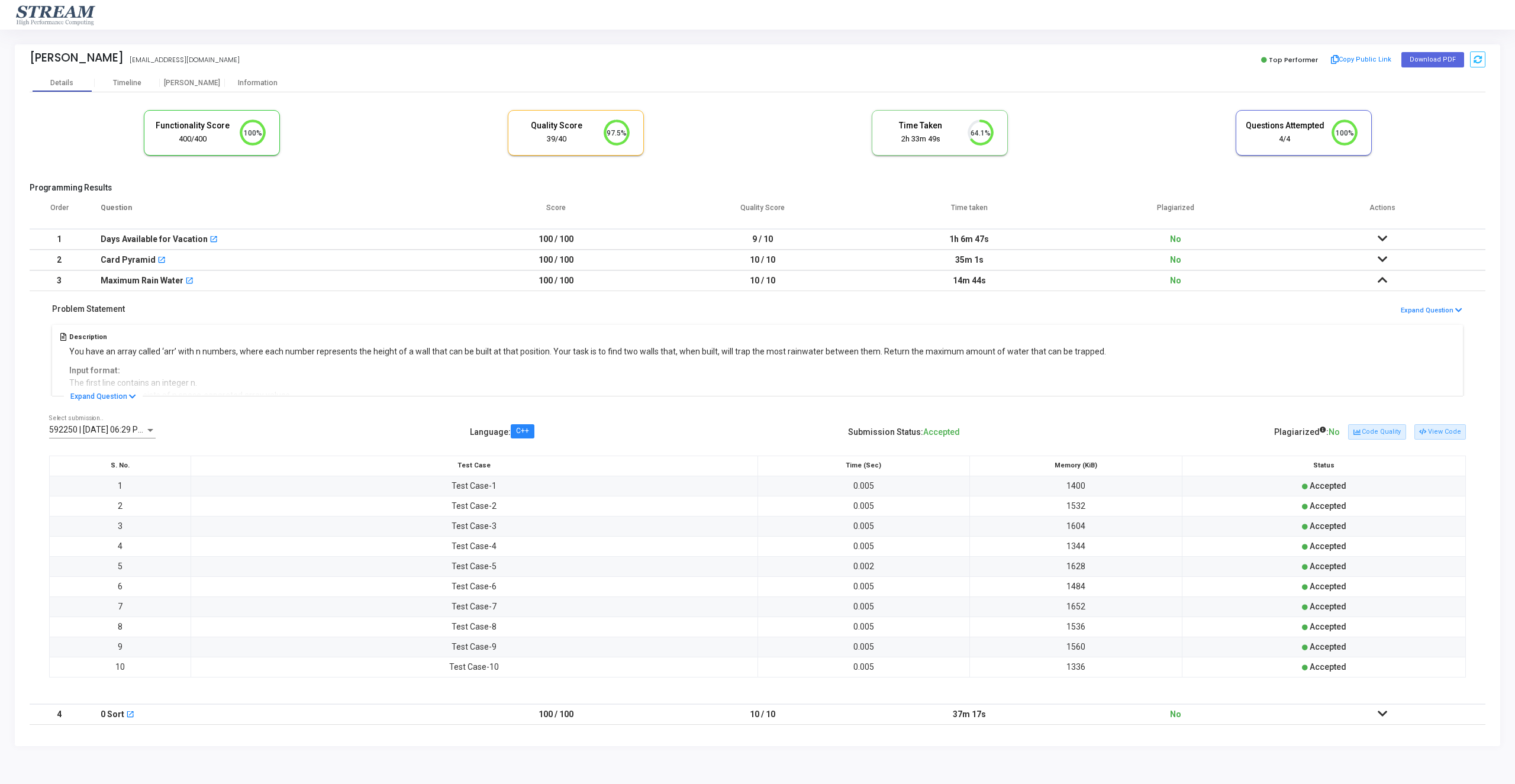
click at [1392, 717] on td at bounding box center [1382, 714] width 206 height 21
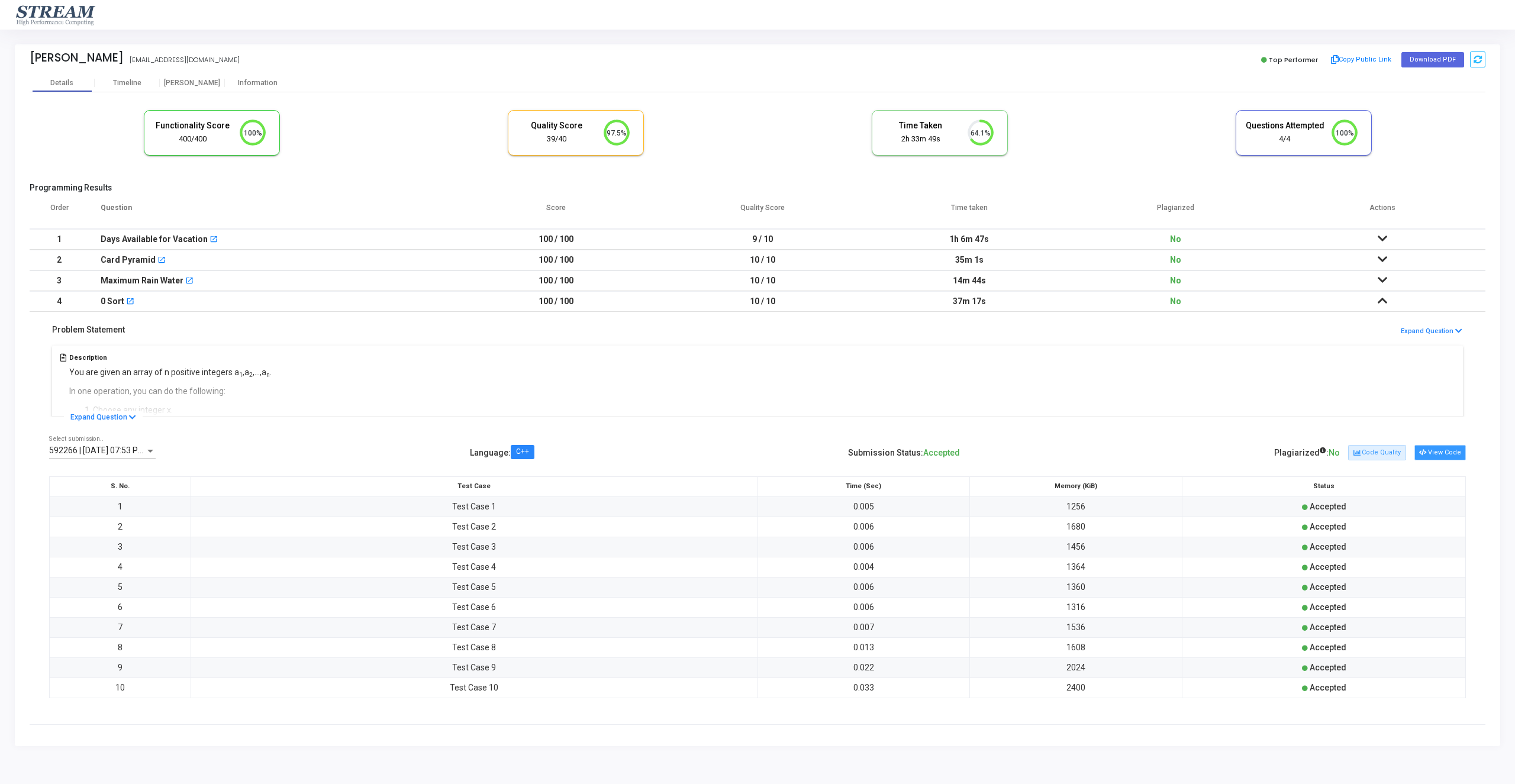
click at [1431, 457] on button "View Code" at bounding box center [1440, 452] width 51 height 16
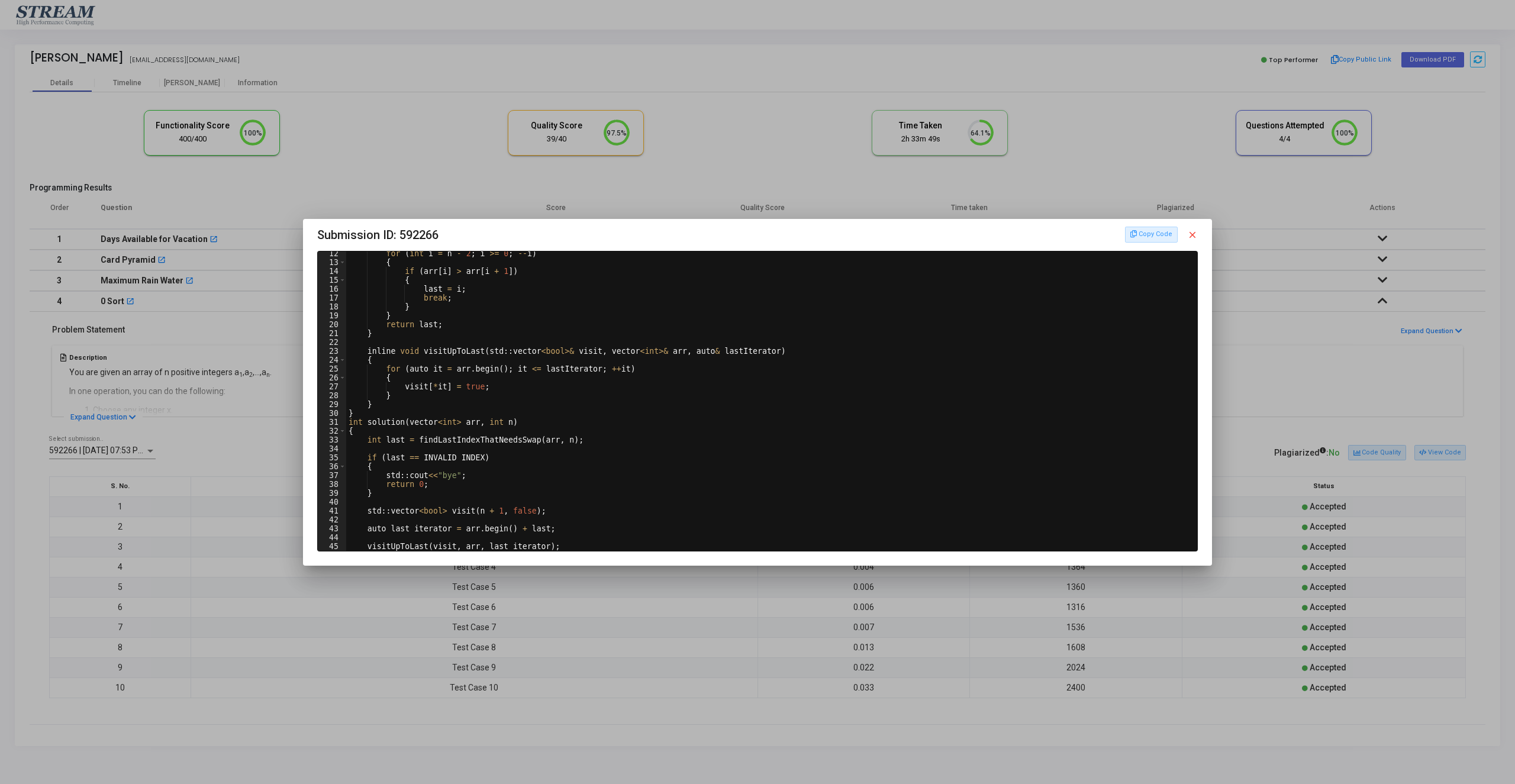
scroll to position [0, 0]
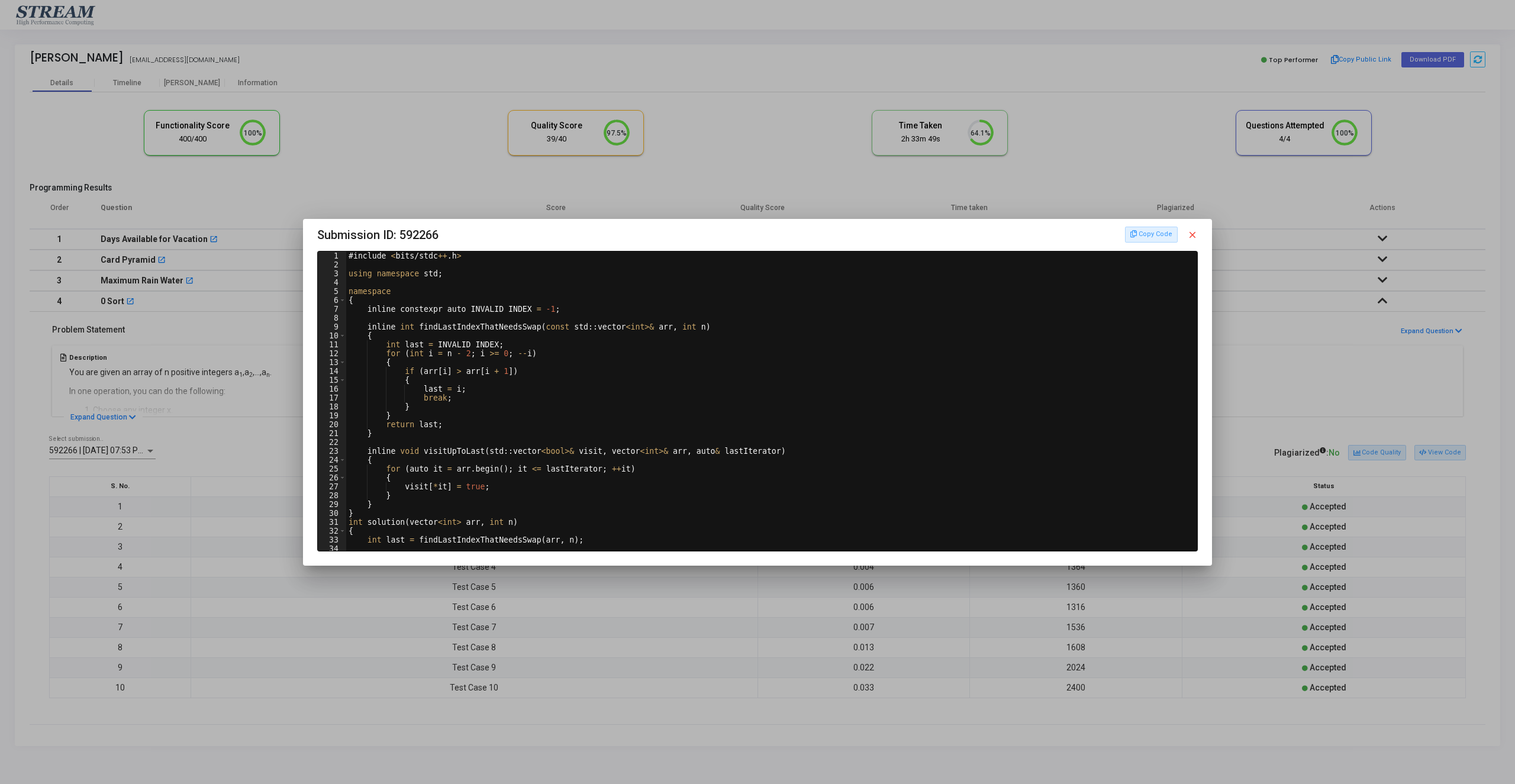
drag, startPoint x: 1190, startPoint y: 238, endPoint x: 1183, endPoint y: 241, distance: 7.6
click at [1190, 239] on mat-icon "close" at bounding box center [1192, 235] width 10 height 10
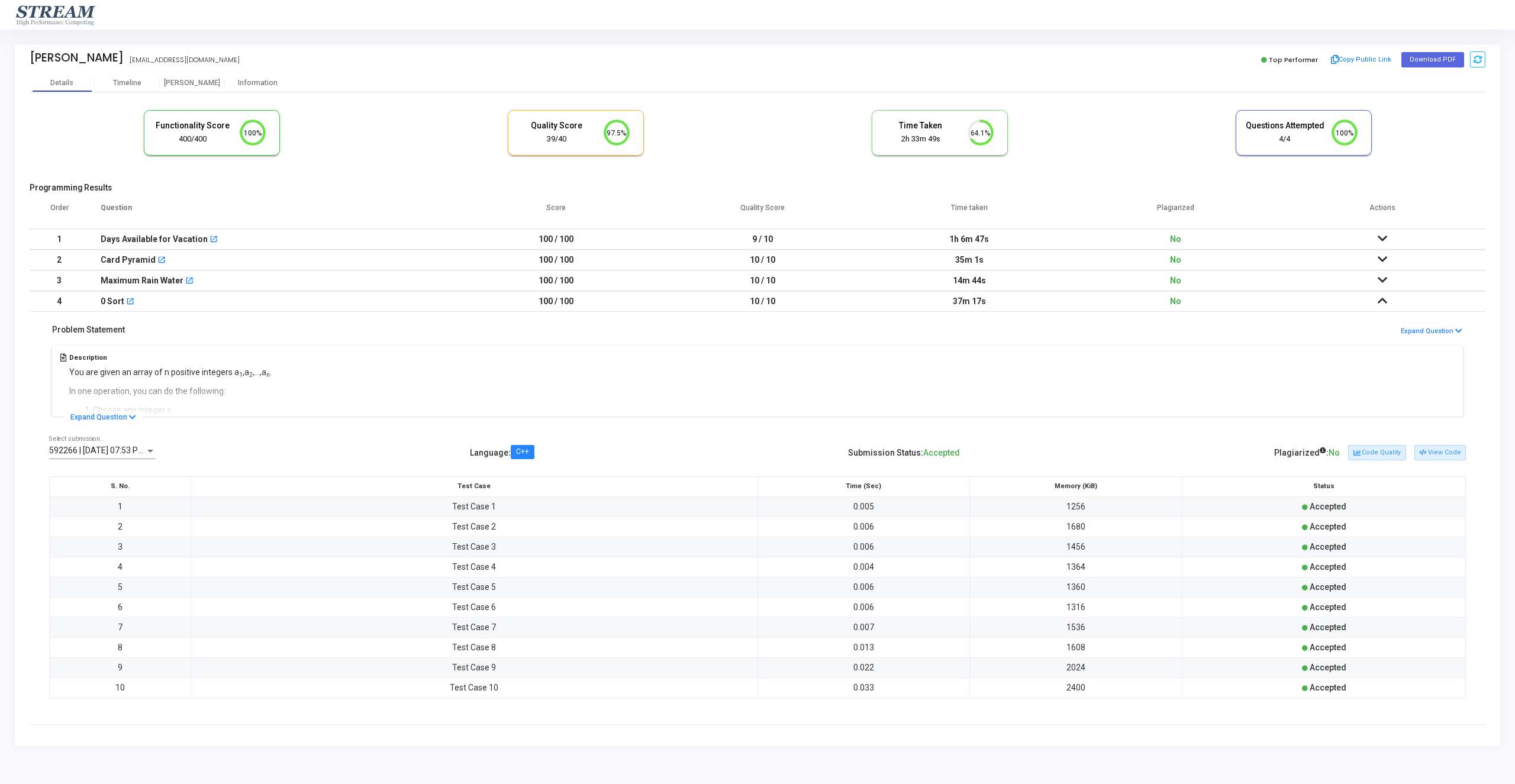
click at [1206, 303] on td "No" at bounding box center [1175, 302] width 206 height 21
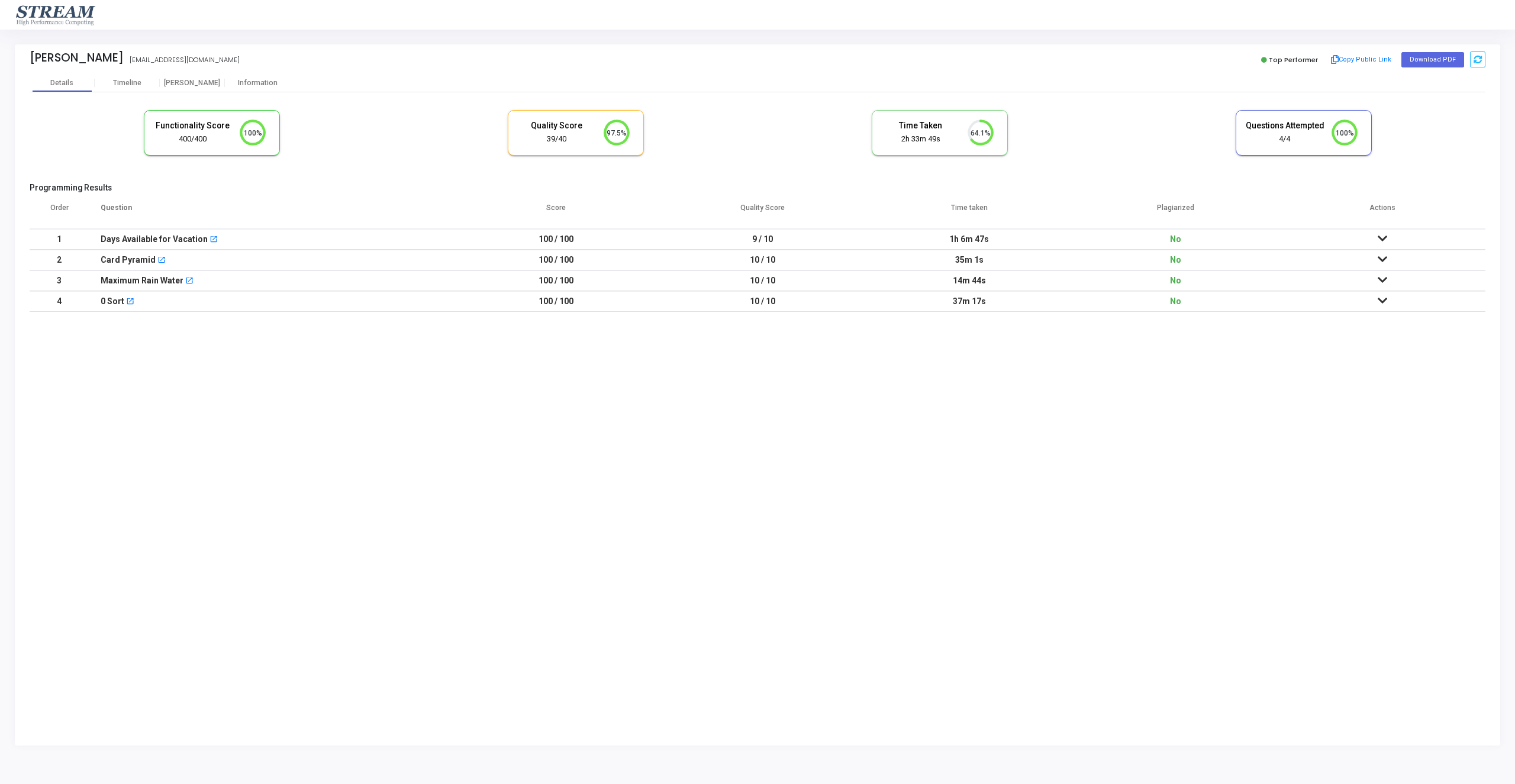
click at [619, 311] on td "100 / 100" at bounding box center [555, 302] width 206 height 21
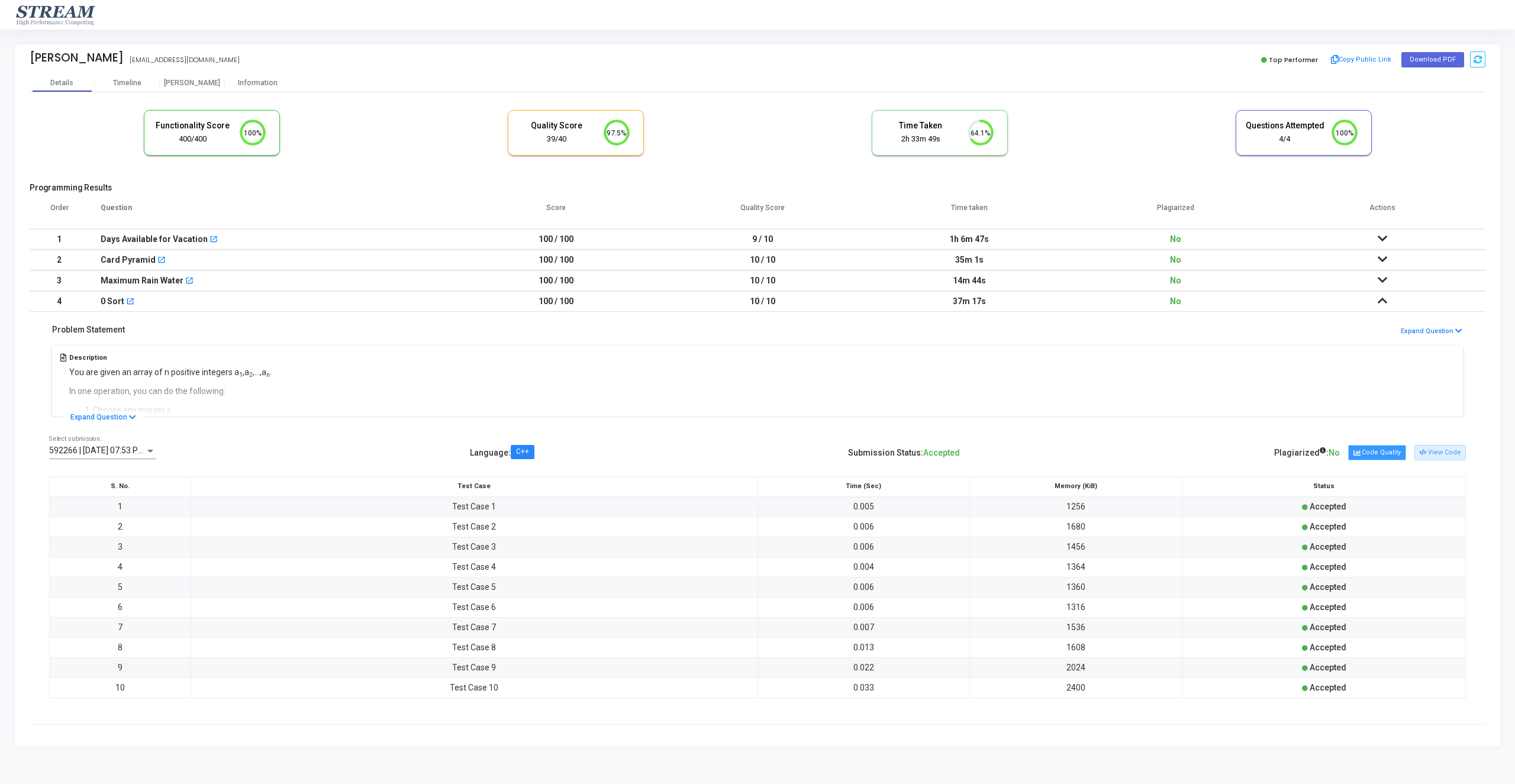
click at [1400, 452] on button "Code Quality" at bounding box center [1377, 452] width 57 height 16
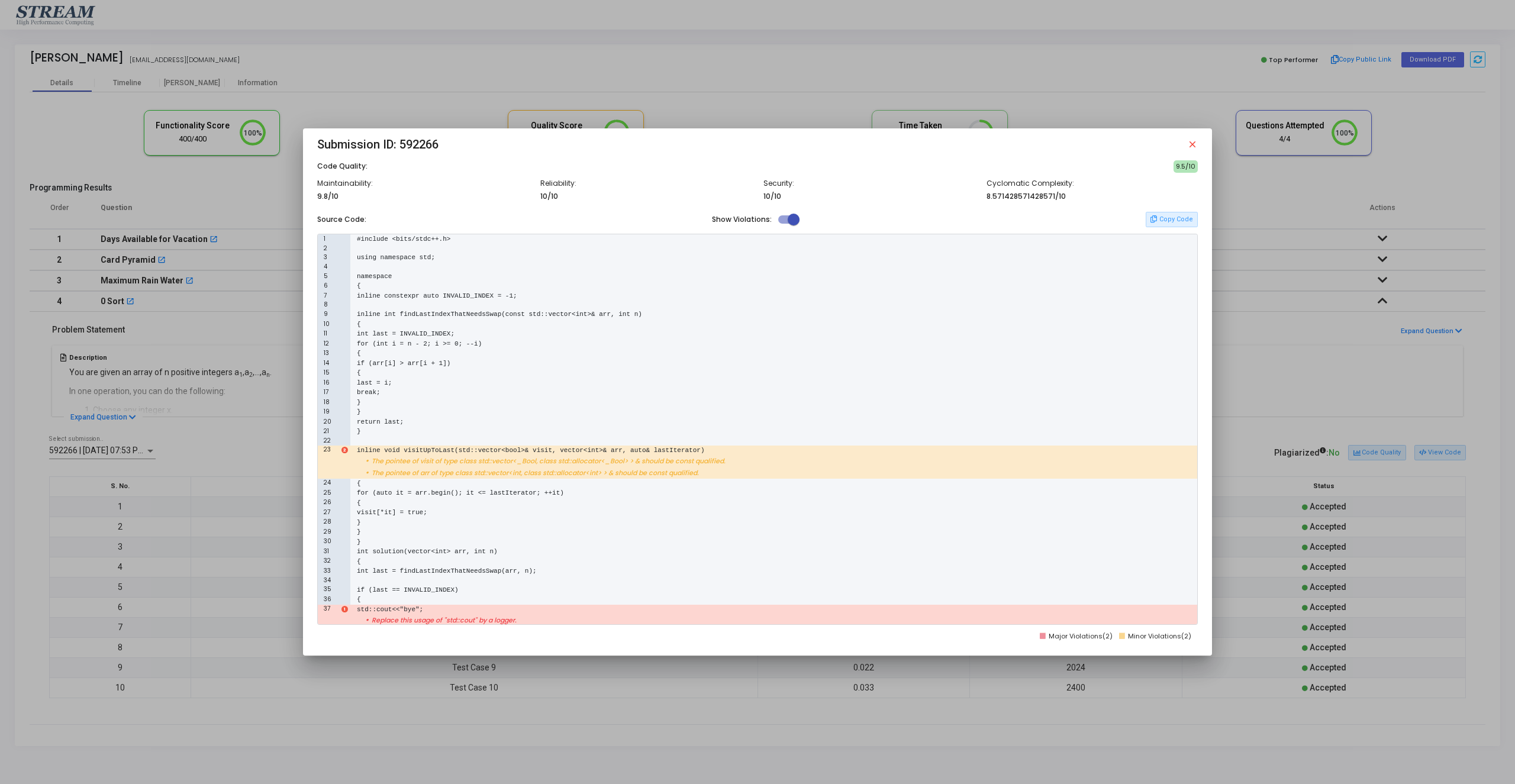
click at [1448, 452] on div at bounding box center [757, 392] width 1515 height 784
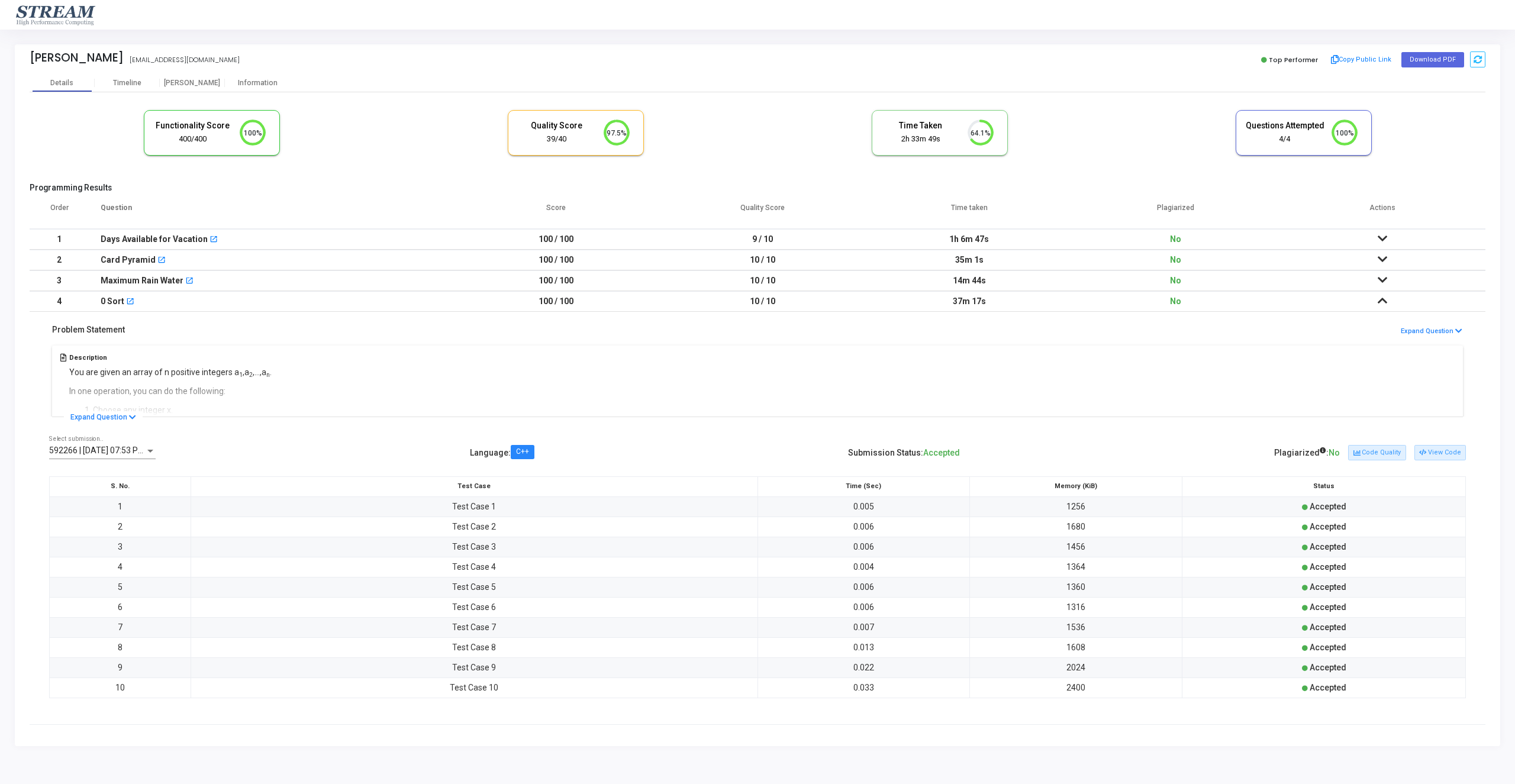
click at [1392, 275] on td at bounding box center [1382, 281] width 206 height 21
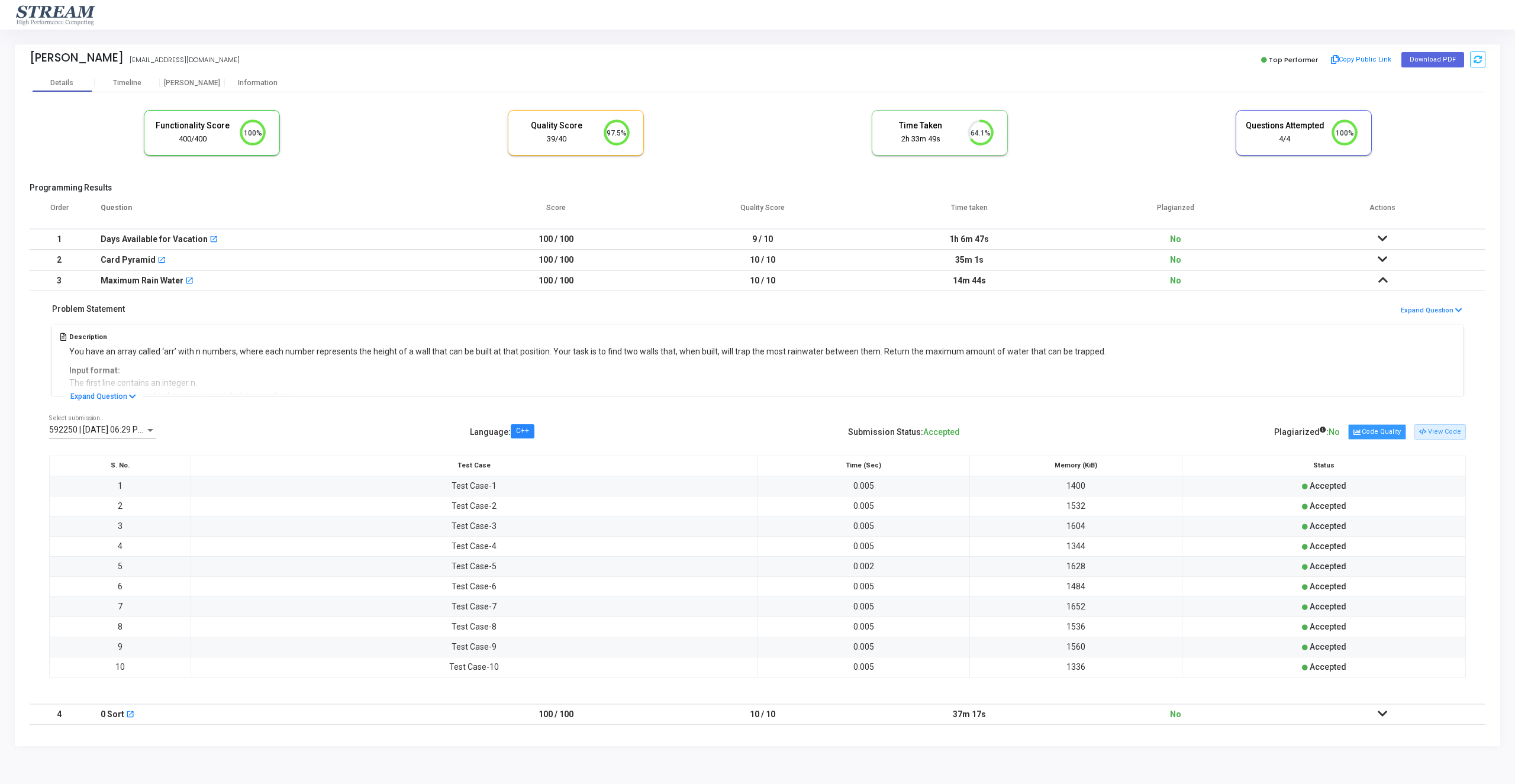
click at [1394, 434] on button "Code Quality" at bounding box center [1377, 432] width 57 height 16
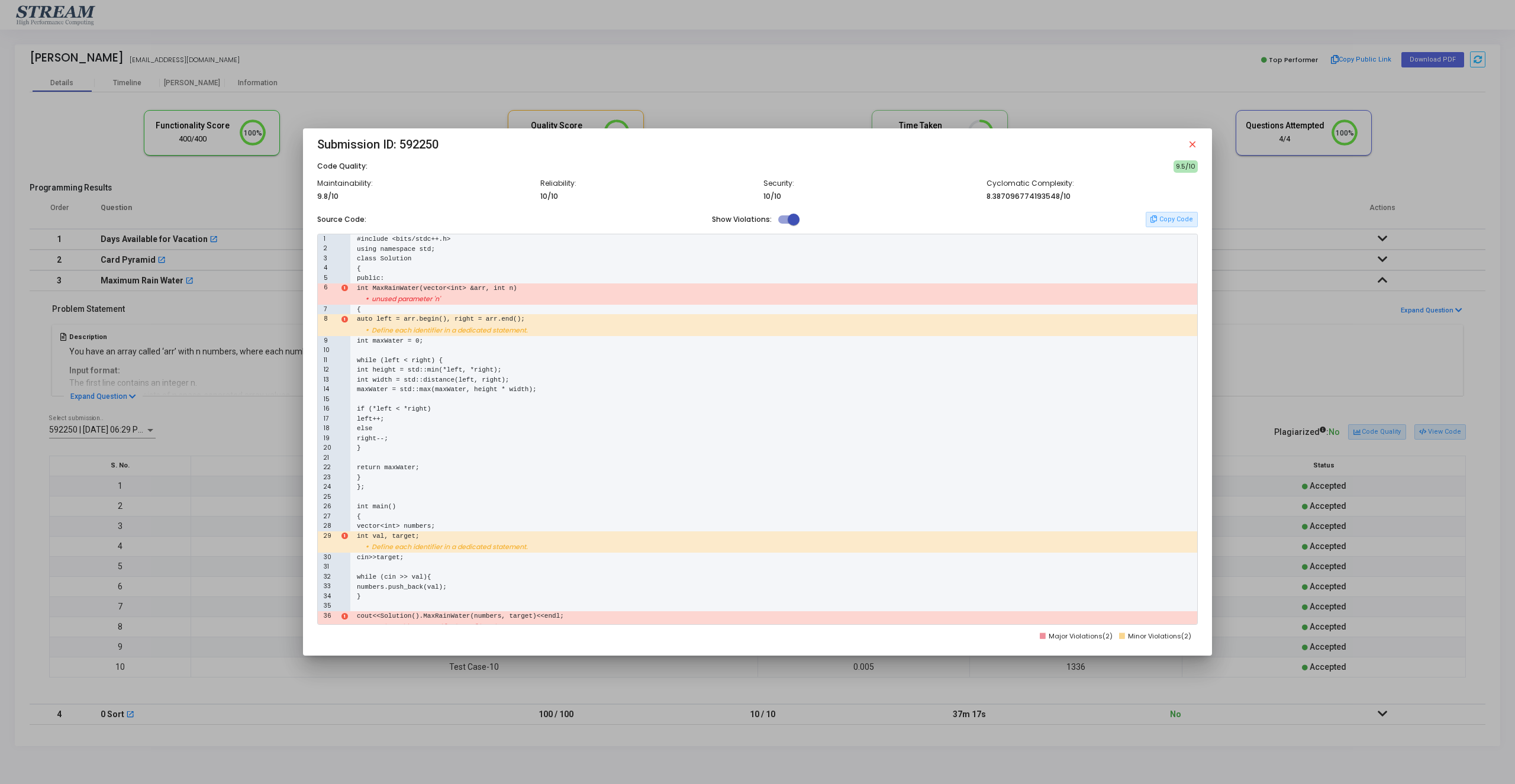
click at [1478, 349] on div at bounding box center [757, 392] width 1515 height 784
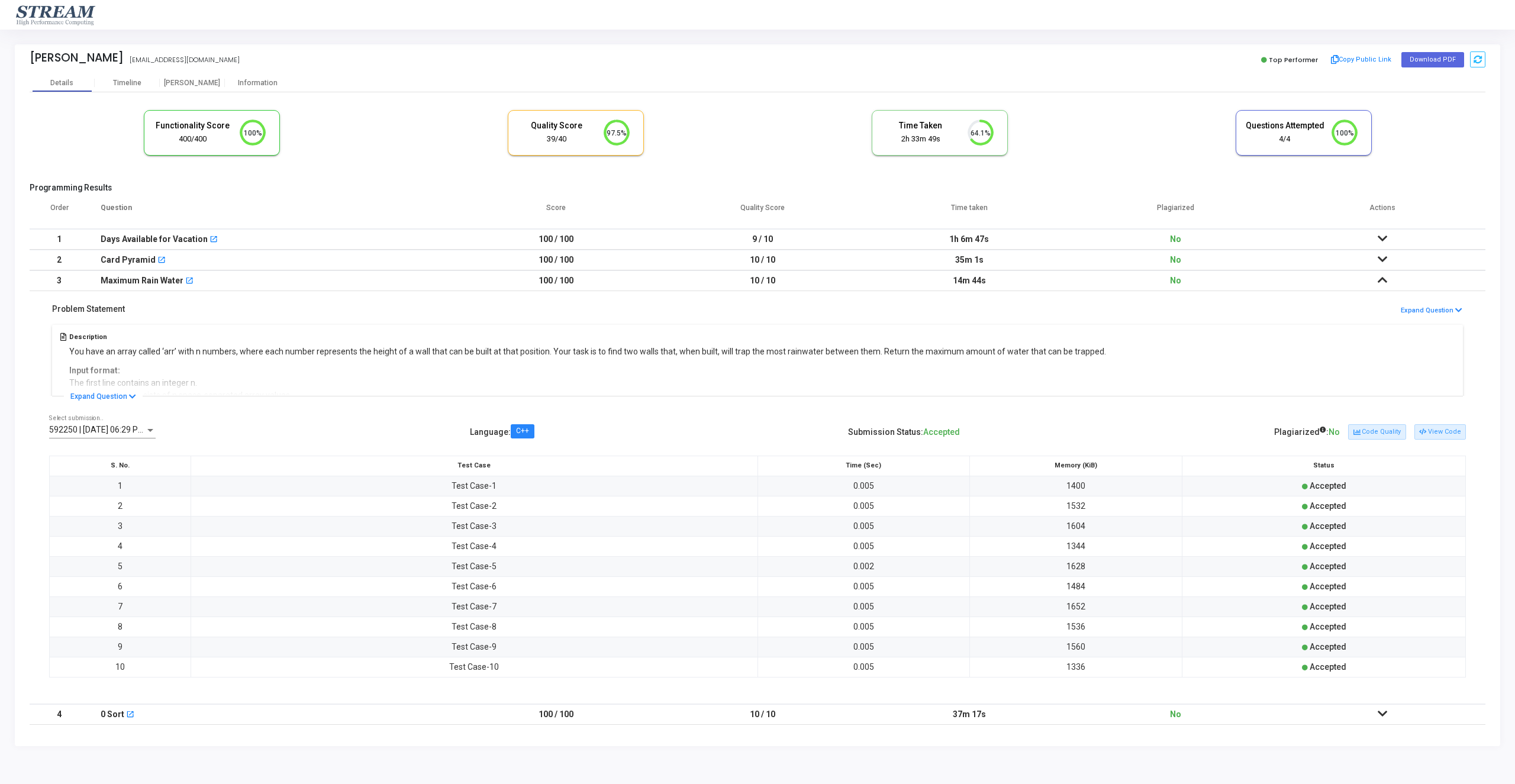
click at [1392, 245] on td at bounding box center [1382, 239] width 206 height 21
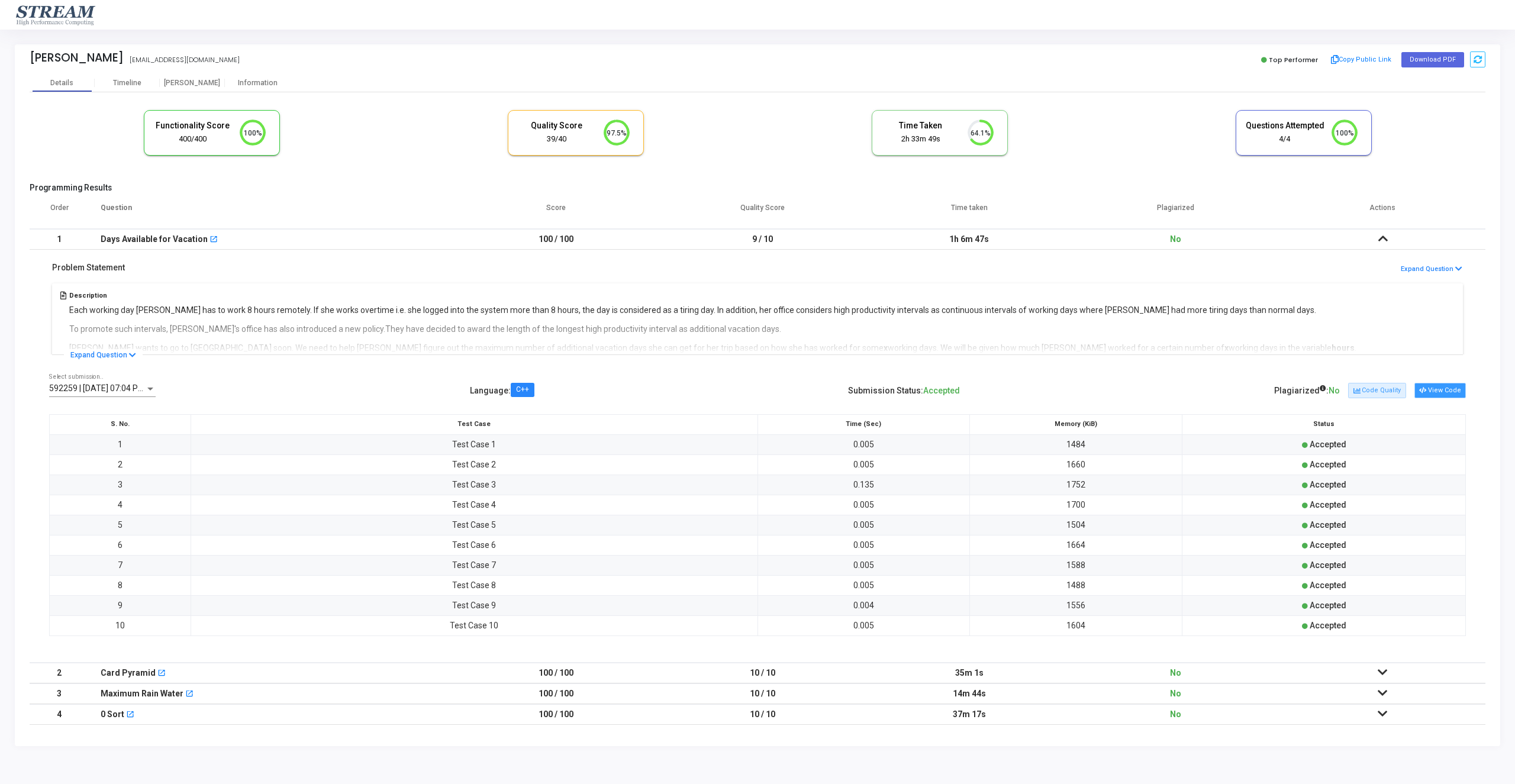
click at [1459, 386] on button "View Code" at bounding box center [1440, 391] width 51 height 16
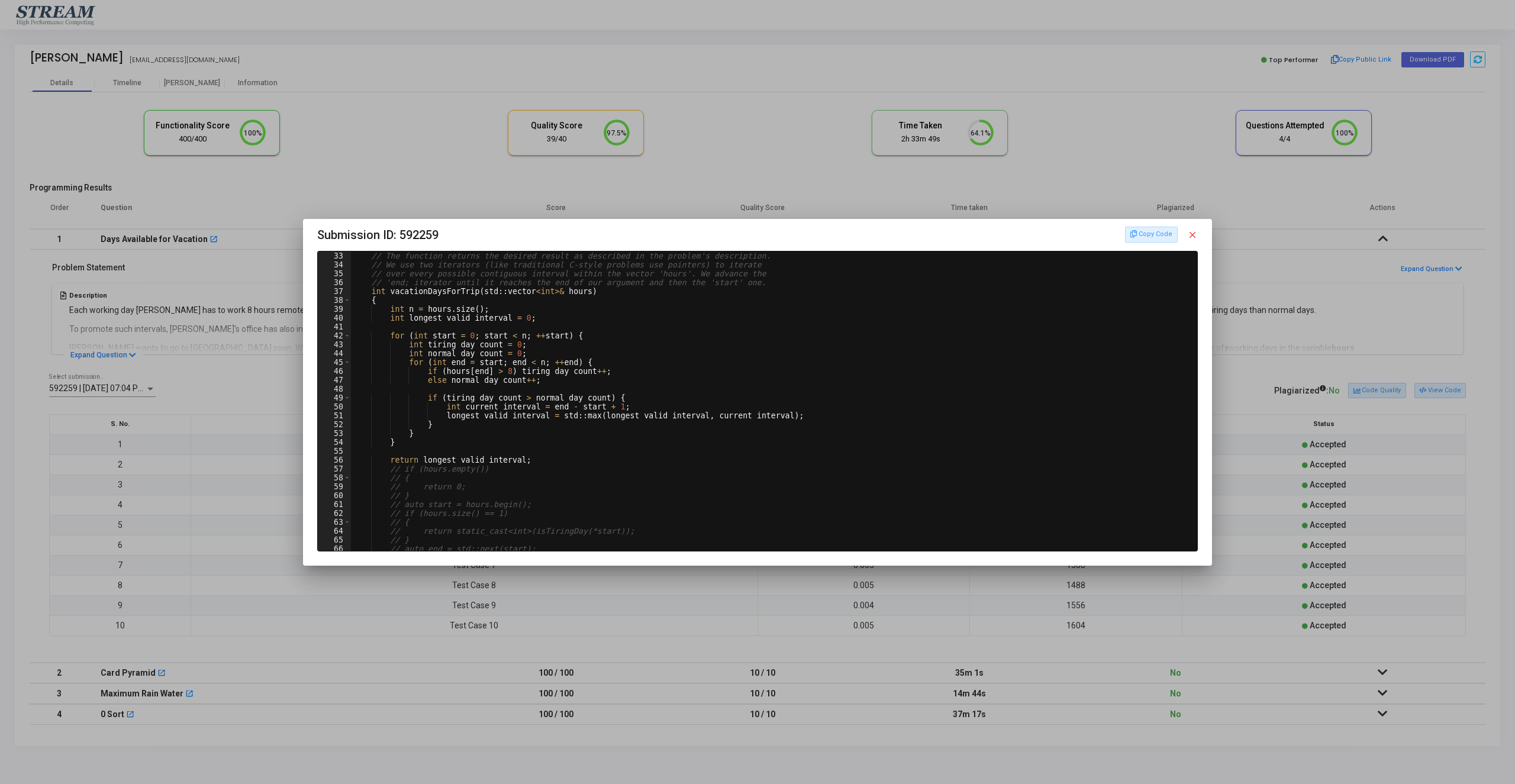
scroll to position [355, 0]
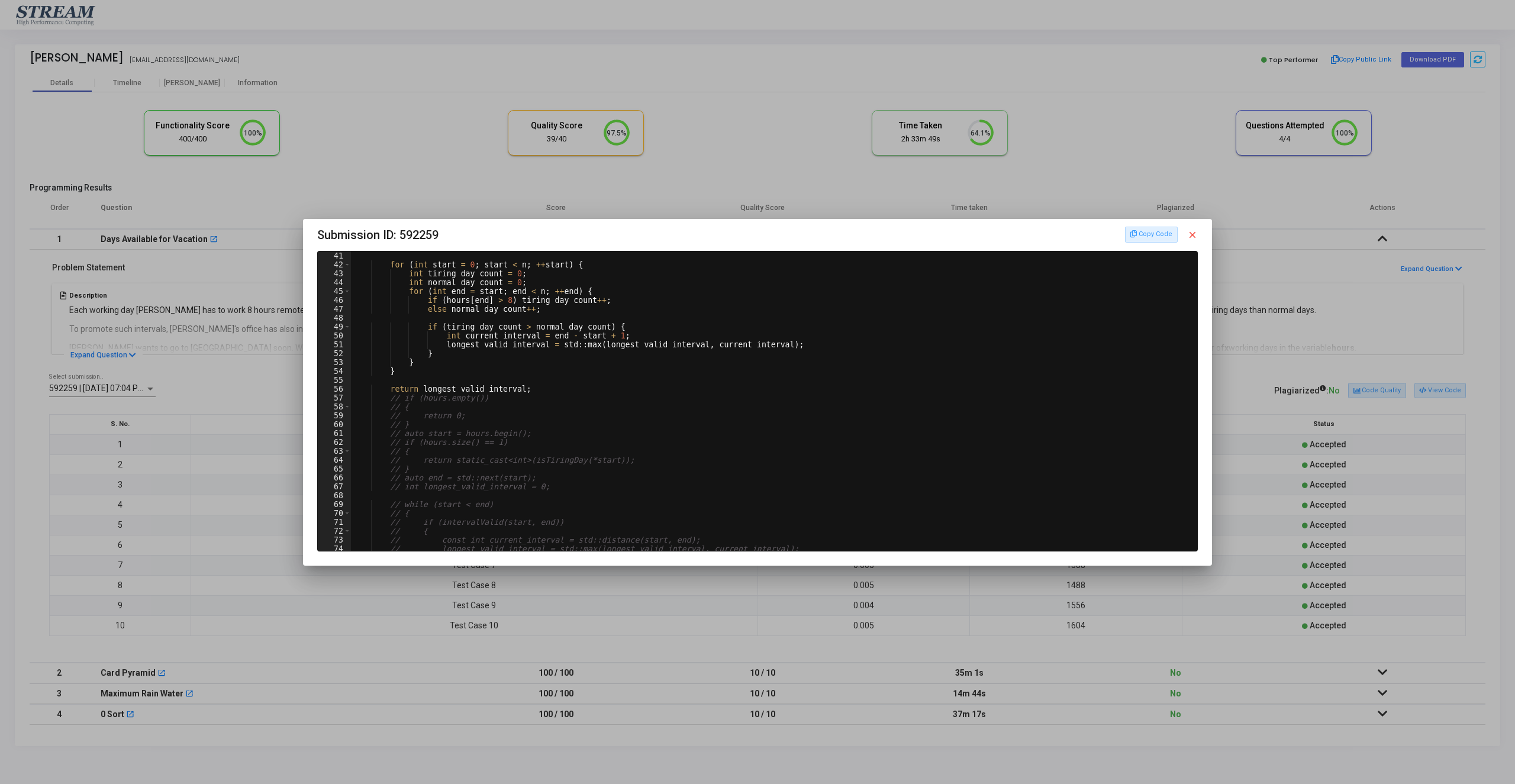
drag, startPoint x: 1194, startPoint y: 232, endPoint x: 1235, endPoint y: 239, distance: 41.6
click at [1194, 232] on mat-icon "close" at bounding box center [1192, 235] width 10 height 10
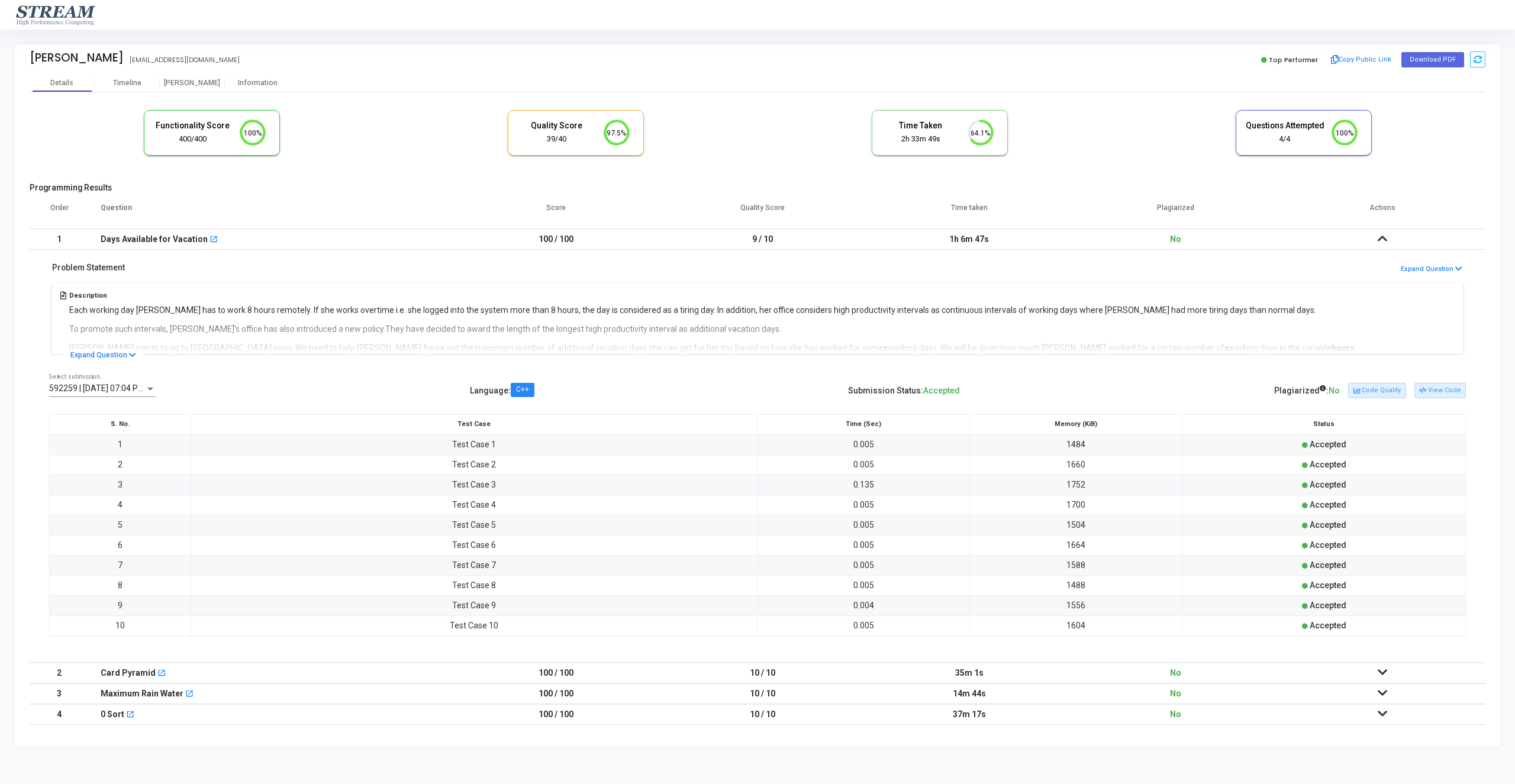
drag, startPoint x: 1369, startPoint y: 244, endPoint x: 1376, endPoint y: 244, distance: 7.0
click at [1369, 245] on td at bounding box center [1382, 239] width 206 height 21
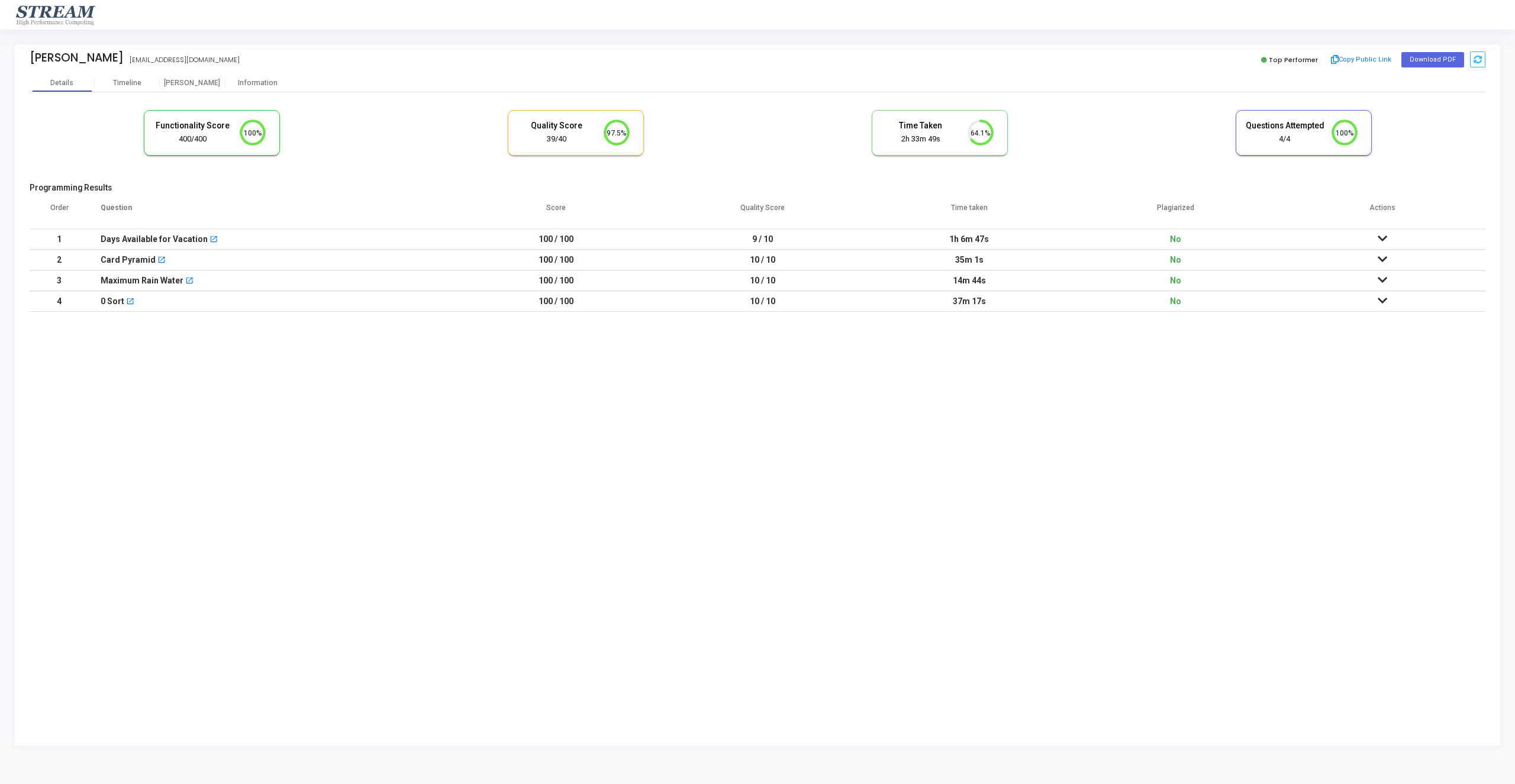
click at [1390, 273] on td at bounding box center [1382, 281] width 206 height 21
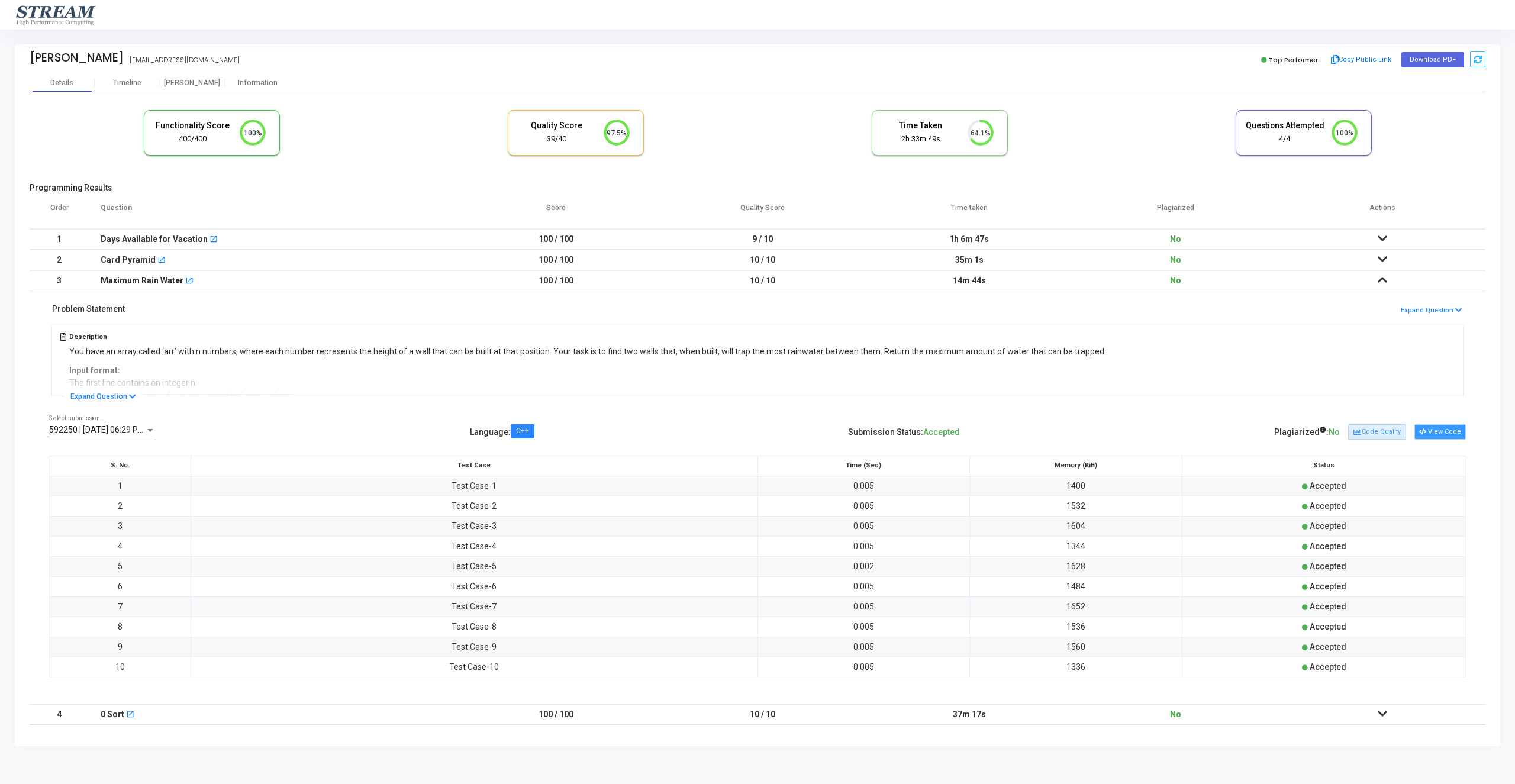
click at [1445, 433] on button "View Code" at bounding box center [1440, 432] width 51 height 16
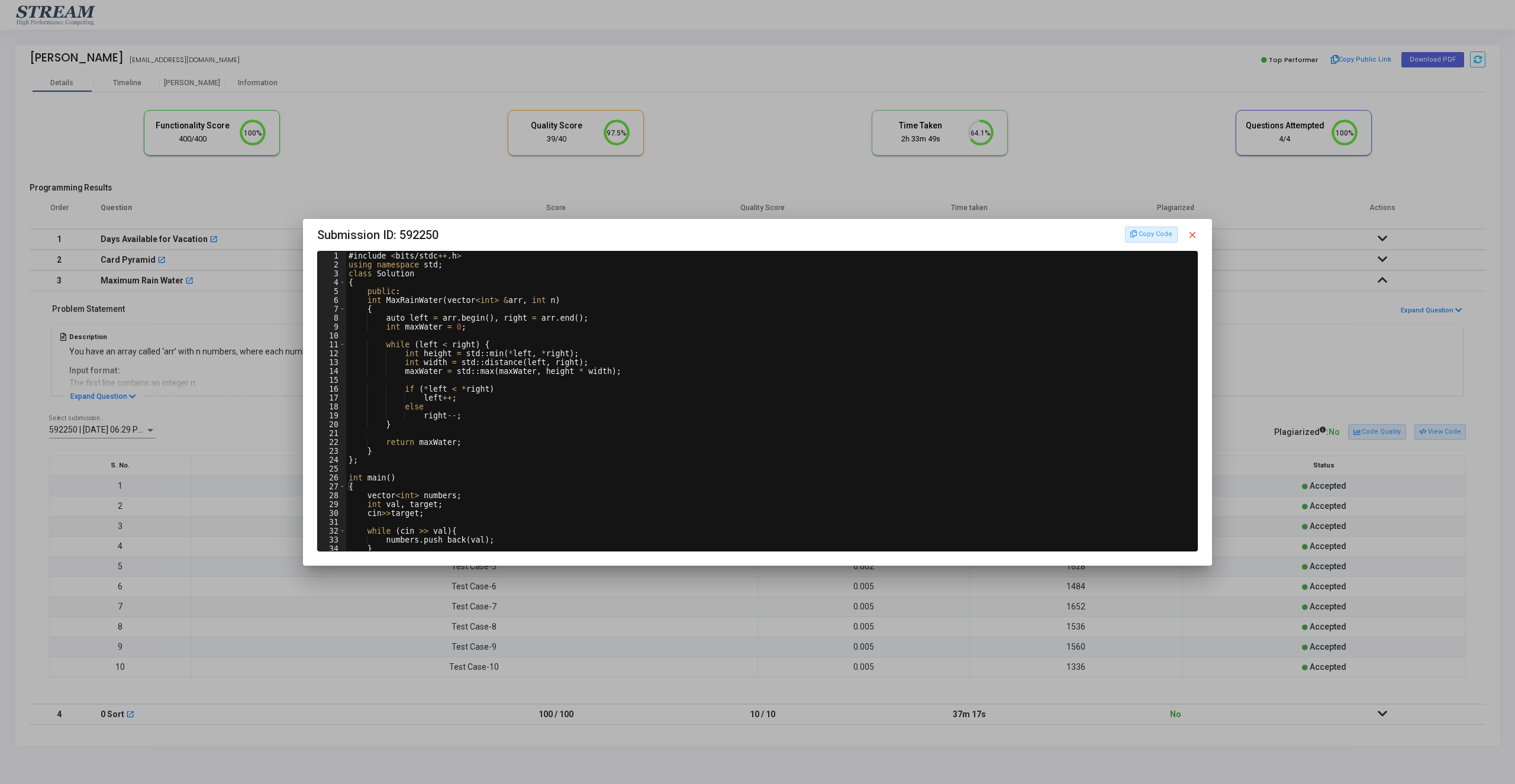
click at [1315, 361] on div at bounding box center [757, 392] width 1515 height 784
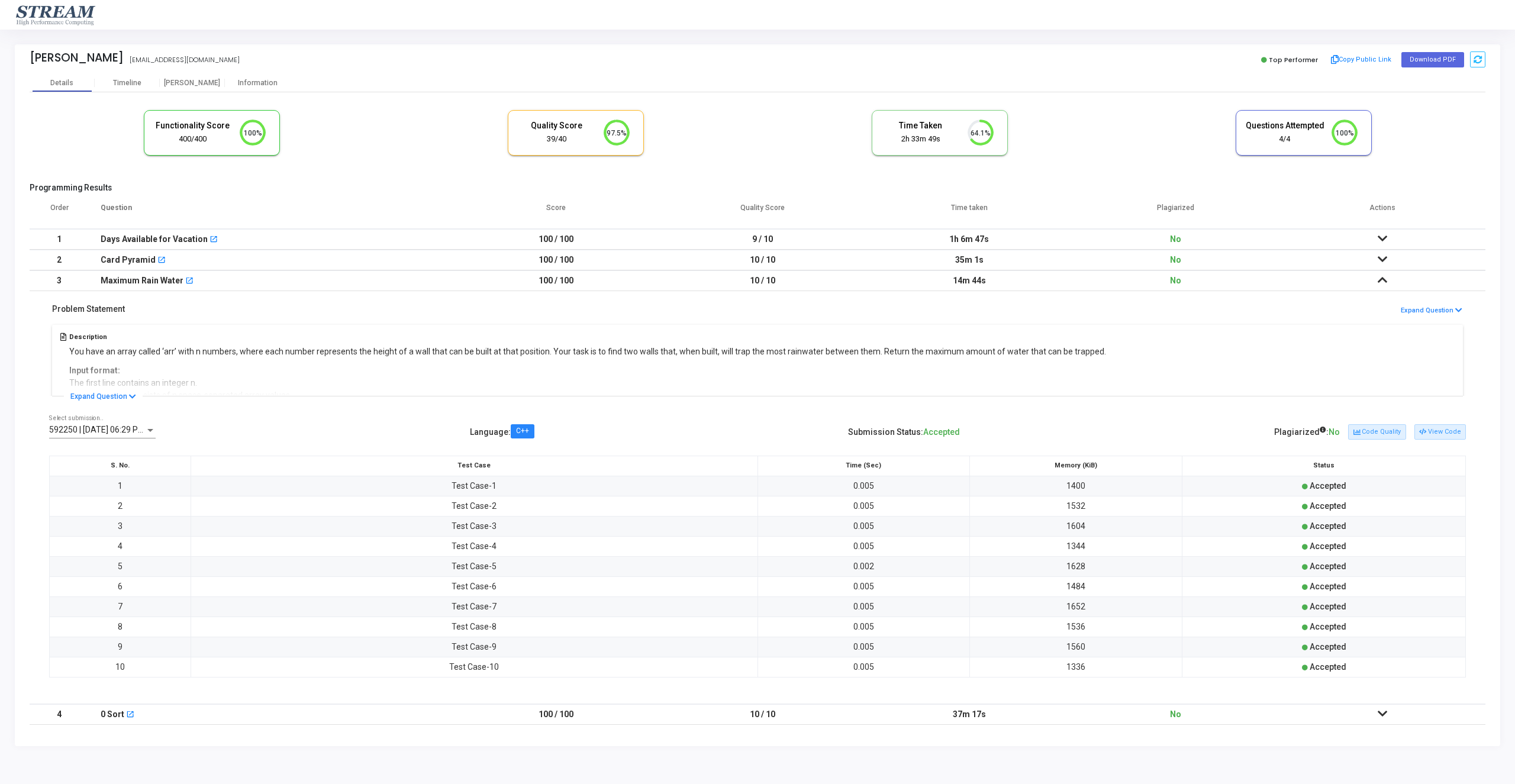
click at [1380, 283] on icon at bounding box center [1382, 280] width 10 height 9
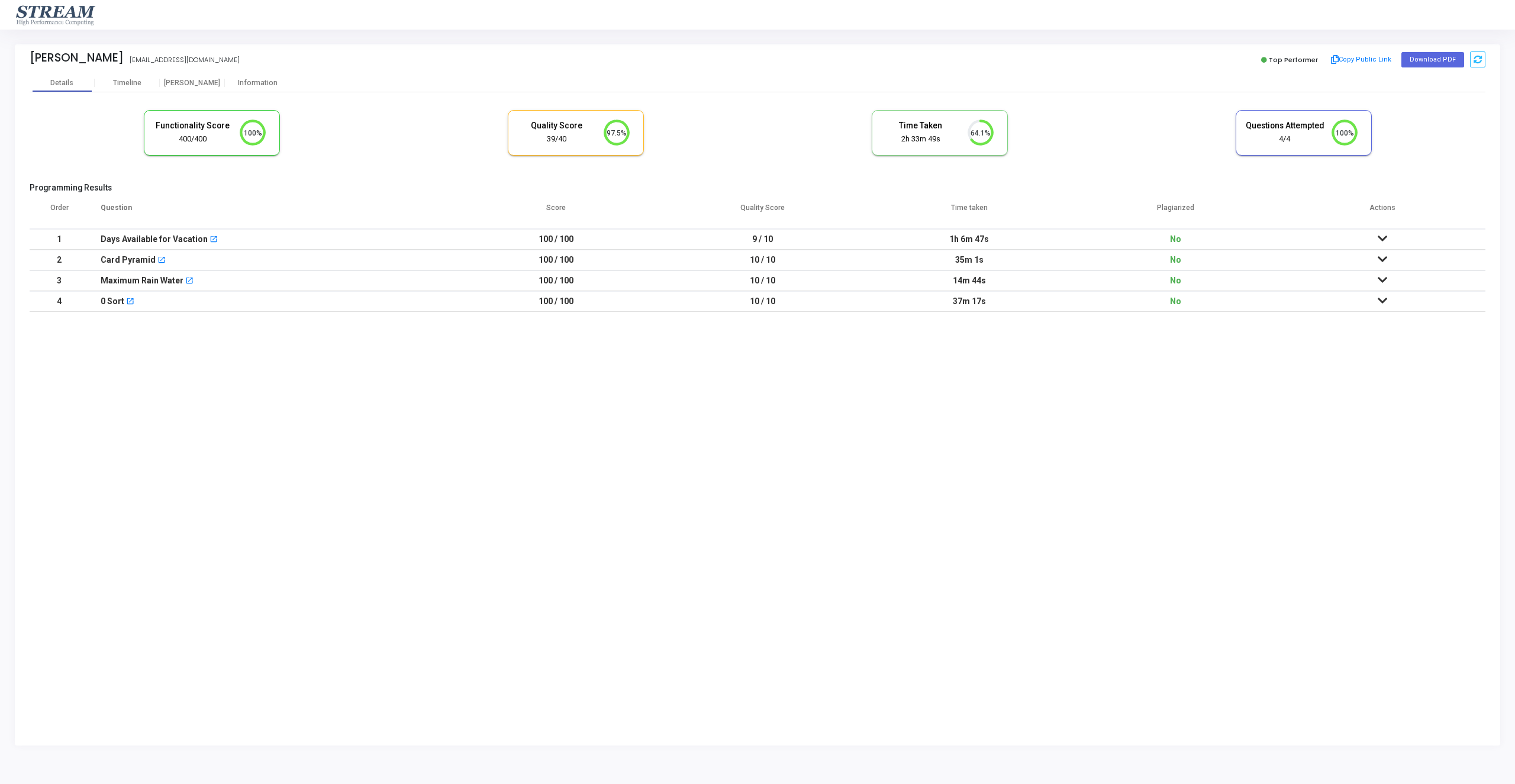
click at [1379, 293] on td at bounding box center [1382, 302] width 206 height 21
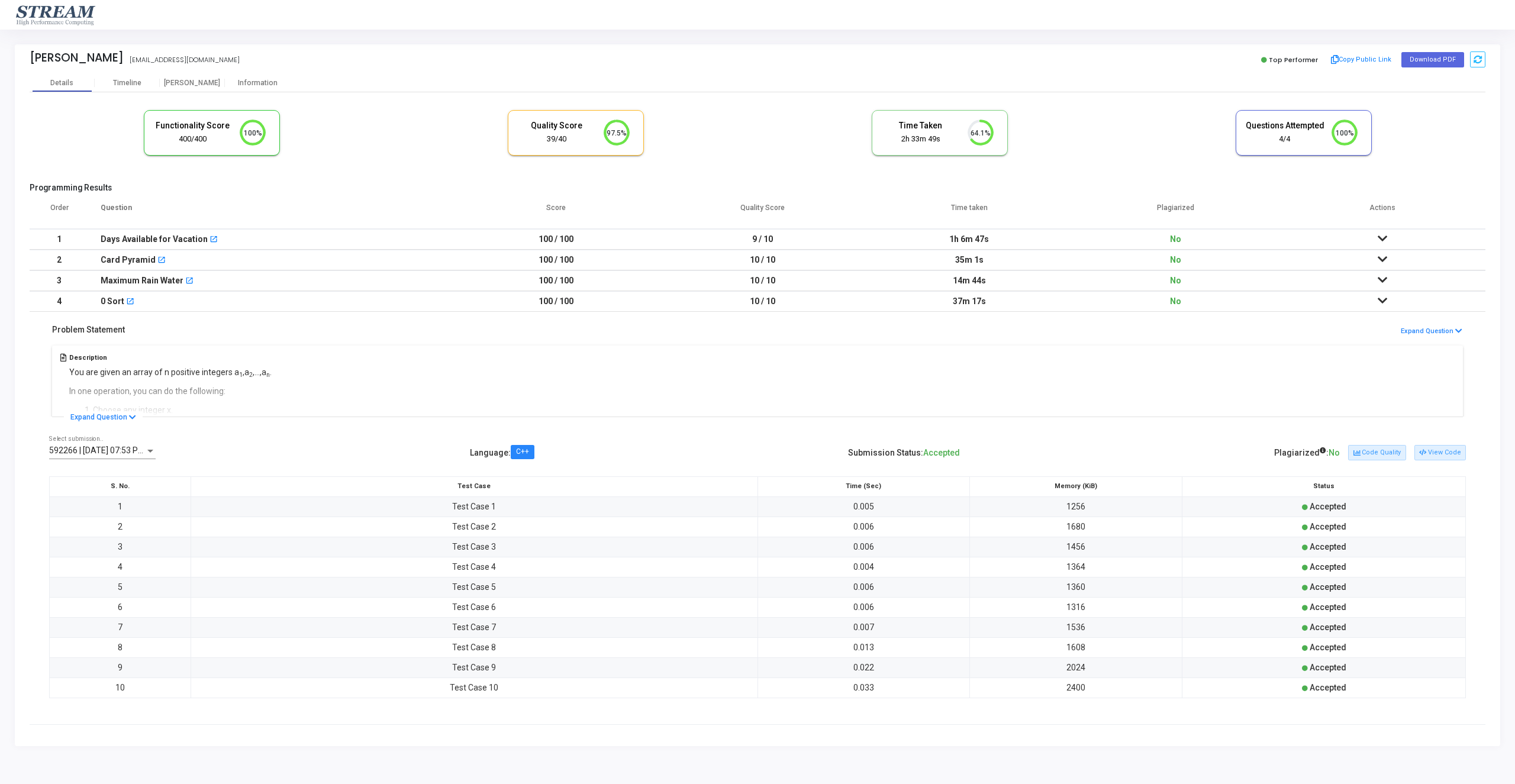
click at [1379, 301] on icon at bounding box center [1382, 301] width 10 height 9
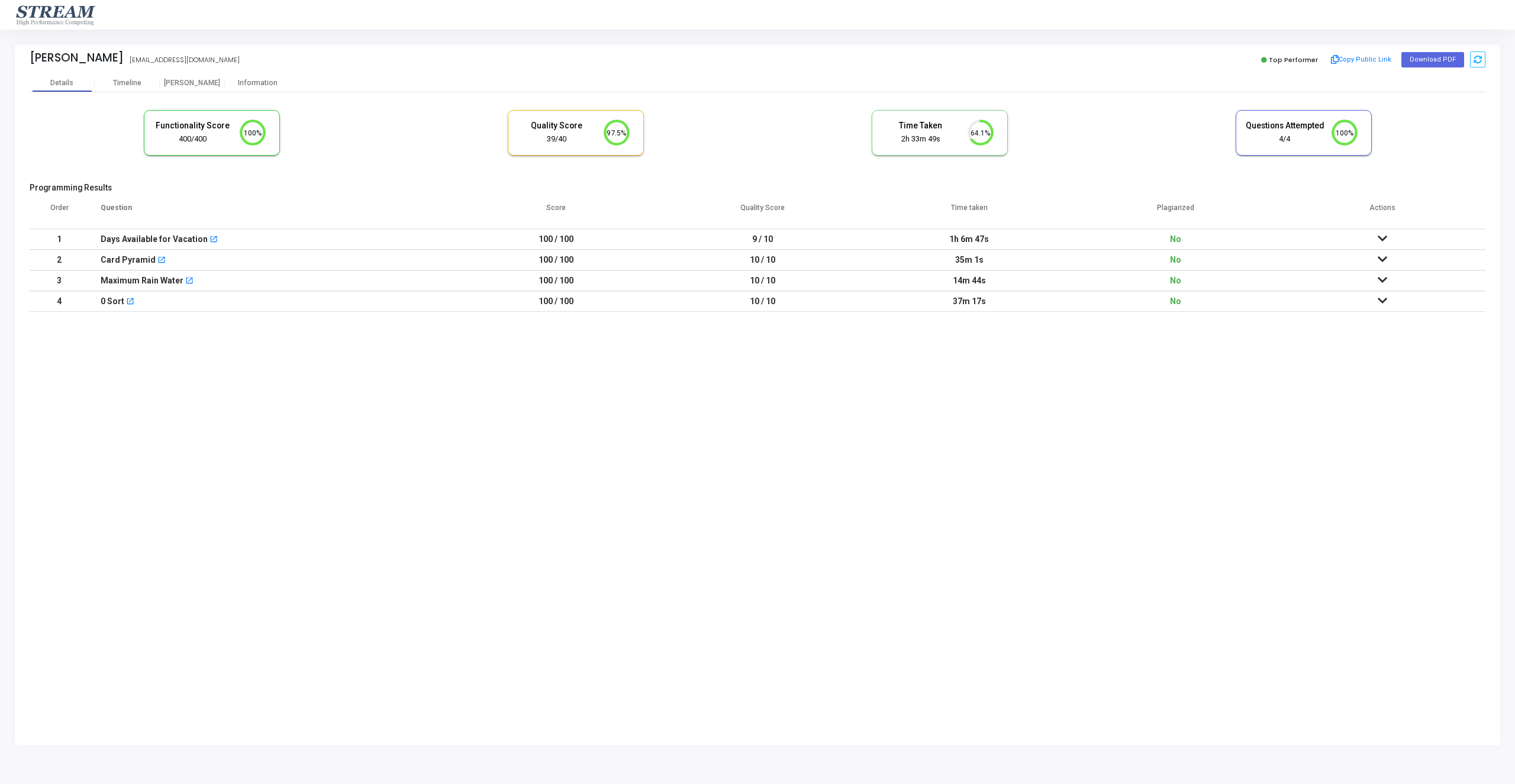
click at [1380, 302] on icon at bounding box center [1382, 301] width 10 height 9
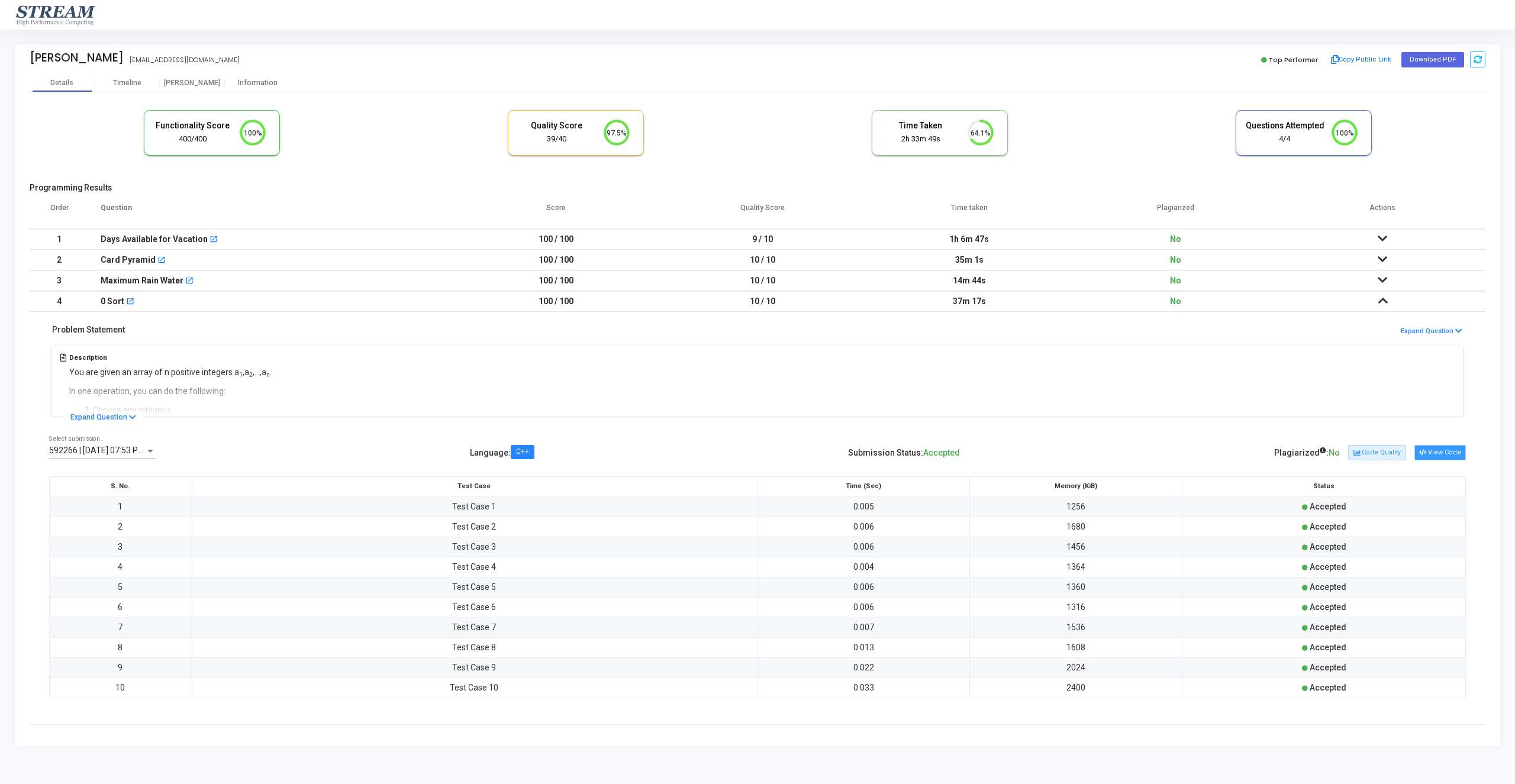
click at [1442, 451] on button "View Code" at bounding box center [1440, 452] width 51 height 16
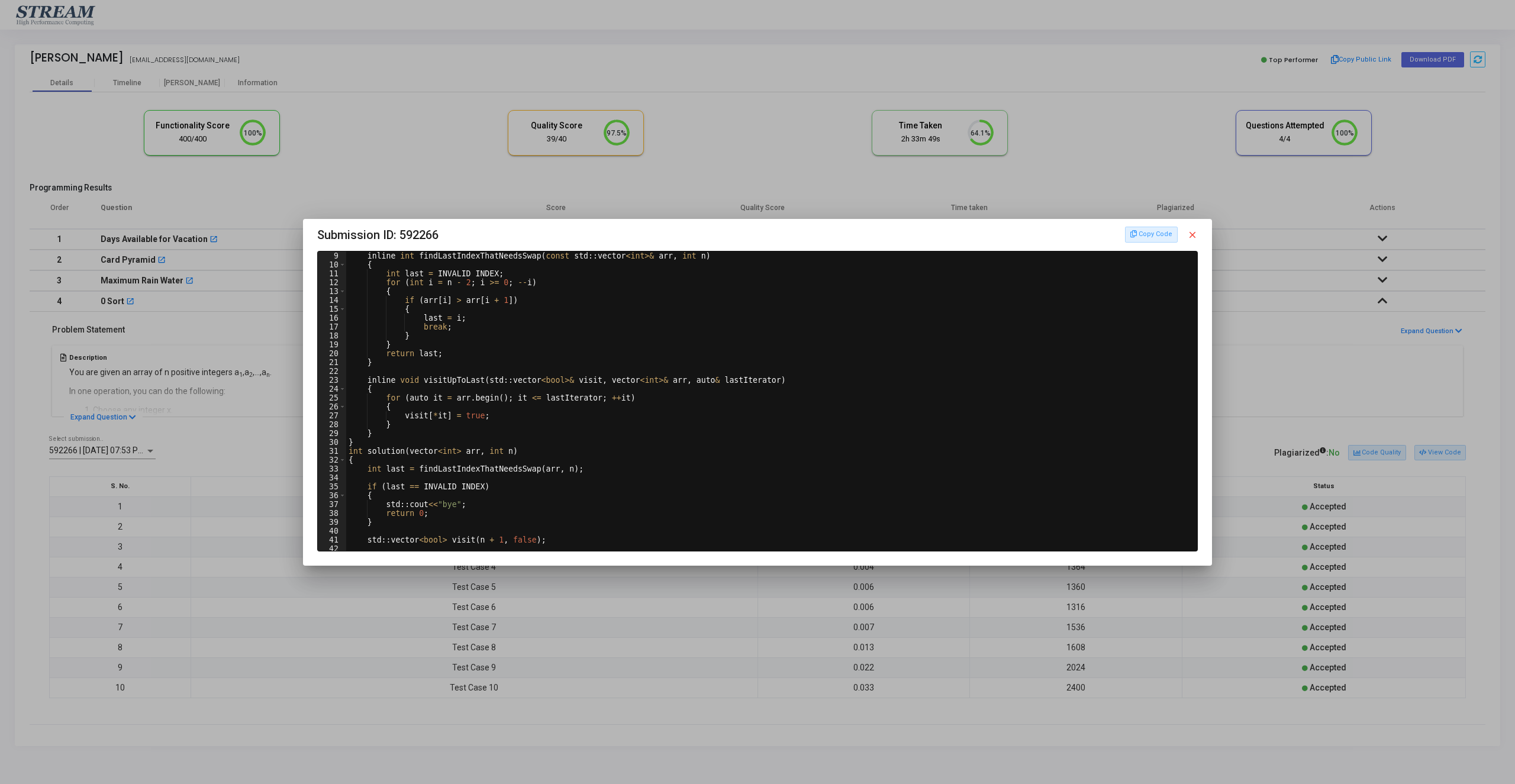
scroll to position [213, 0]
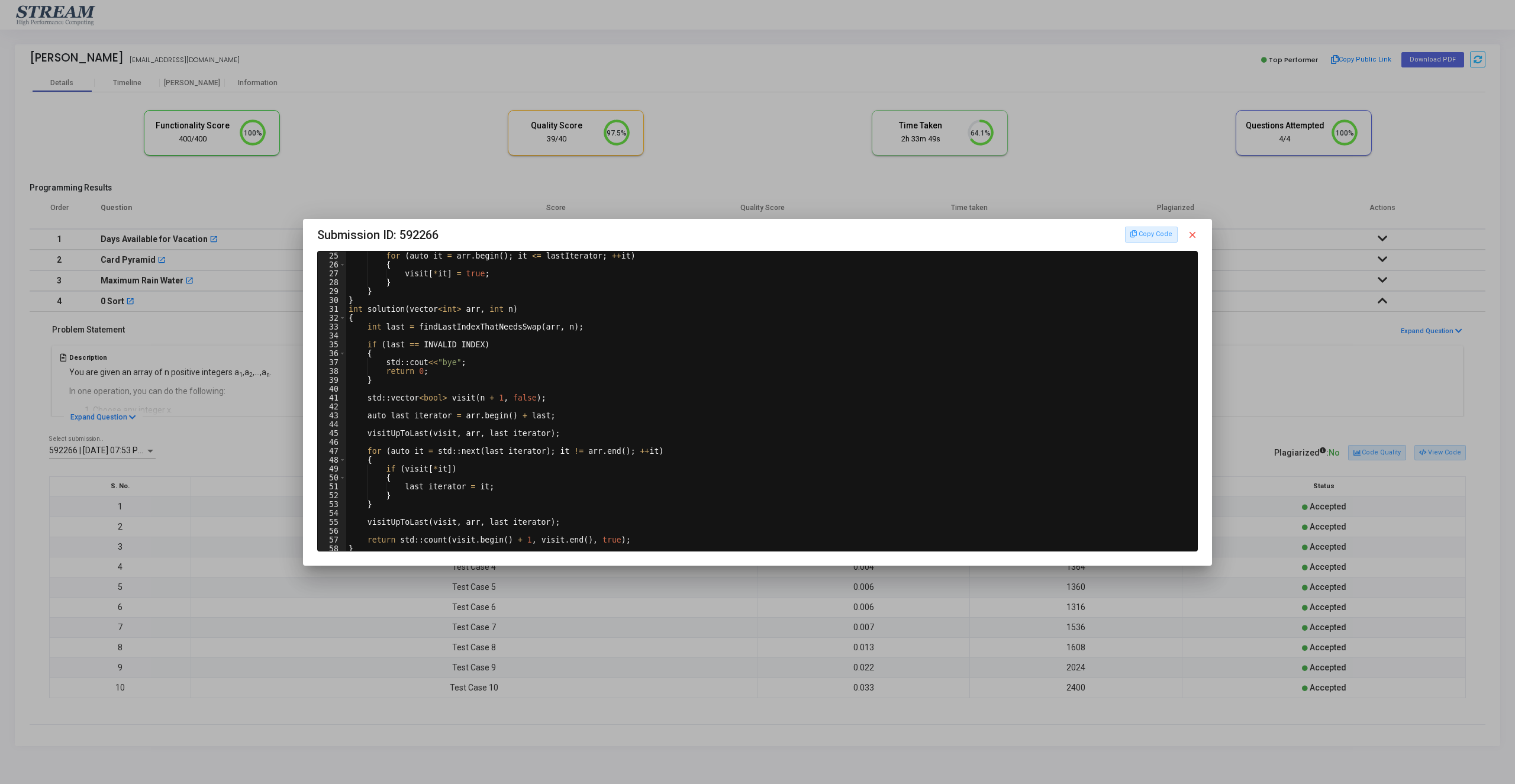
type textarea "}"
drag, startPoint x: 694, startPoint y: 294, endPoint x: 754, endPoint y: 297, distance: 60.1
click at [694, 295] on div "for ( auto it = arr . begin ( ) ; it <= lastIterator ; ++ it ) { visit [ * it ]…" at bounding box center [772, 410] width 851 height 318
click at [1186, 232] on div "Copy Code close" at bounding box center [1162, 235] width 73 height 16
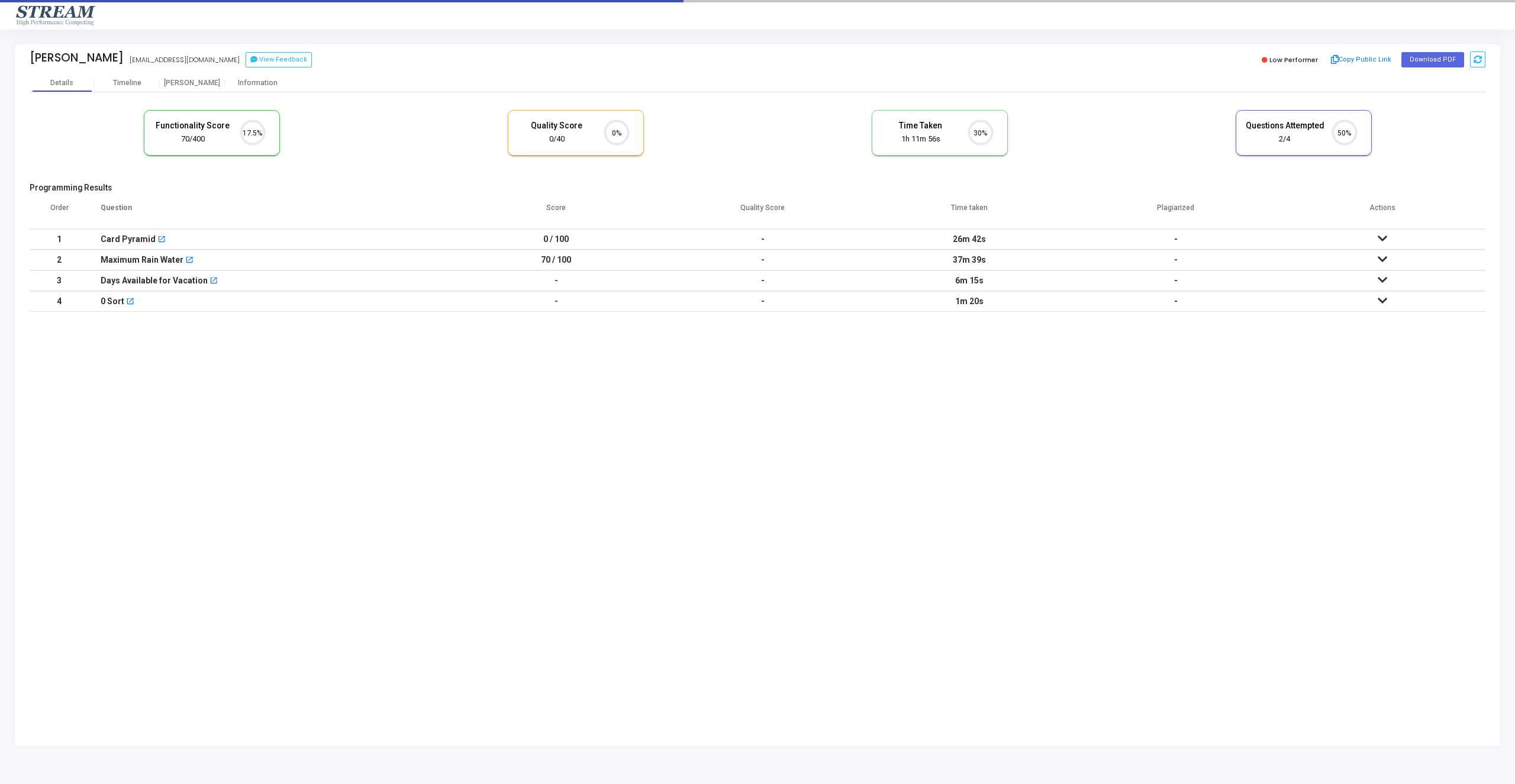
scroll to position [1, 1]
click at [1371, 239] on td at bounding box center [1382, 239] width 206 height 21
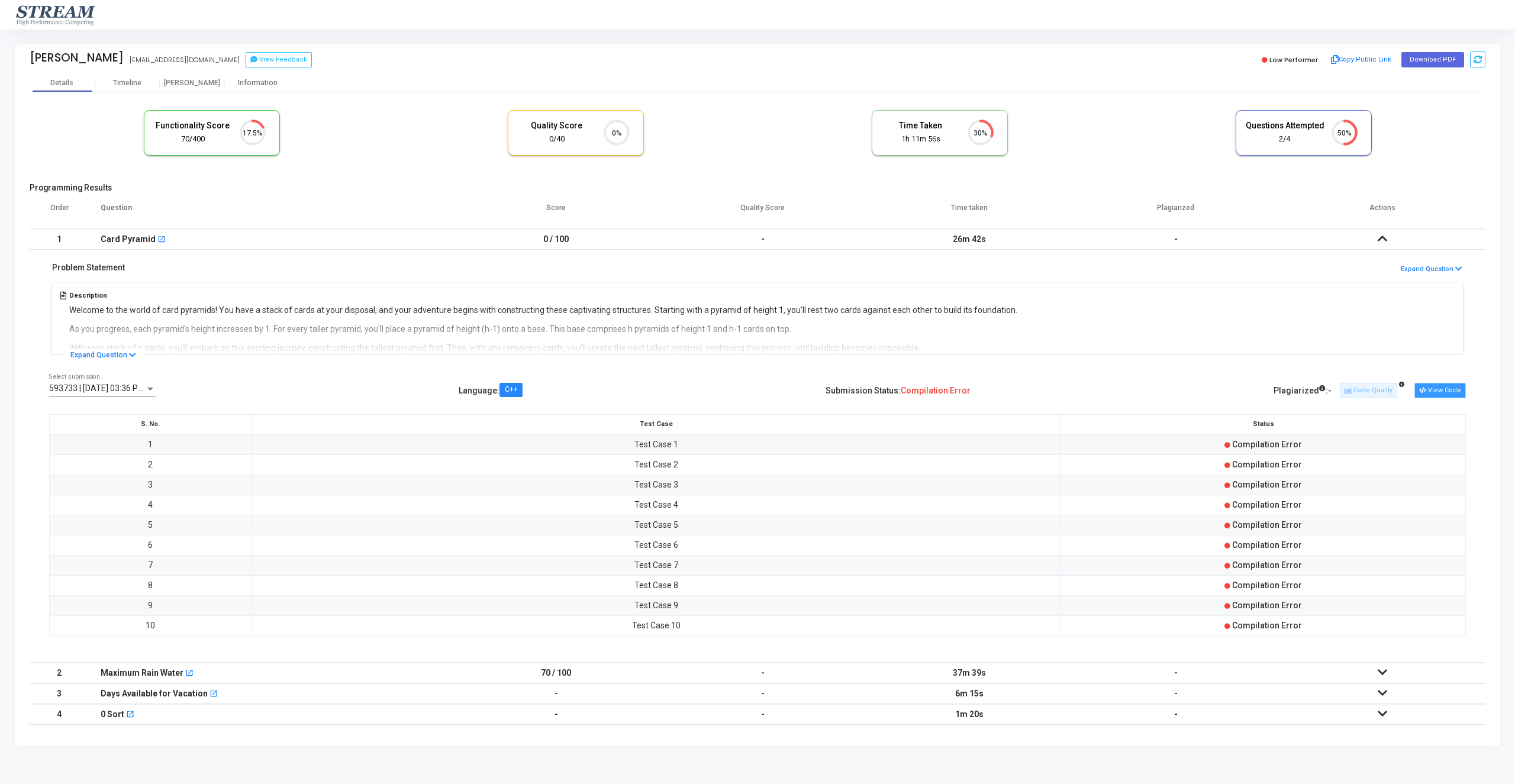
click at [1452, 386] on button "View Code" at bounding box center [1440, 391] width 51 height 16
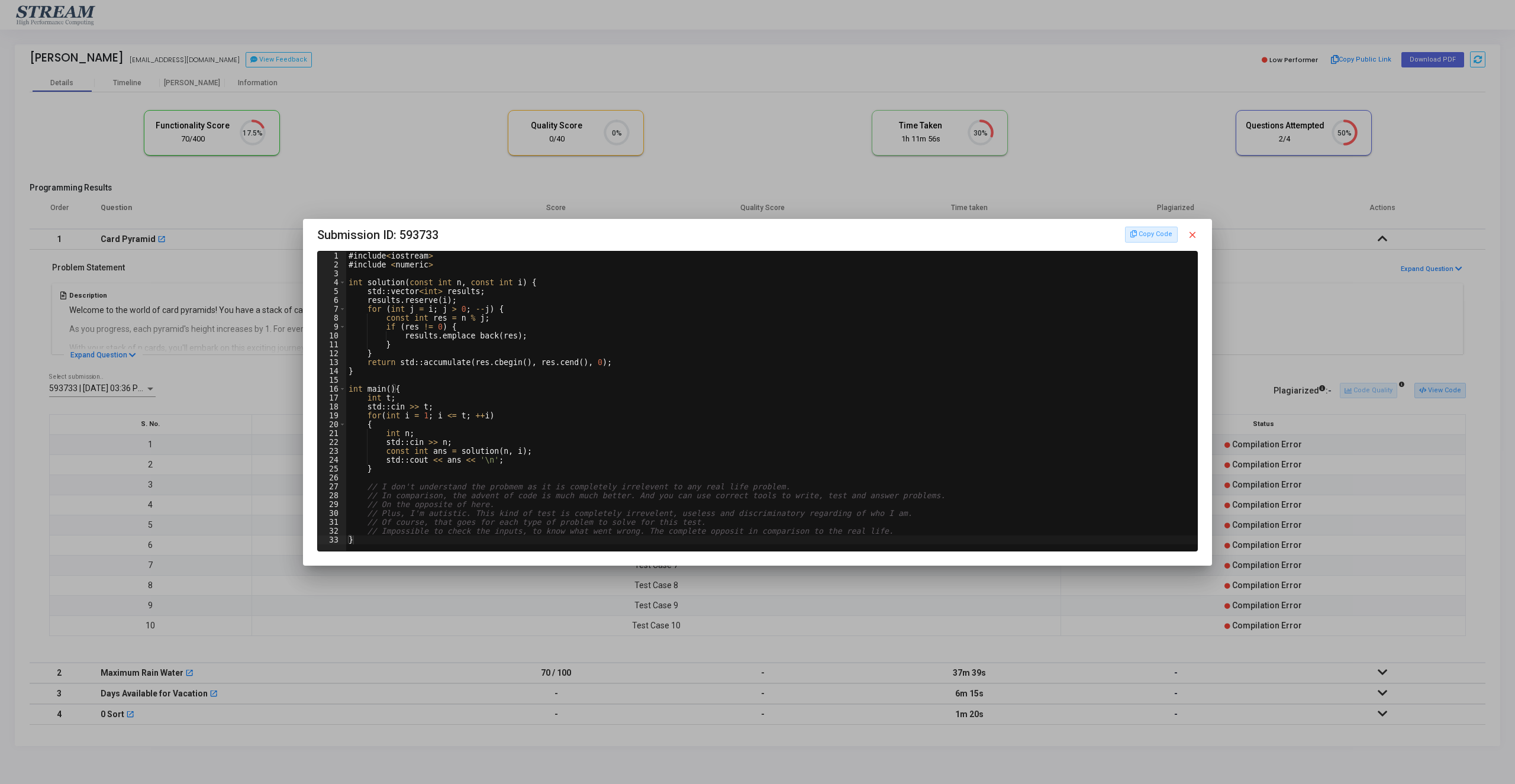
click at [1195, 232] on mat-icon "close" at bounding box center [1192, 235] width 10 height 10
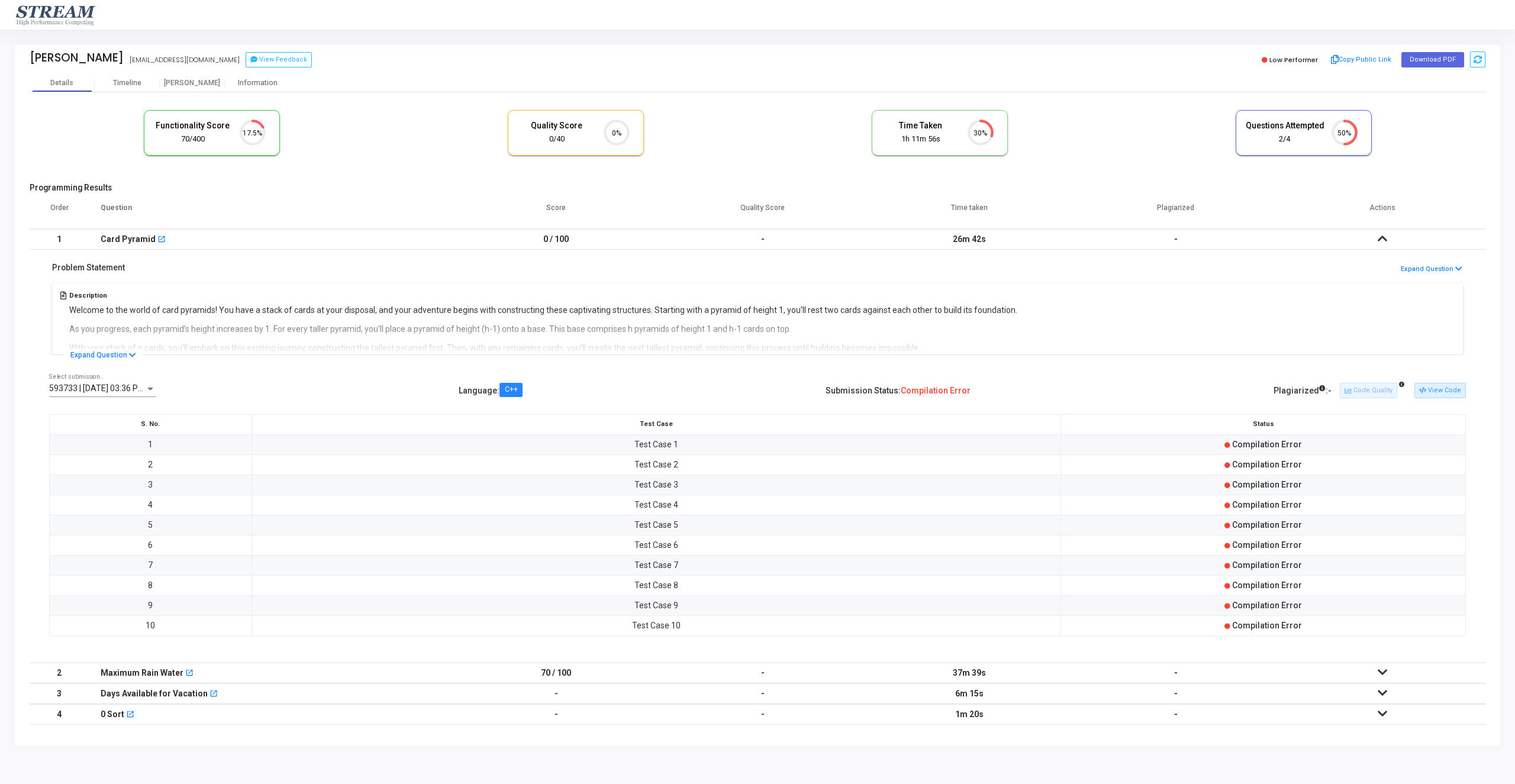
click at [1381, 674] on icon at bounding box center [1382, 673] width 10 height 9
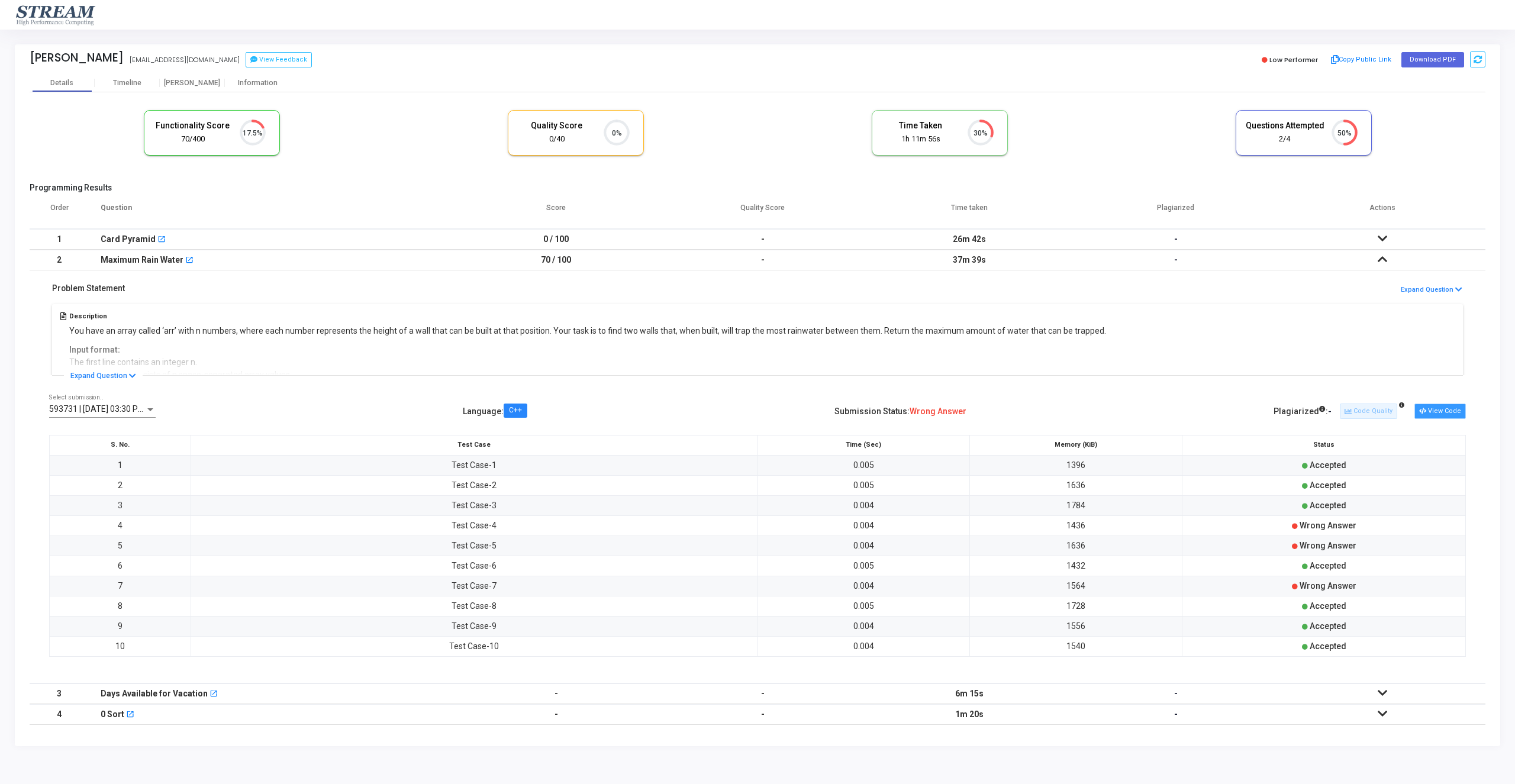
click at [1453, 412] on button "View Code" at bounding box center [1440, 412] width 51 height 16
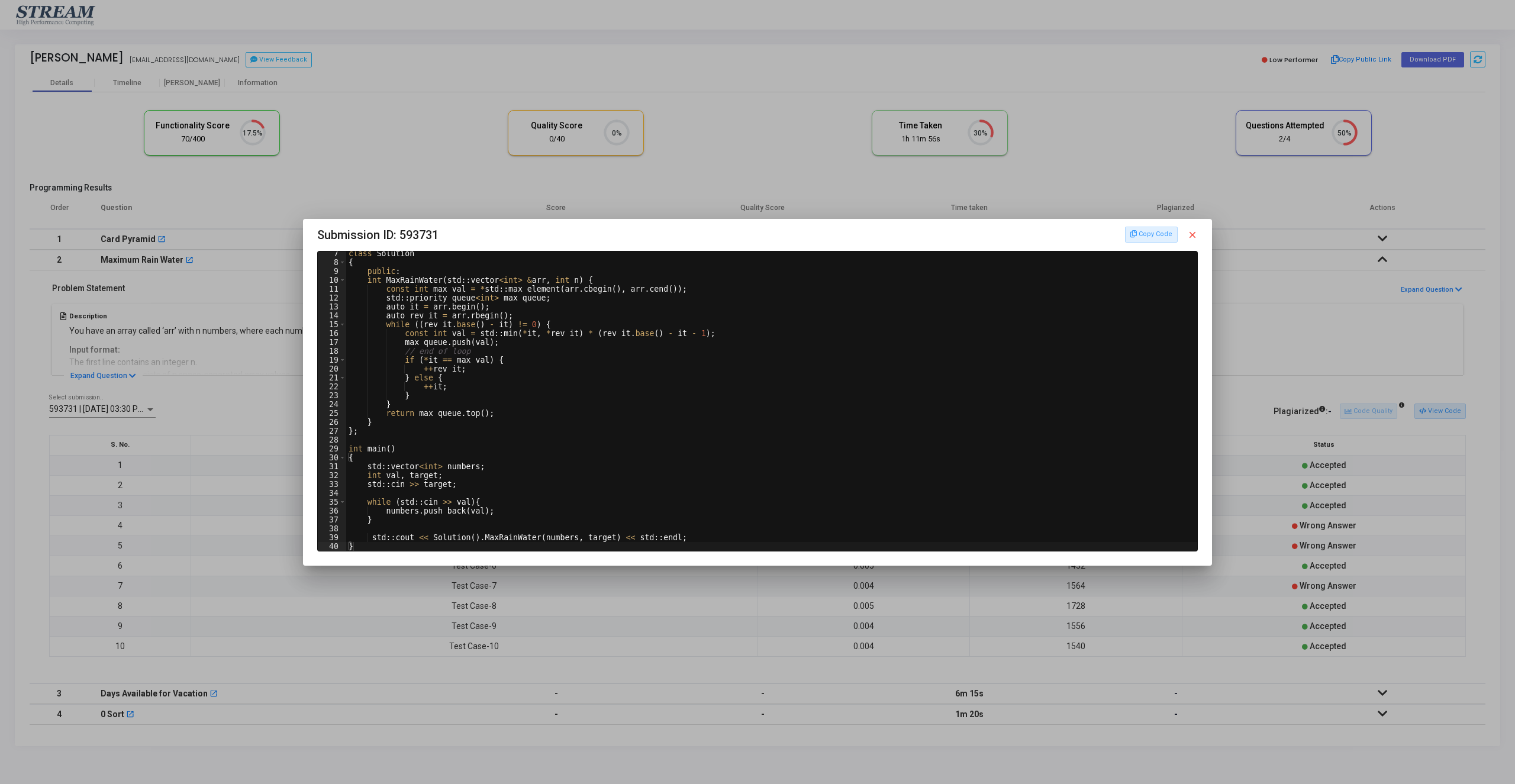
scroll to position [0, 0]
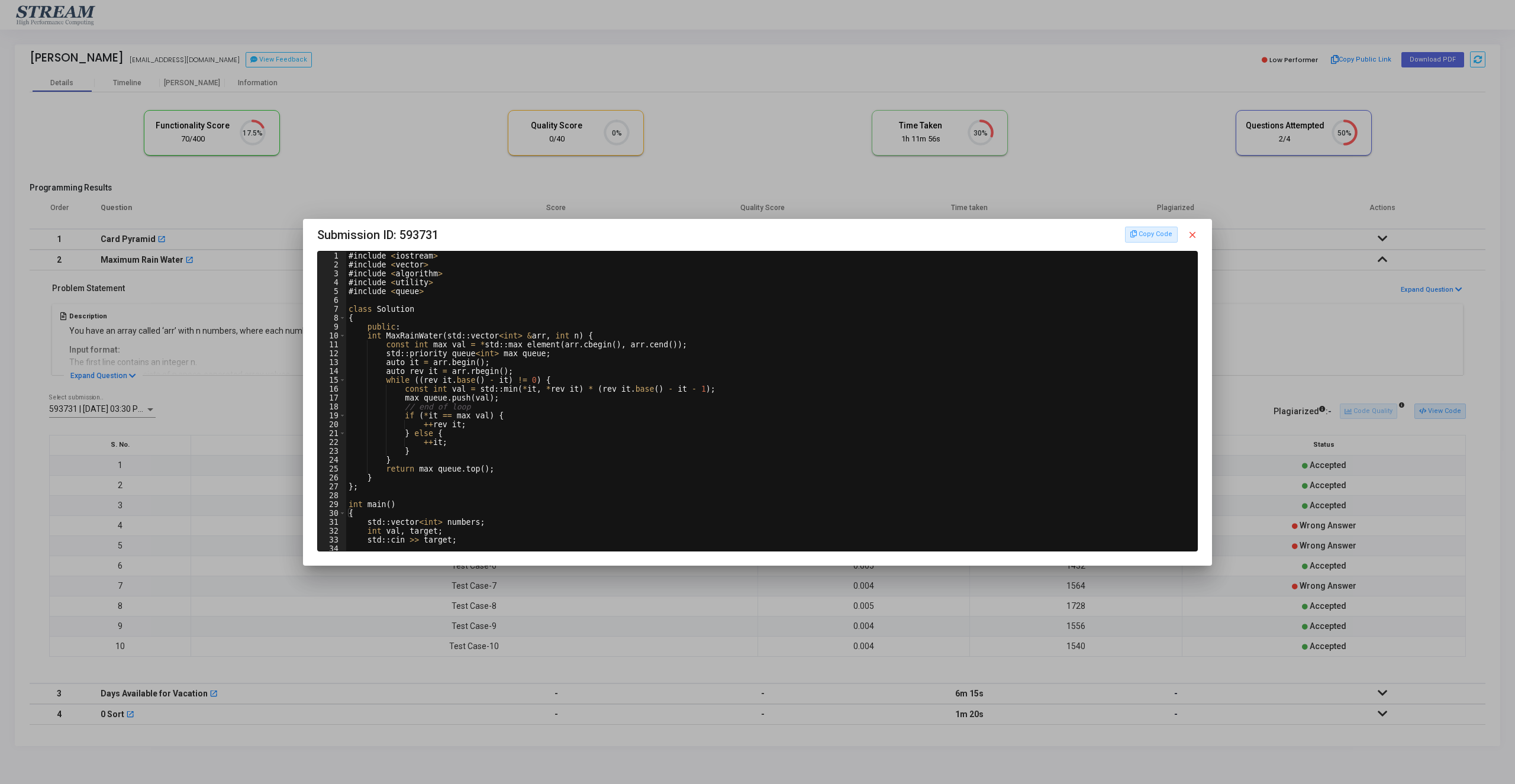
click at [1376, 433] on div at bounding box center [757, 392] width 1515 height 784
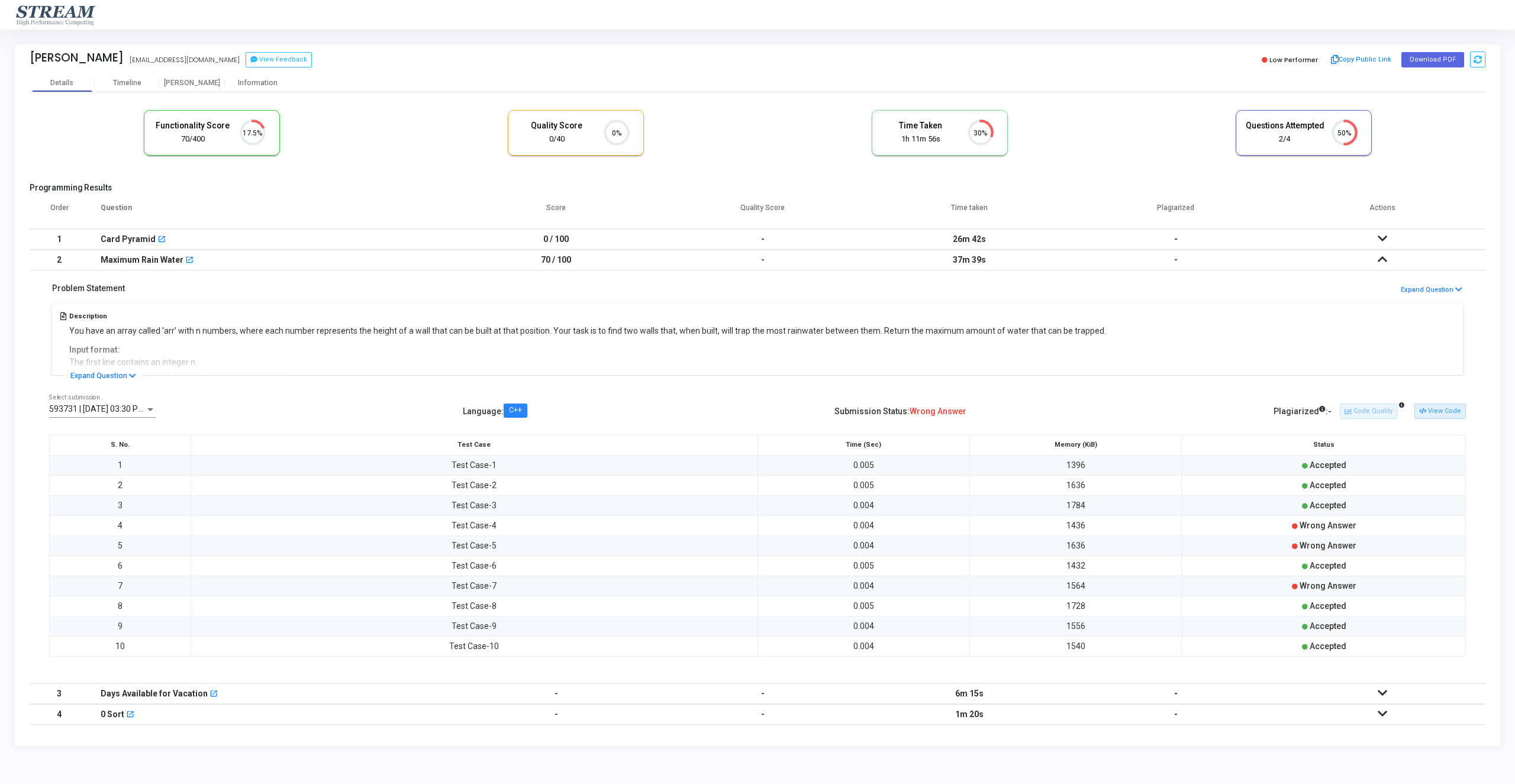
click at [1383, 255] on icon at bounding box center [1382, 259] width 10 height 9
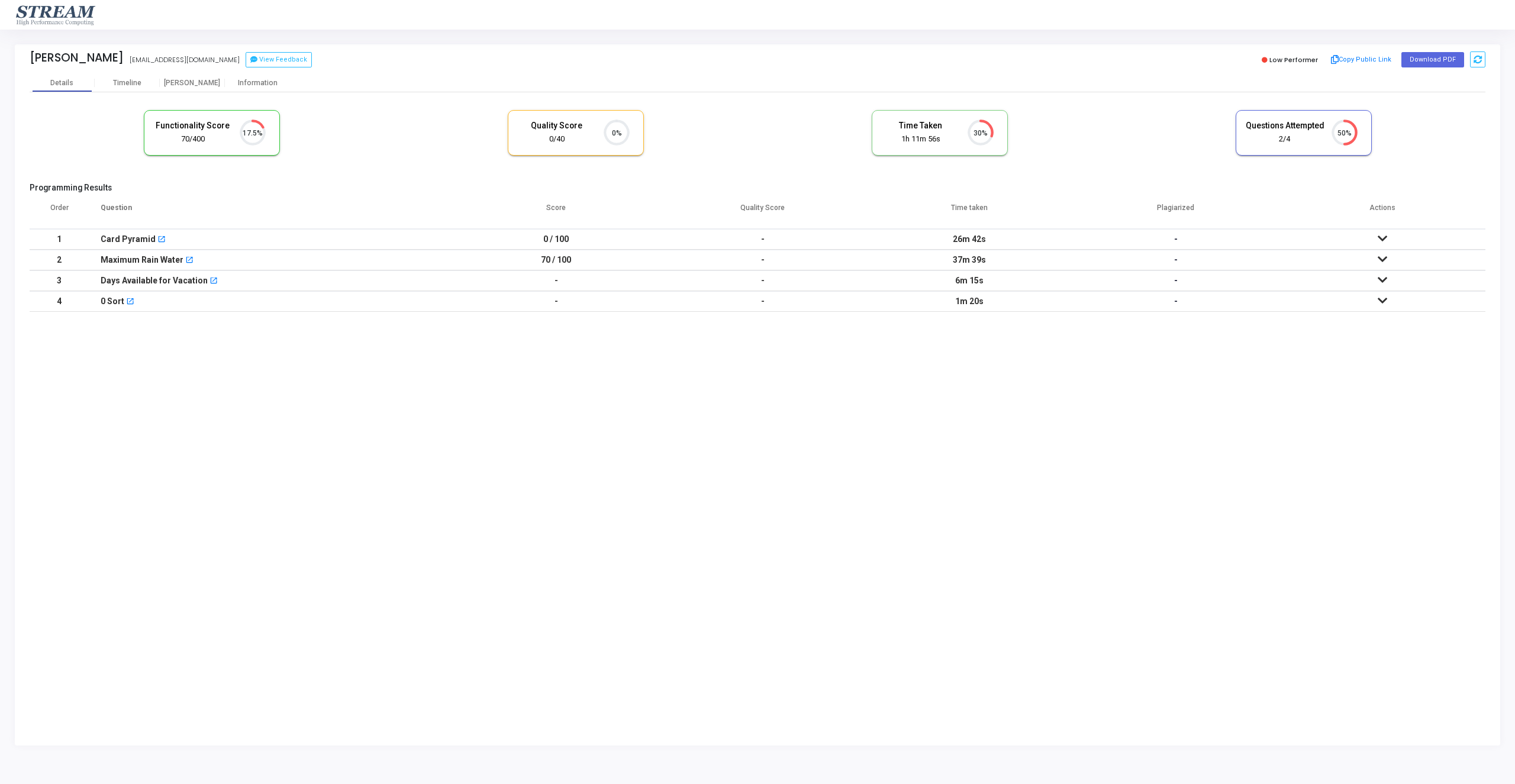
click at [1385, 276] on icon at bounding box center [1382, 280] width 10 height 9
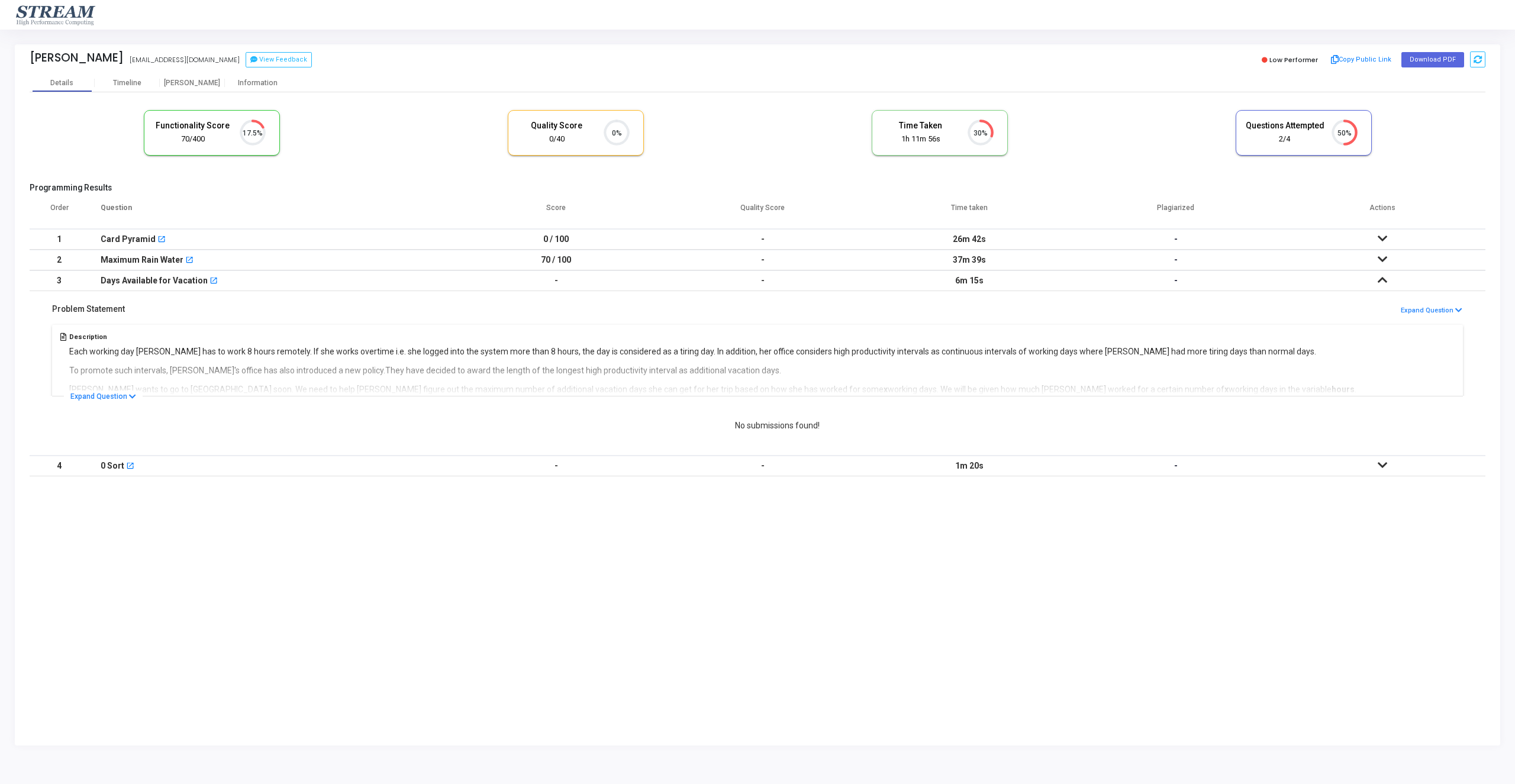
click at [1378, 466] on td at bounding box center [1382, 466] width 206 height 21
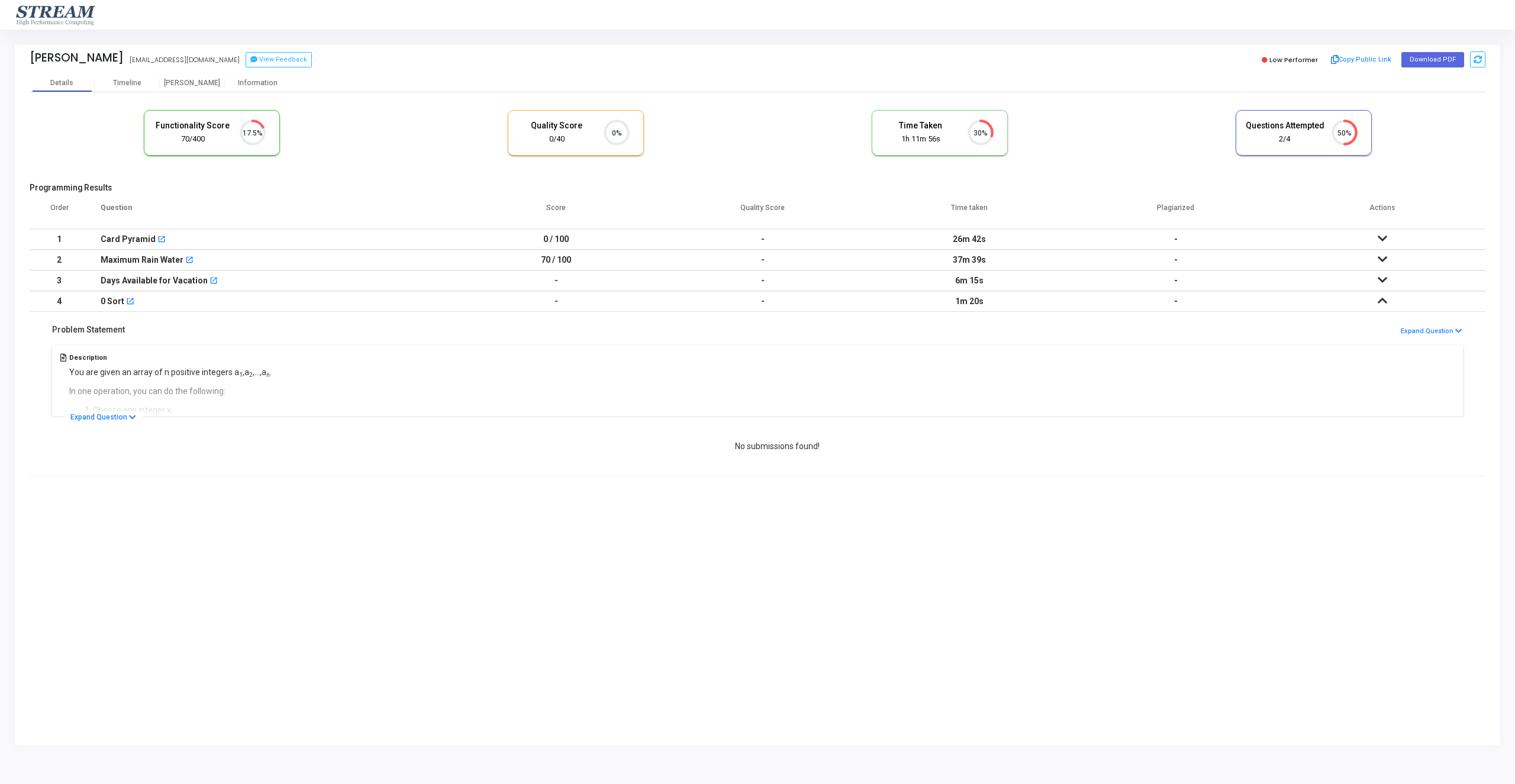
click at [1388, 237] on td at bounding box center [1382, 239] width 206 height 21
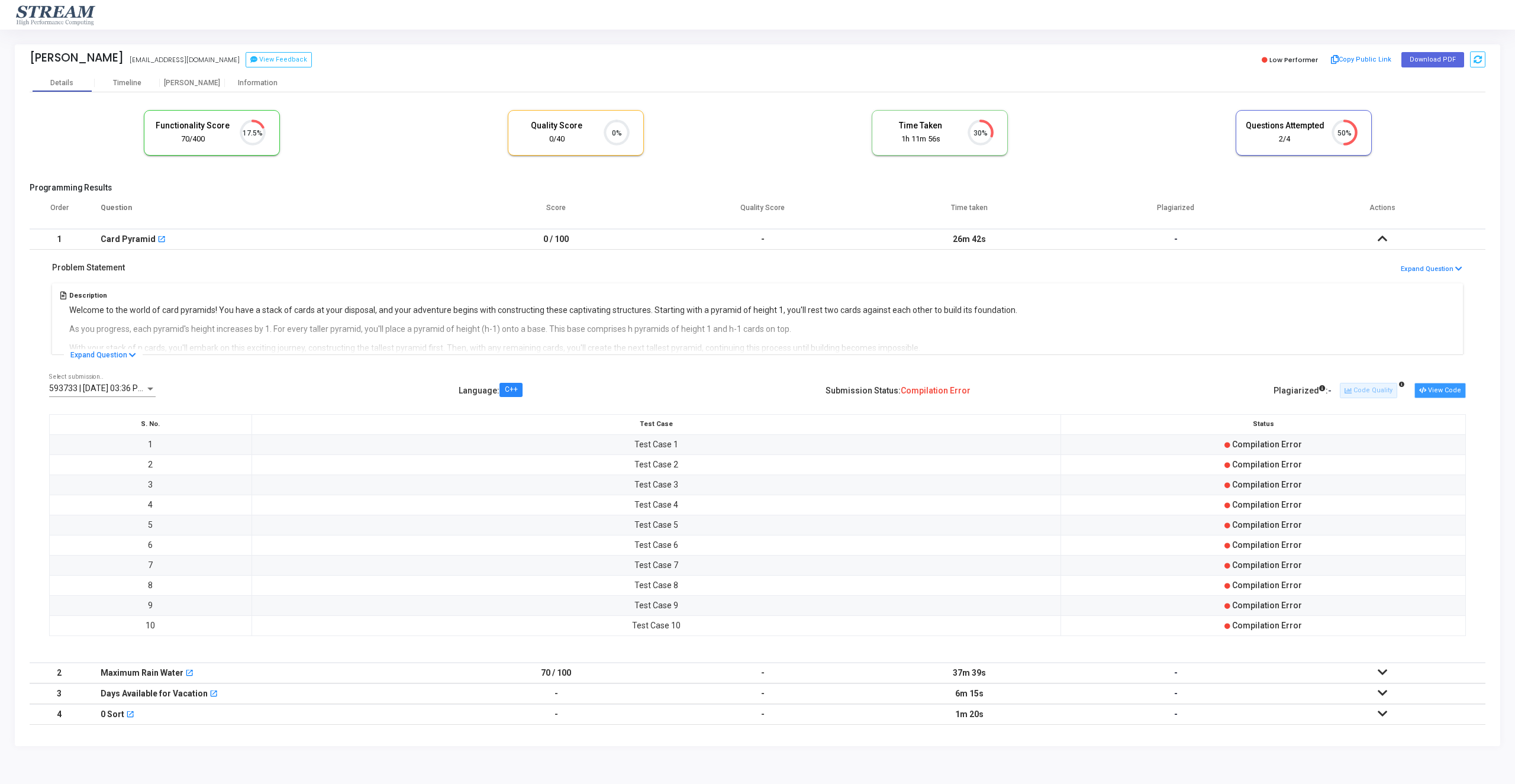
click at [1444, 392] on button "View Code" at bounding box center [1440, 391] width 51 height 16
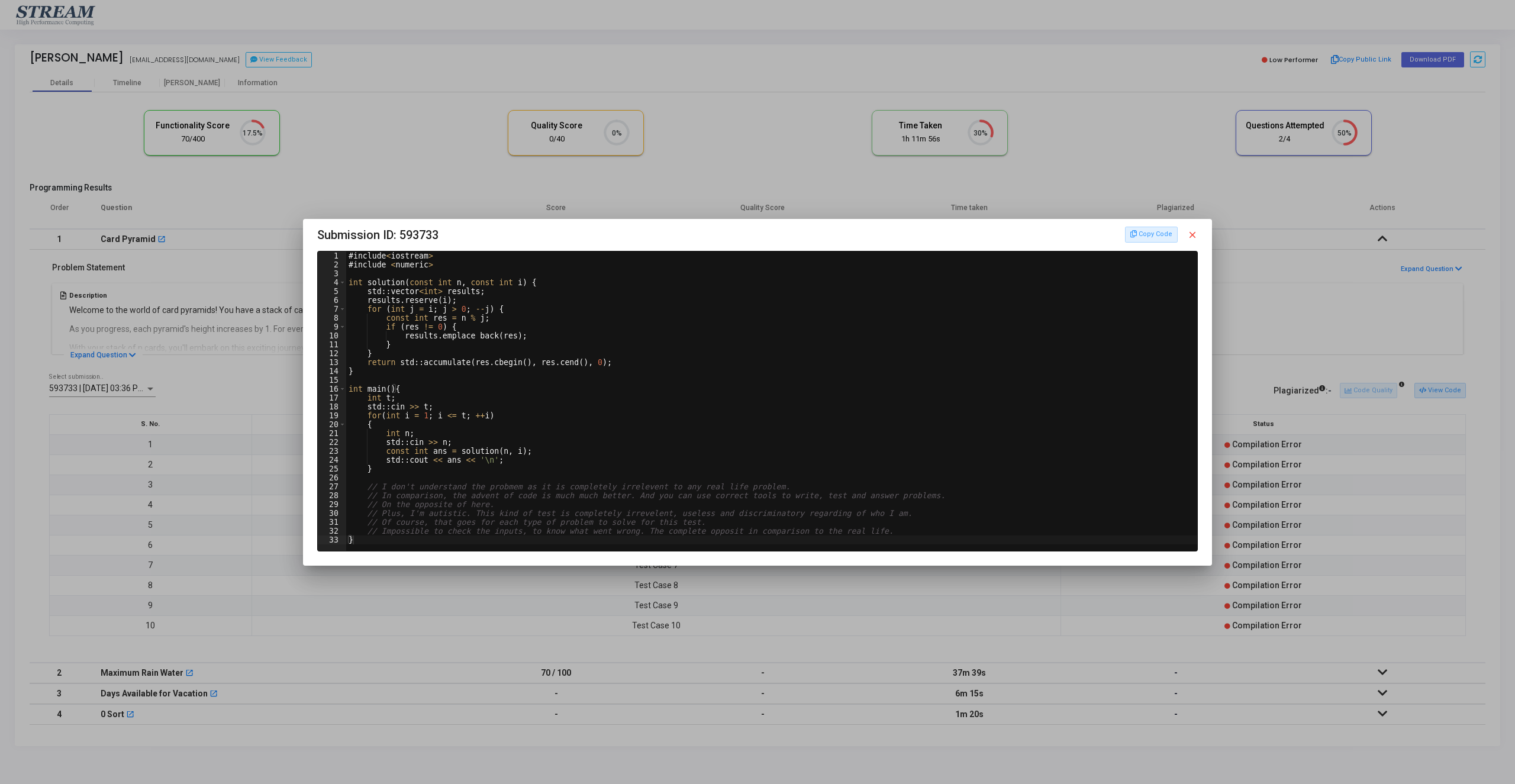
click at [1190, 234] on mat-icon "close" at bounding box center [1192, 235] width 10 height 10
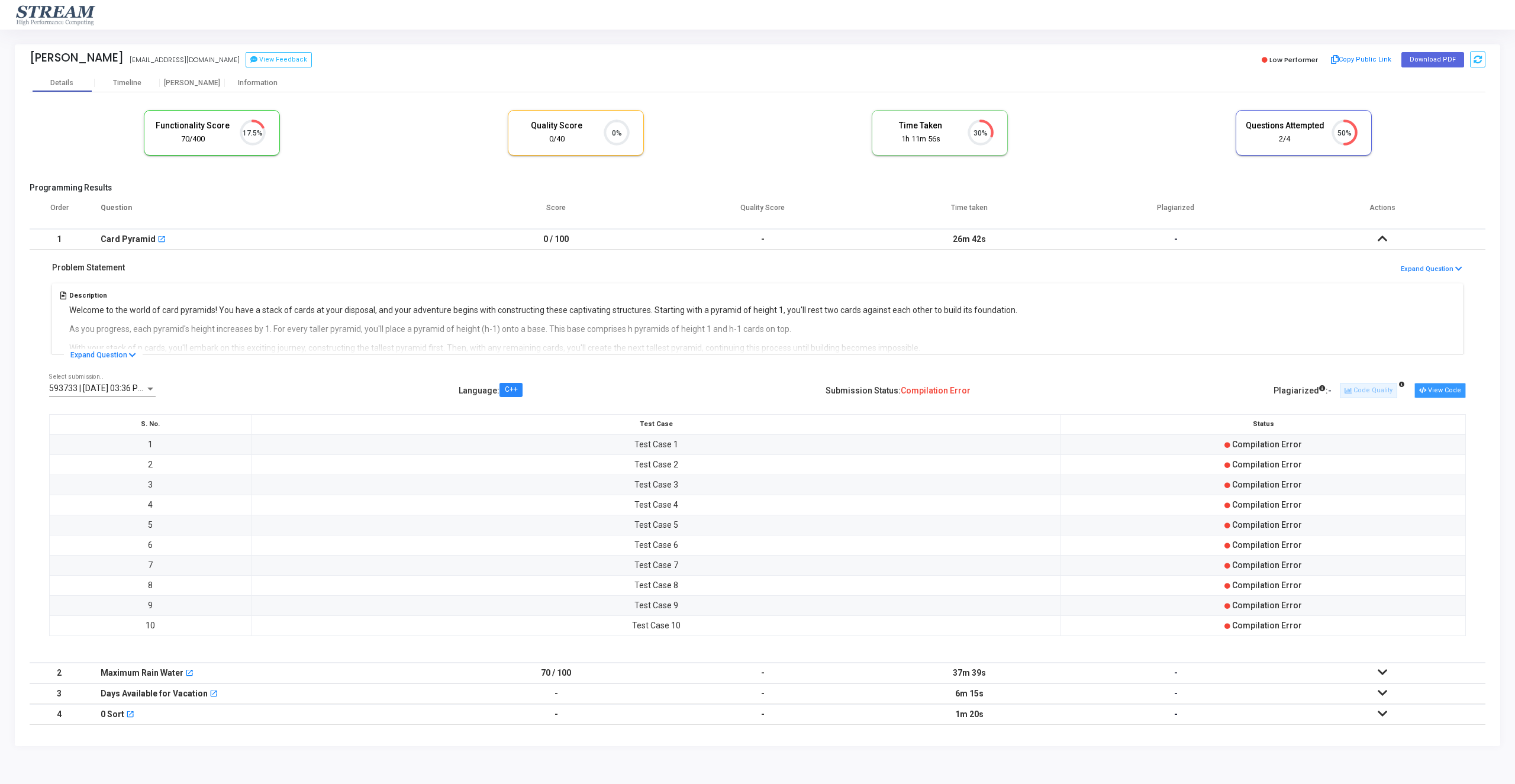
click at [1456, 385] on button "View Code" at bounding box center [1440, 391] width 51 height 16
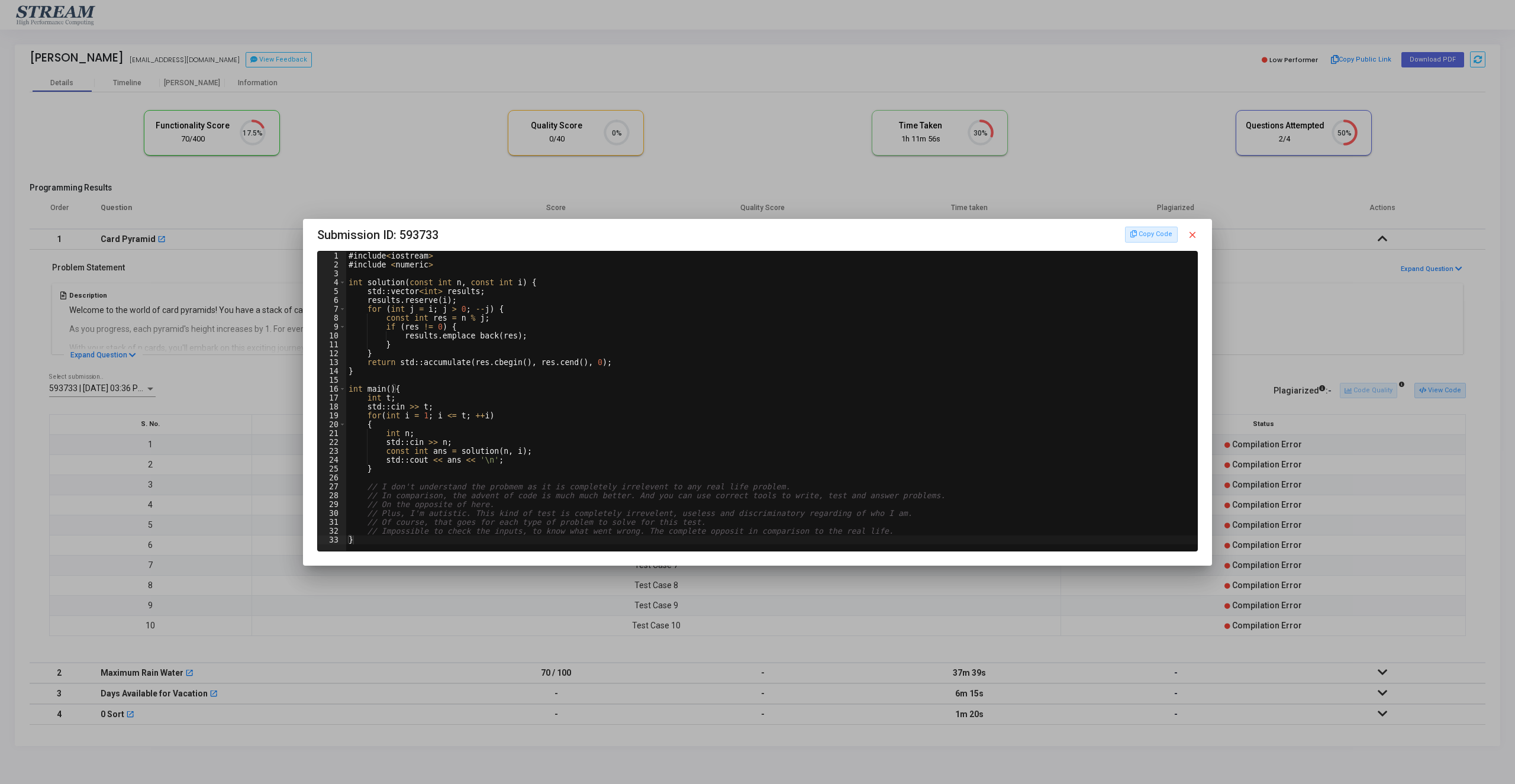
click at [1191, 238] on mat-icon "close" at bounding box center [1192, 235] width 10 height 10
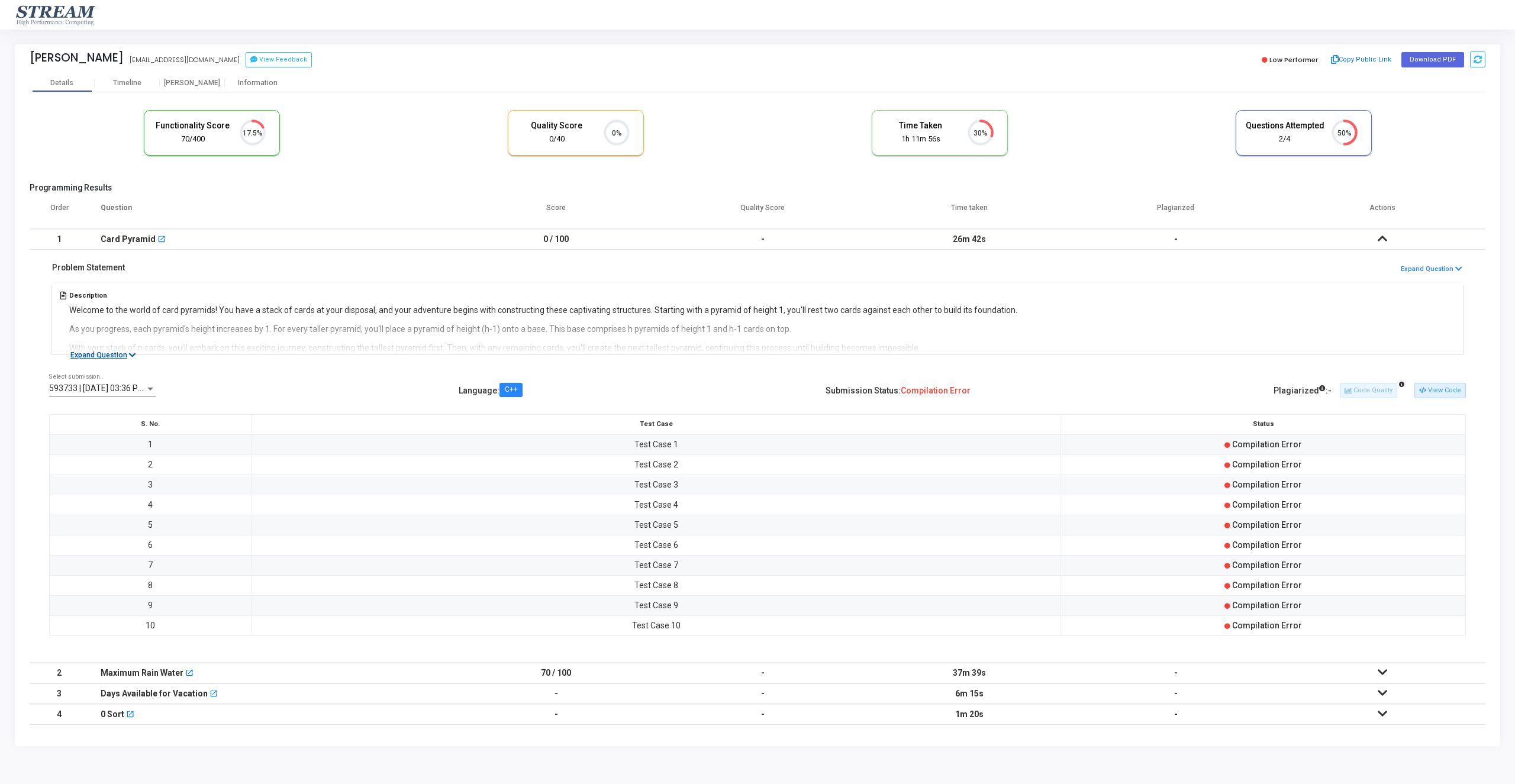
click at [111, 353] on button "Expand Question" at bounding box center [103, 355] width 78 height 12
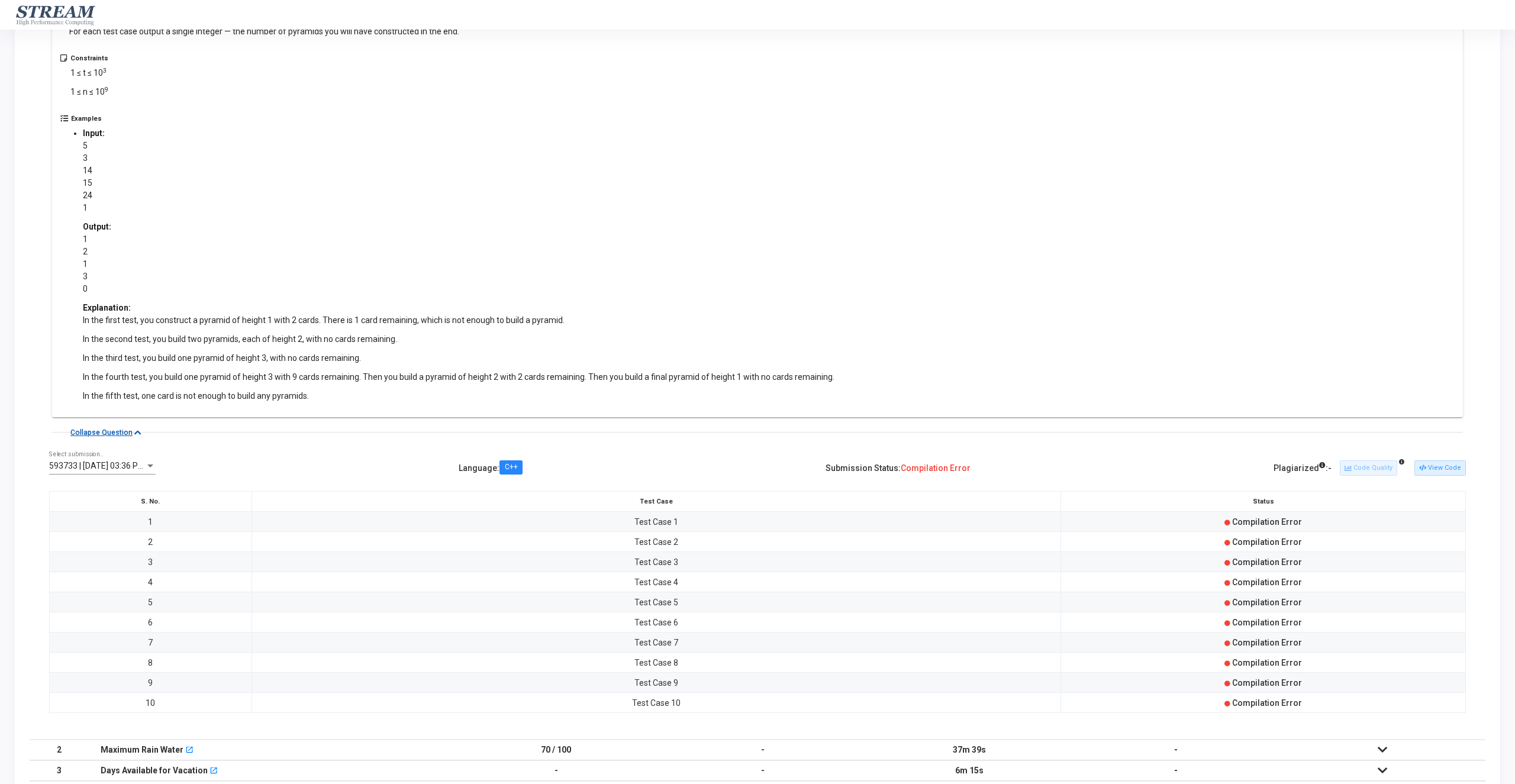
scroll to position [500, 0]
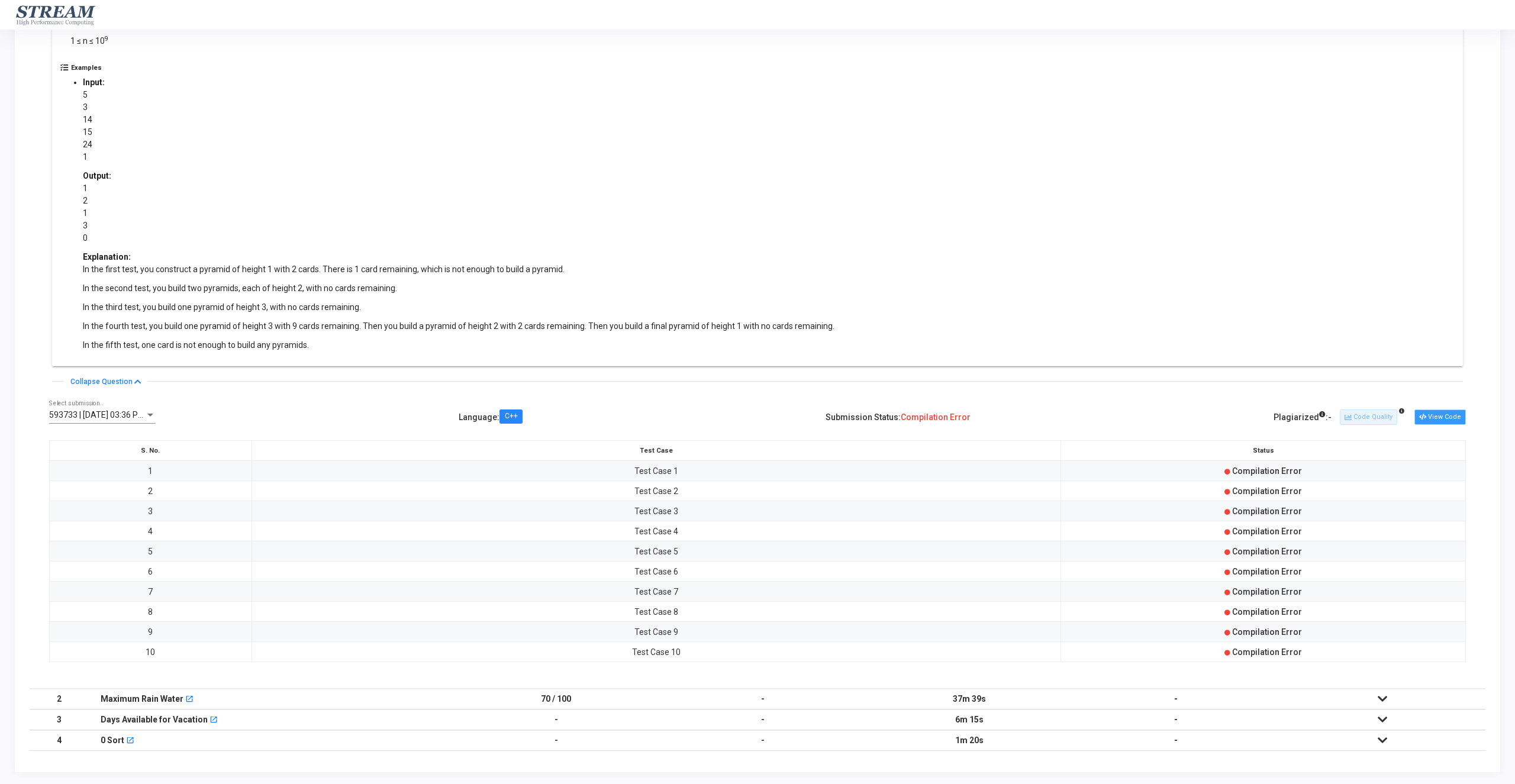
click at [1441, 419] on button "View Code" at bounding box center [1440, 418] width 51 height 16
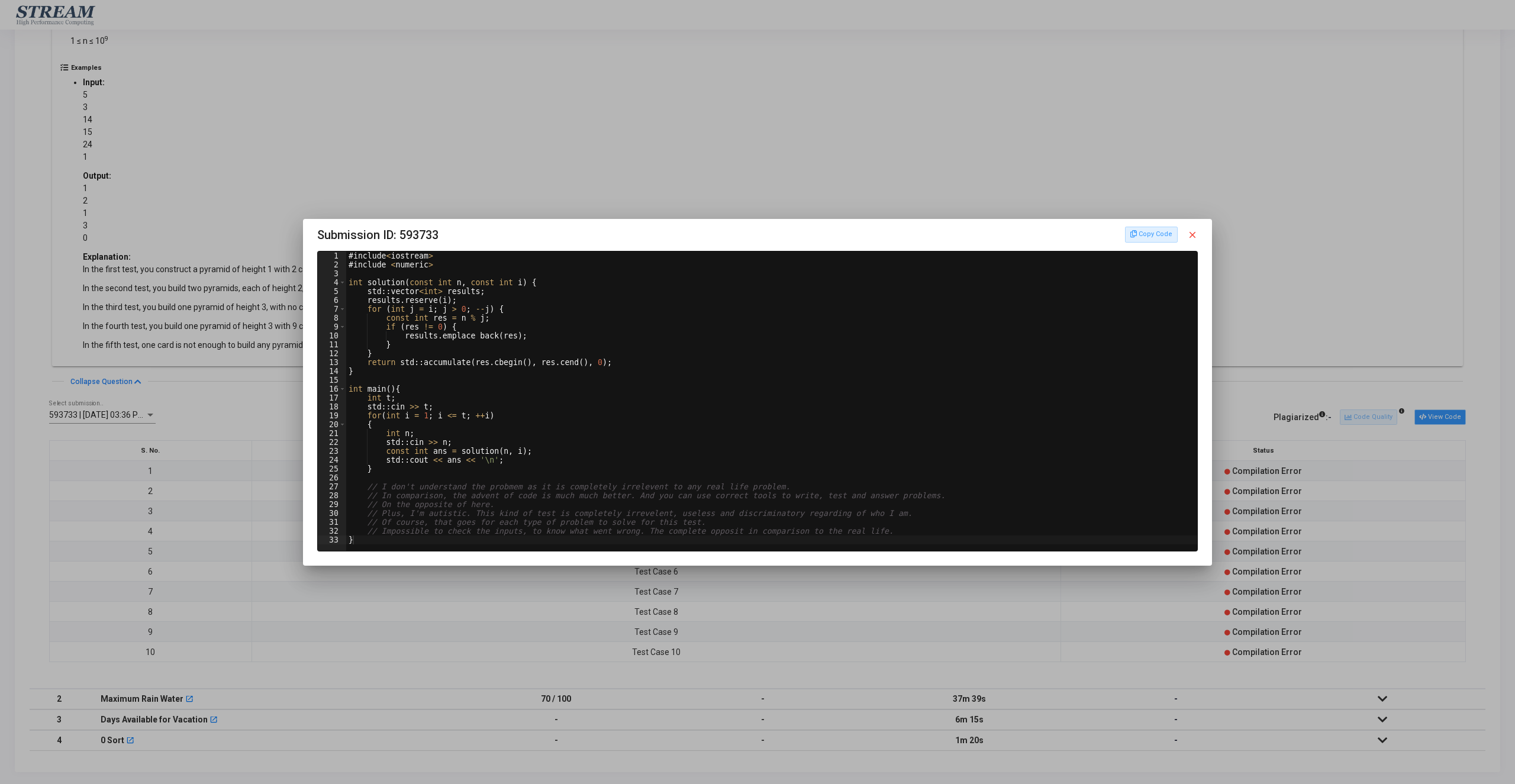
scroll to position [30, 35]
click at [1193, 236] on mat-icon "close" at bounding box center [1192, 235] width 10 height 10
